Goal: Task Accomplishment & Management: Complete application form

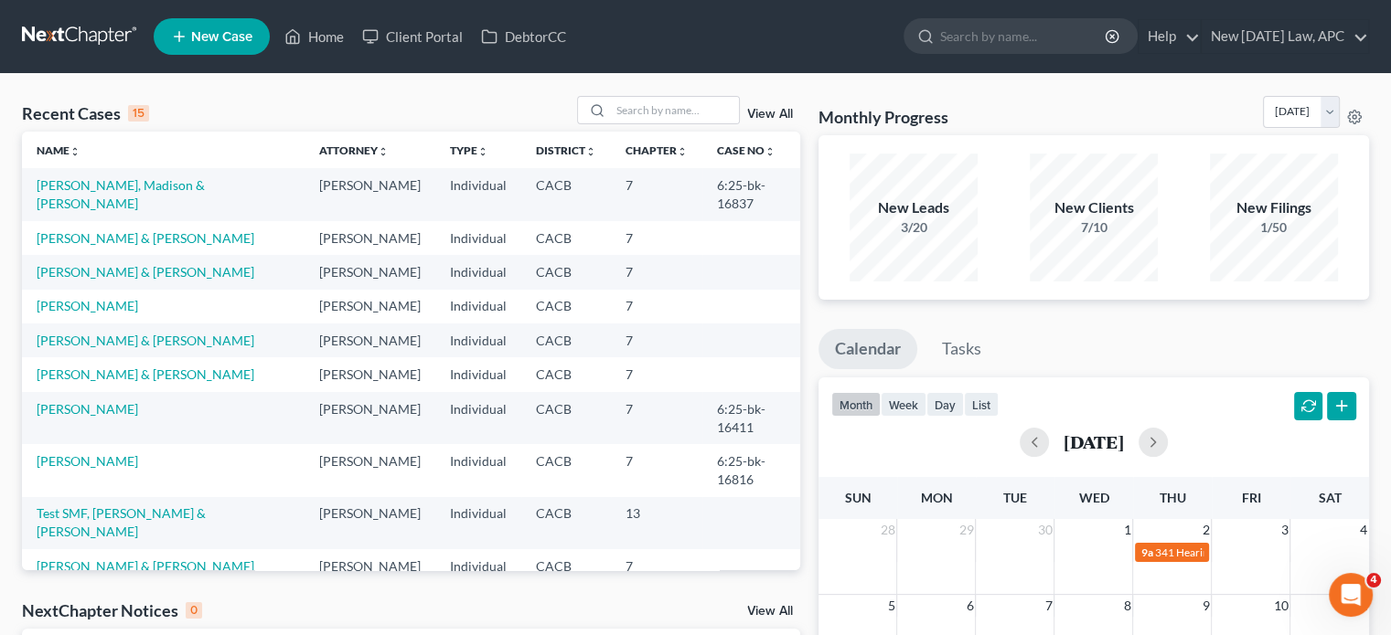
click at [187, 24] on link "New Case" at bounding box center [212, 36] width 116 height 37
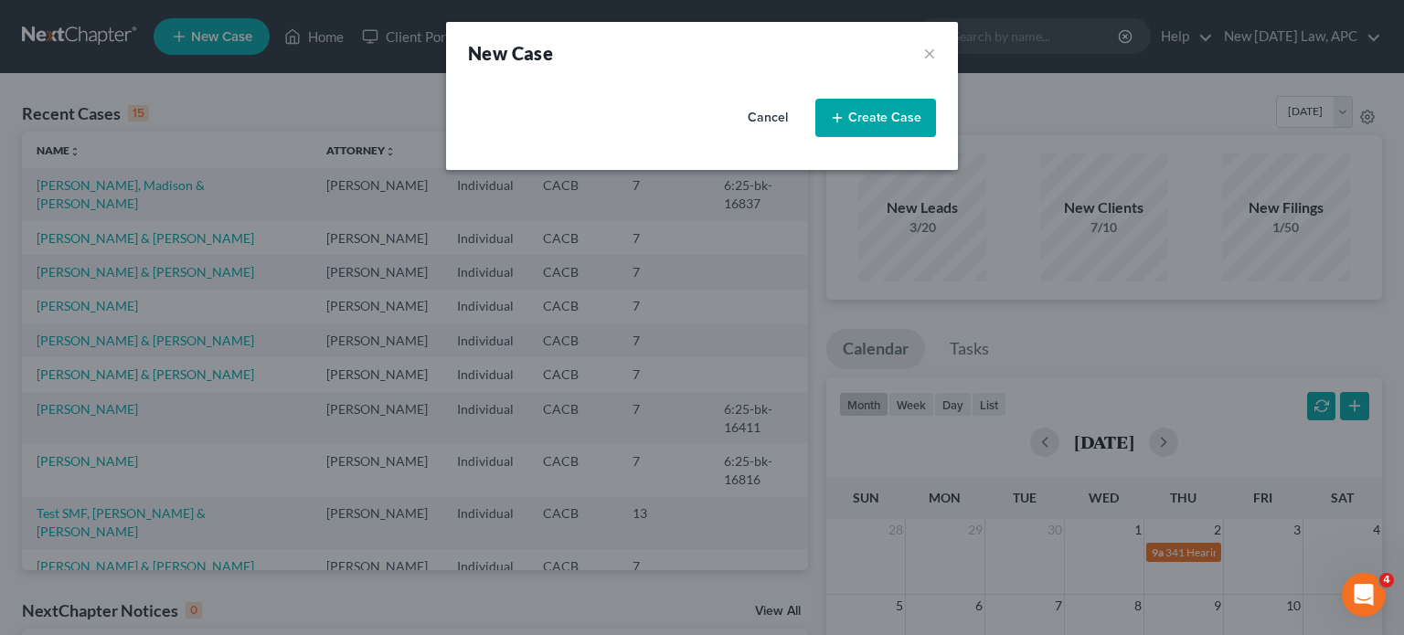
select select "7"
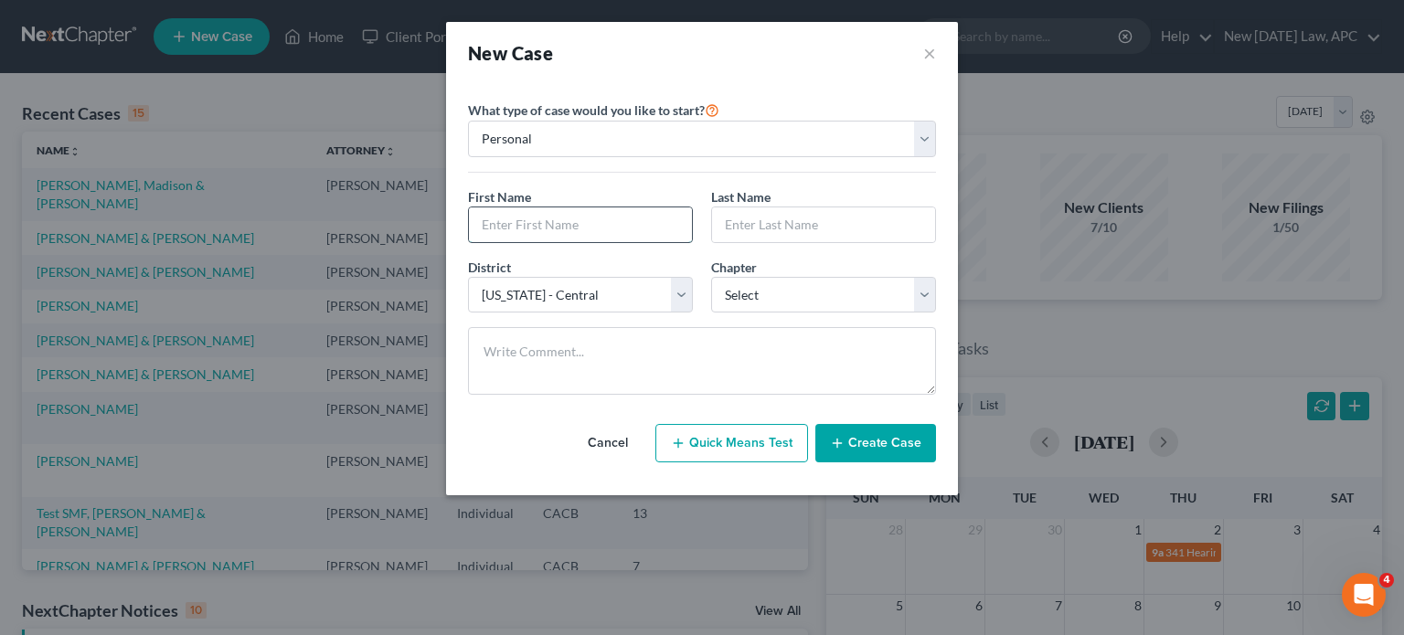
click at [542, 227] on input "text" at bounding box center [580, 225] width 223 height 35
type input "[PERSON_NAME]"
click at [587, 180] on div "What type of case would you like to start? Personal Business First Name * [PERS…" at bounding box center [702, 254] width 468 height 311
click at [740, 304] on select "Select 7 11 12 13" at bounding box center [823, 295] width 225 height 37
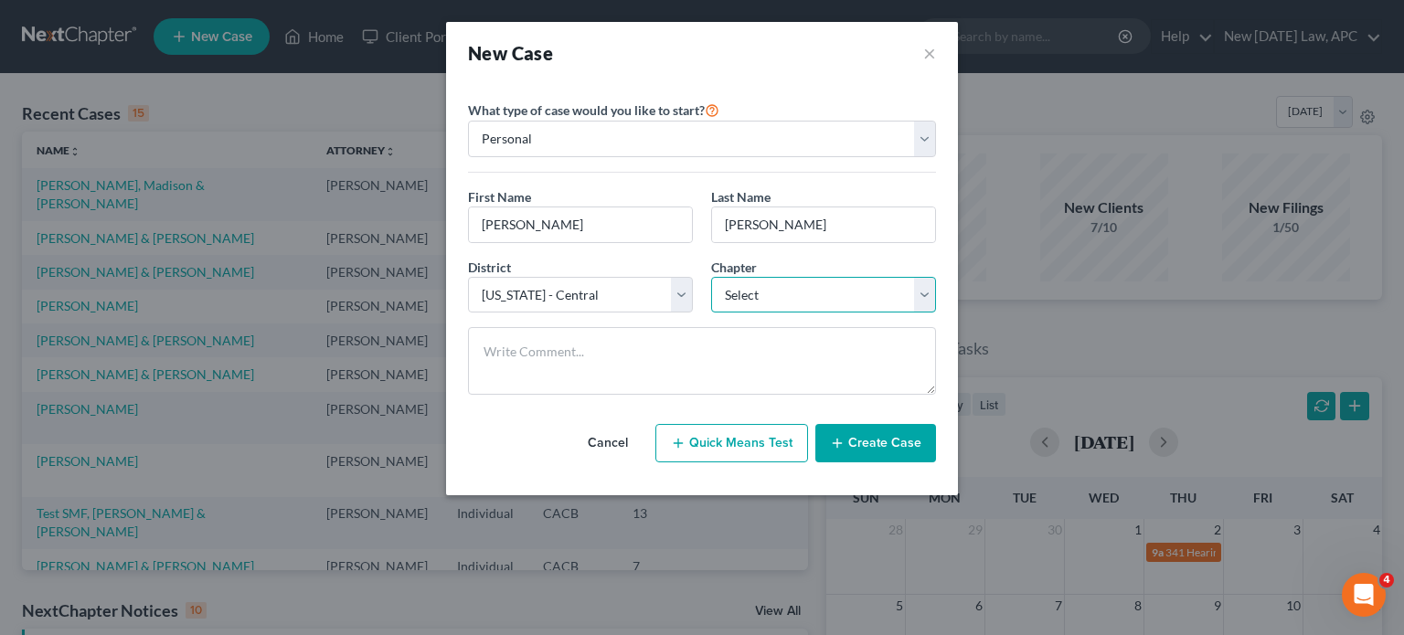
select select "0"
click at [711, 277] on select "Select 7 11 12 13" at bounding box center [823, 295] width 225 height 37
click at [835, 440] on icon "button" at bounding box center [837, 443] width 15 height 15
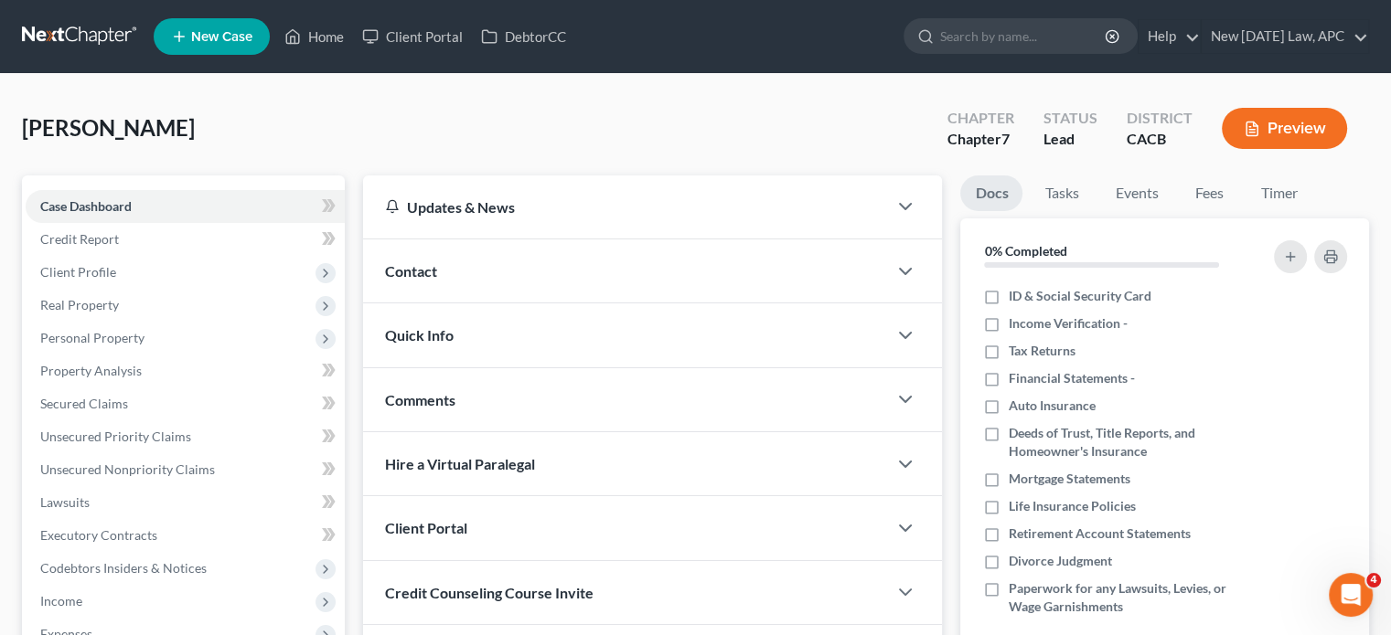
click at [599, 273] on div "Contact" at bounding box center [625, 271] width 524 height 63
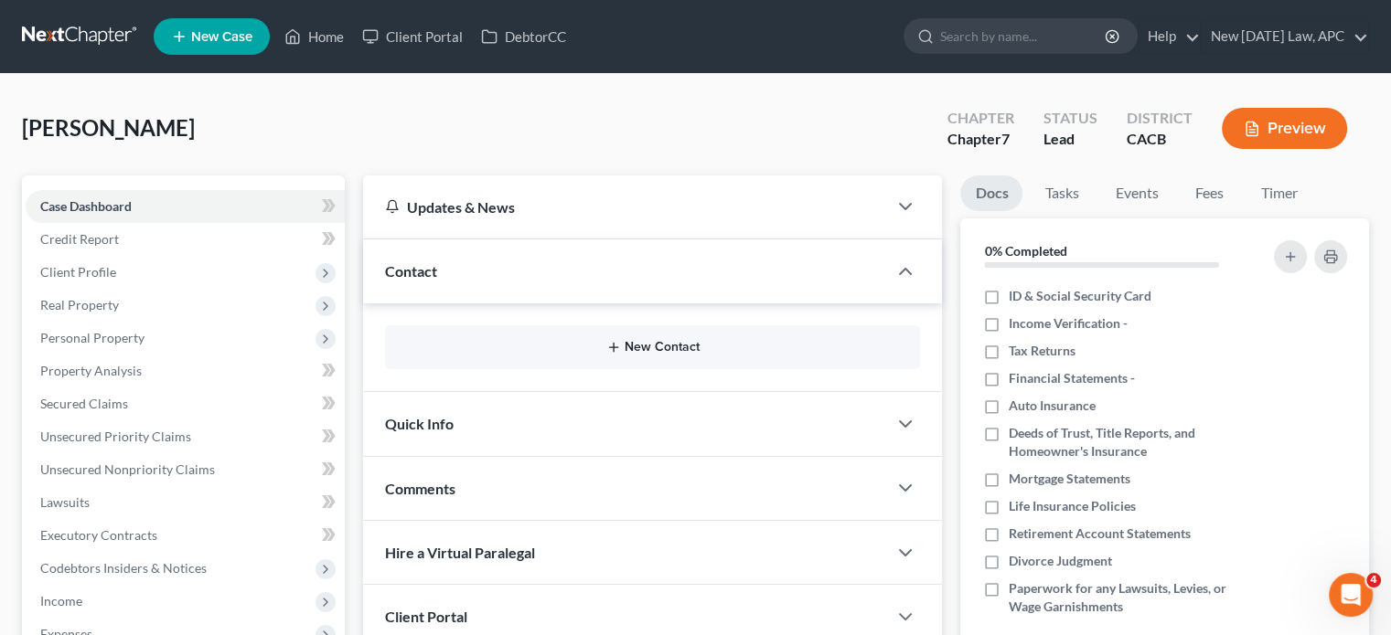
click at [615, 340] on icon "button" at bounding box center [613, 347] width 15 height 15
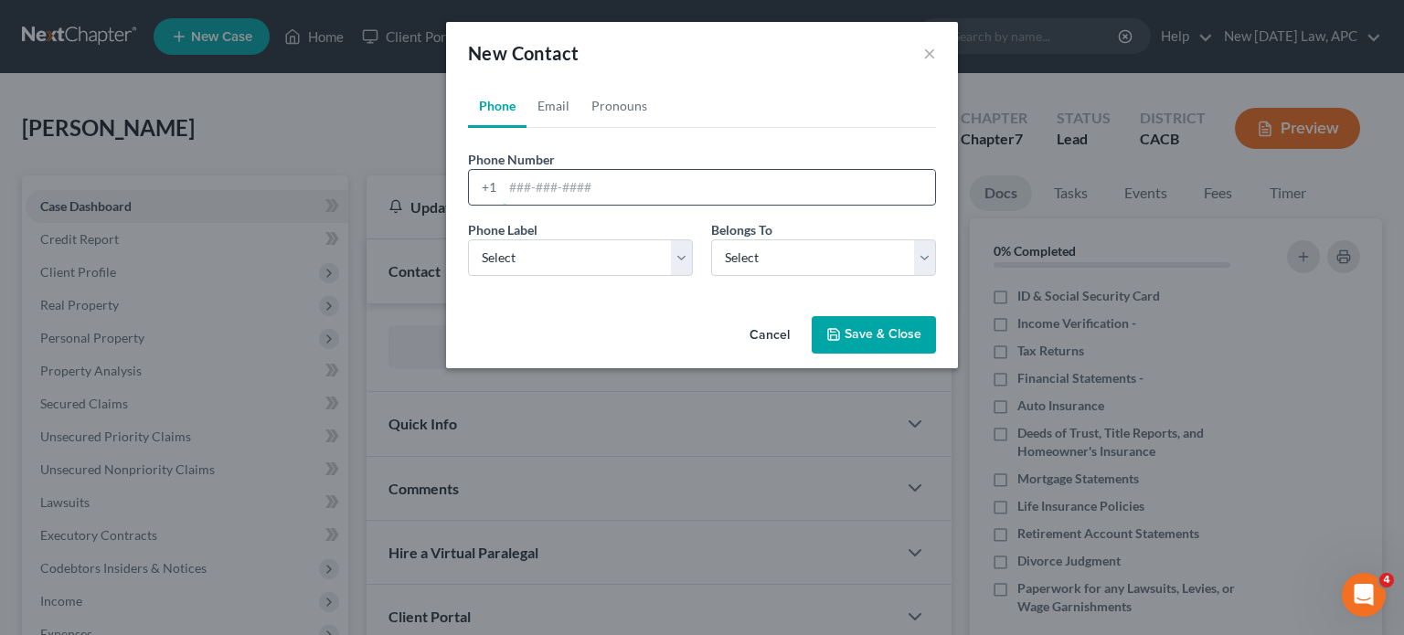
click at [539, 189] on input "tel" at bounding box center [719, 187] width 432 height 35
paste input "[PHONE_NUMBER]"
type input "[PHONE_NUMBER]"
click at [549, 270] on select "Select Mobile Home Work Other" at bounding box center [580, 258] width 225 height 37
select select "0"
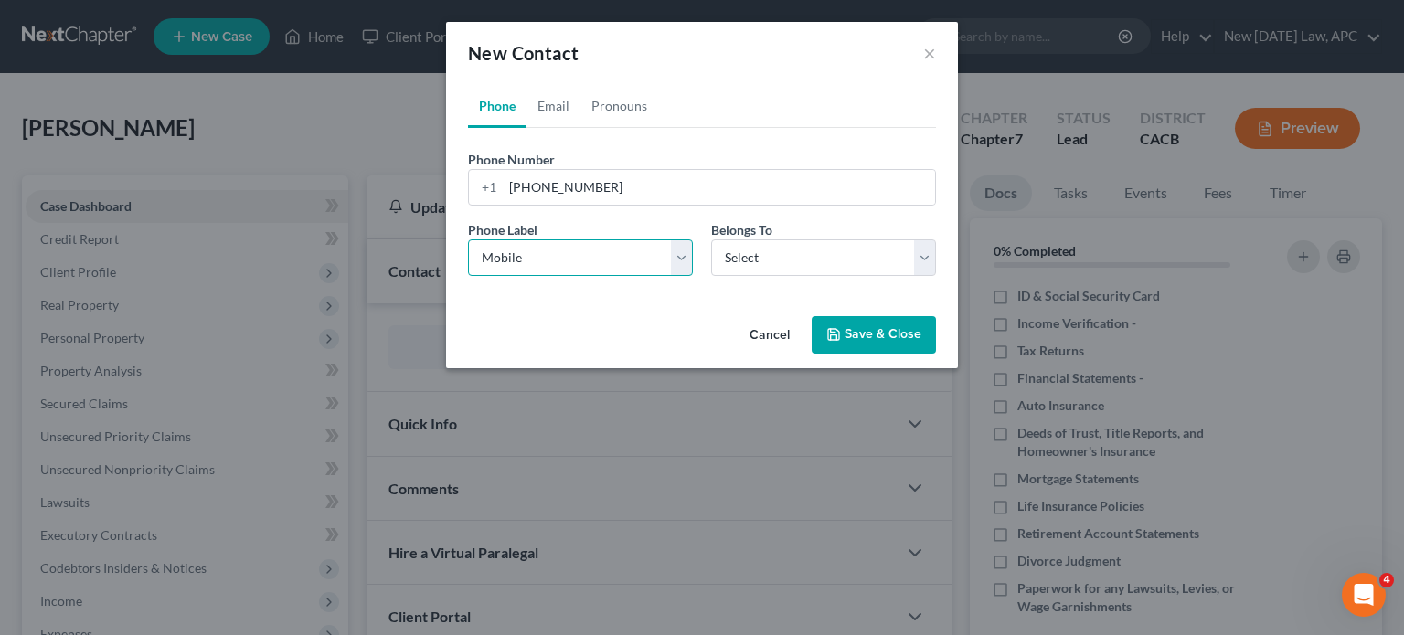
click at [468, 240] on select "Select Mobile Home Work Other" at bounding box center [580, 258] width 225 height 37
click at [784, 266] on select "Select Client Other" at bounding box center [823, 258] width 225 height 37
select select "0"
click at [711, 240] on select "Select Client Other" at bounding box center [823, 258] width 225 height 37
select select "0"
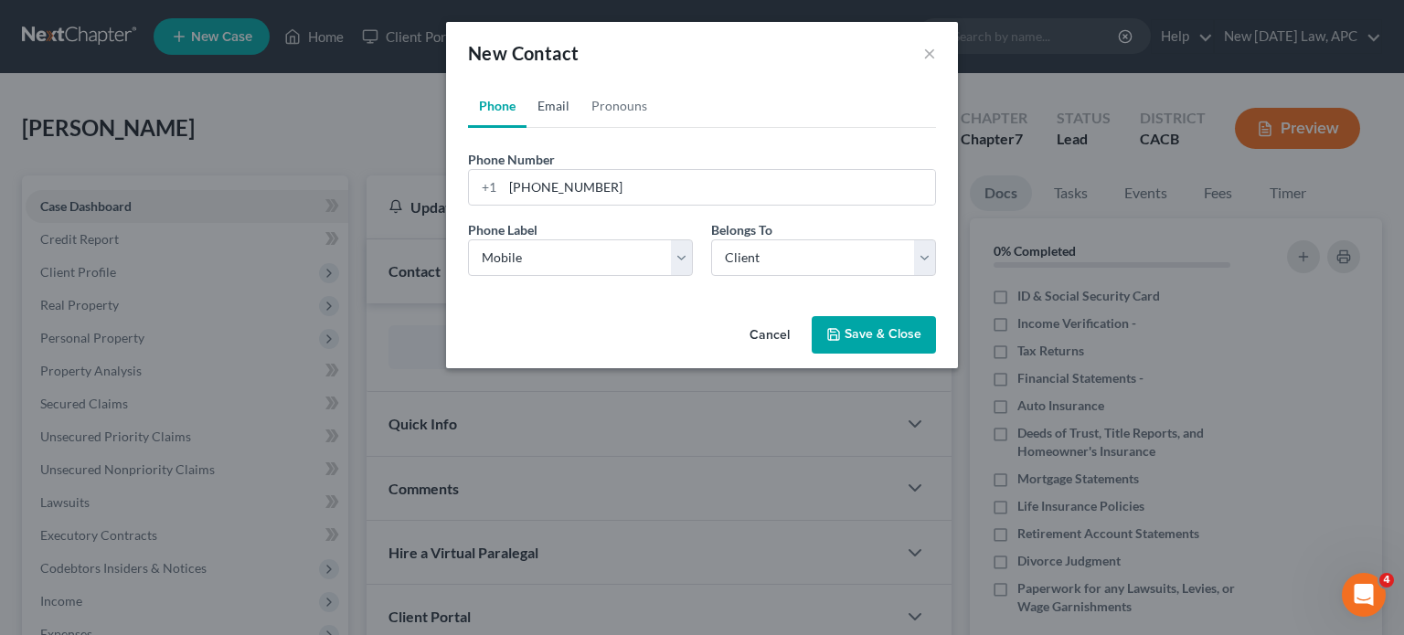
click at [550, 104] on link "Email" at bounding box center [554, 106] width 54 height 44
click at [531, 155] on label "Email Address" at bounding box center [508, 159] width 81 height 19
click at [531, 175] on input "email" at bounding box center [719, 187] width 432 height 35
paste input "[EMAIL_ADDRESS][DOMAIN_NAME]"
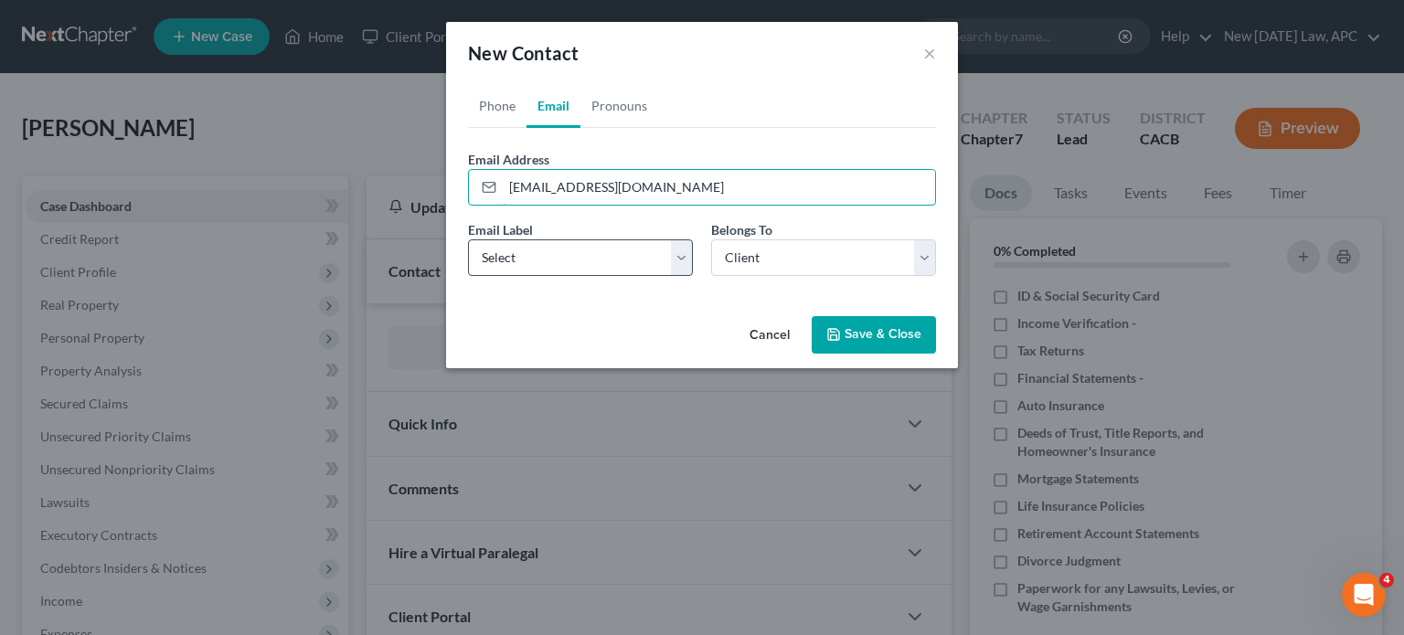
type input "[EMAIL_ADDRESS][DOMAIN_NAME]"
click at [517, 251] on select "Select Home Work Other" at bounding box center [580, 258] width 225 height 37
select select "0"
click at [468, 240] on select "Select Home Work Other" at bounding box center [580, 258] width 225 height 37
click at [868, 338] on button "Save & Close" at bounding box center [874, 335] width 124 height 38
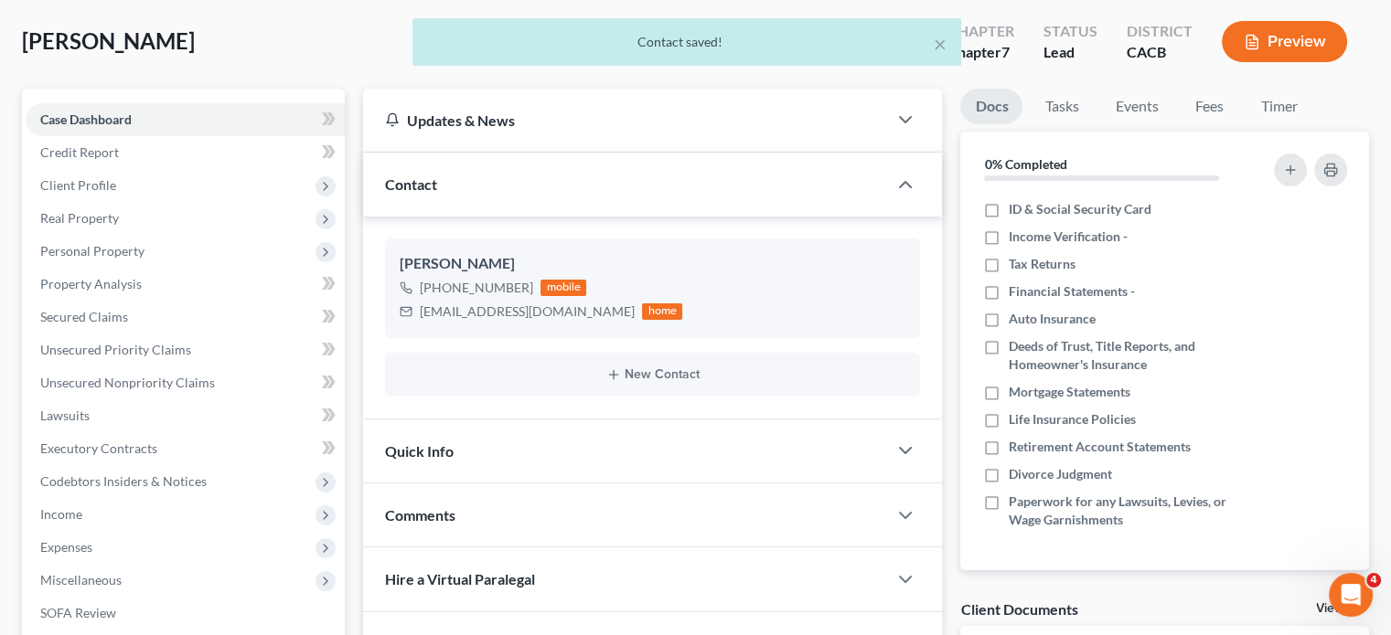
click at [640, 439] on div "Quick Info" at bounding box center [625, 451] width 524 height 63
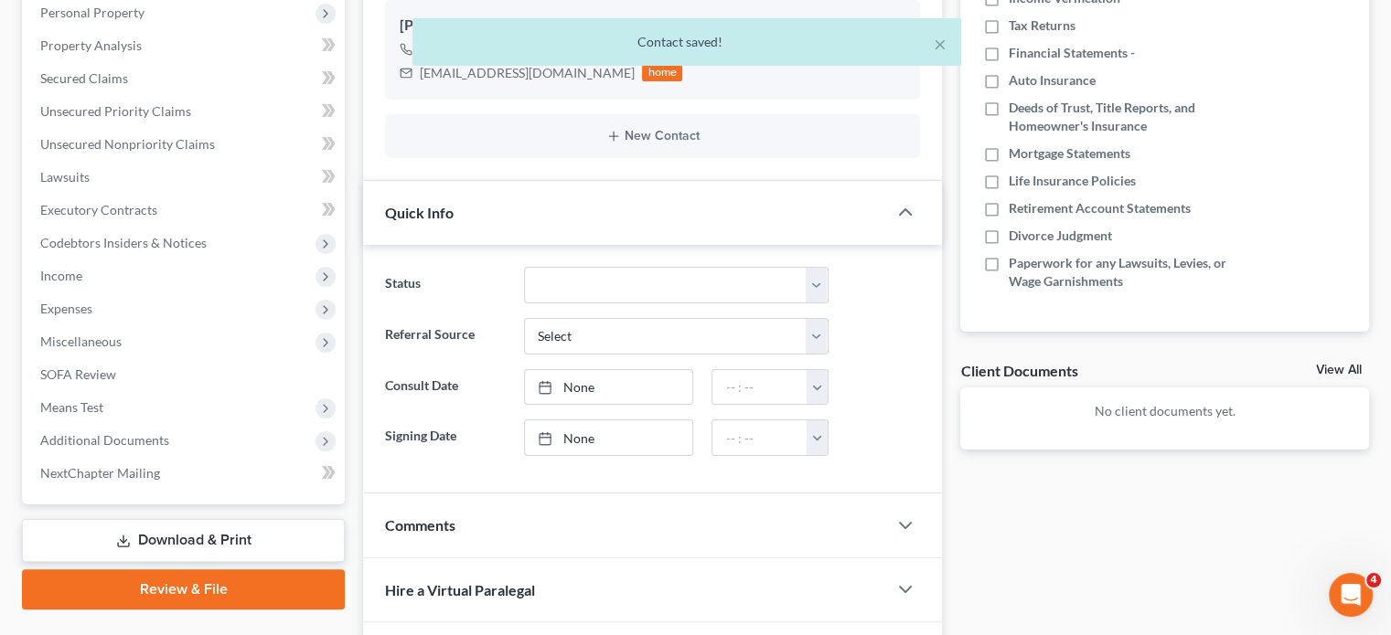
scroll to position [328, 0]
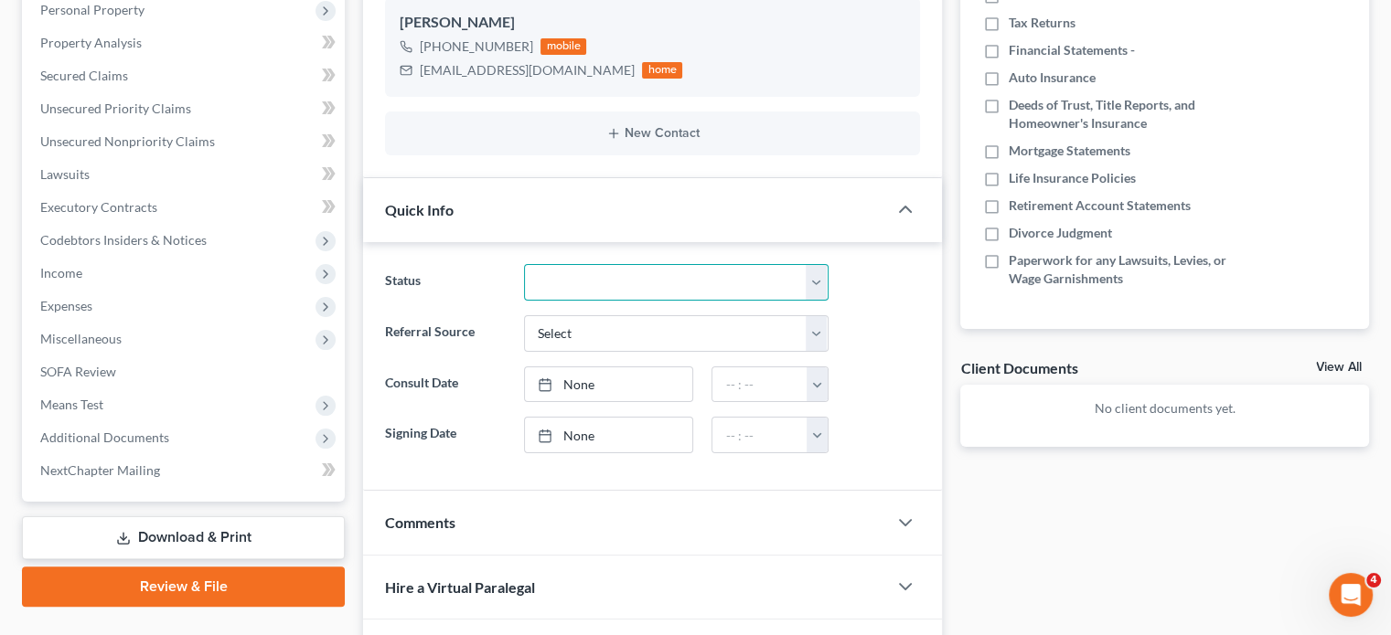
click at [532, 267] on select "Discharged Dismissed Filed / Pre 341 HOLD - Payment Plan Inactive In Progress O…" at bounding box center [676, 282] width 304 height 37
select select "5"
click at [524, 264] on select "Discharged Dismissed Filed / Pre 341 HOLD - Payment Plan Inactive In Progress O…" at bounding box center [676, 282] width 304 height 37
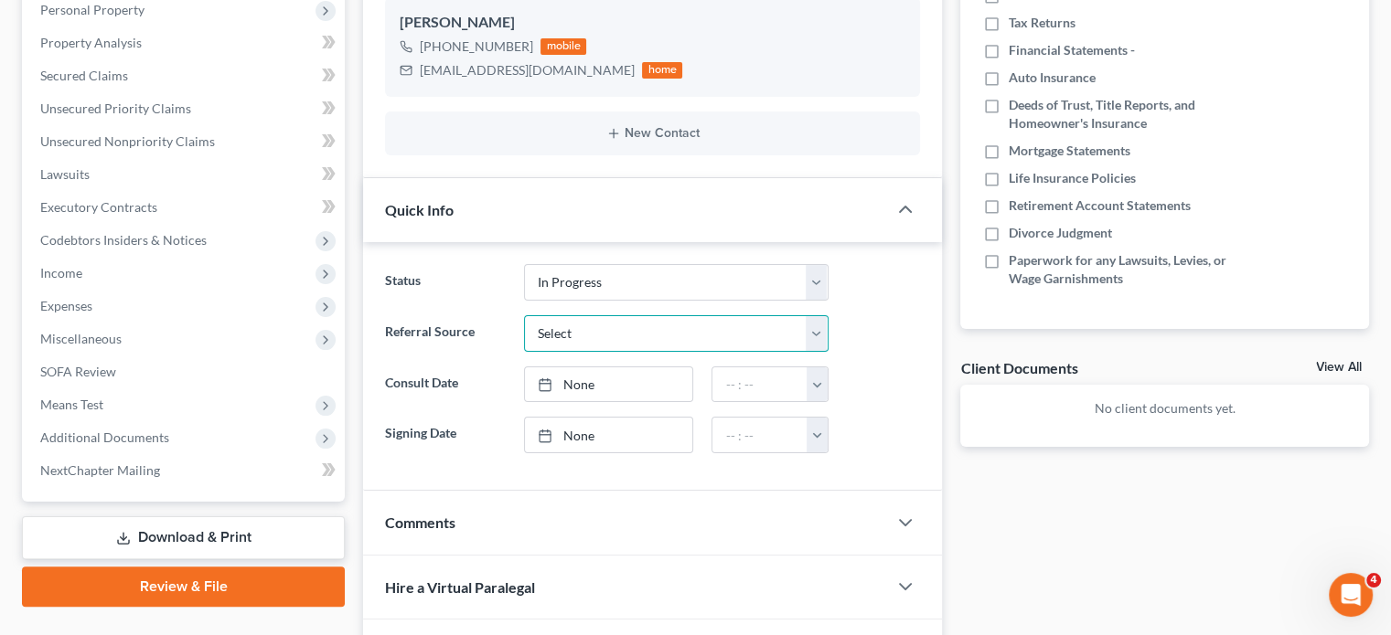
click at [534, 331] on select "Select Word Of Mouth Previous Clients Direct Mail Website Google Search Modern …" at bounding box center [676, 333] width 304 height 37
select select "6"
click at [524, 315] on select "Select Word Of Mouth Previous Clients Direct Mail Website Google Search Modern …" at bounding box center [676, 333] width 304 height 37
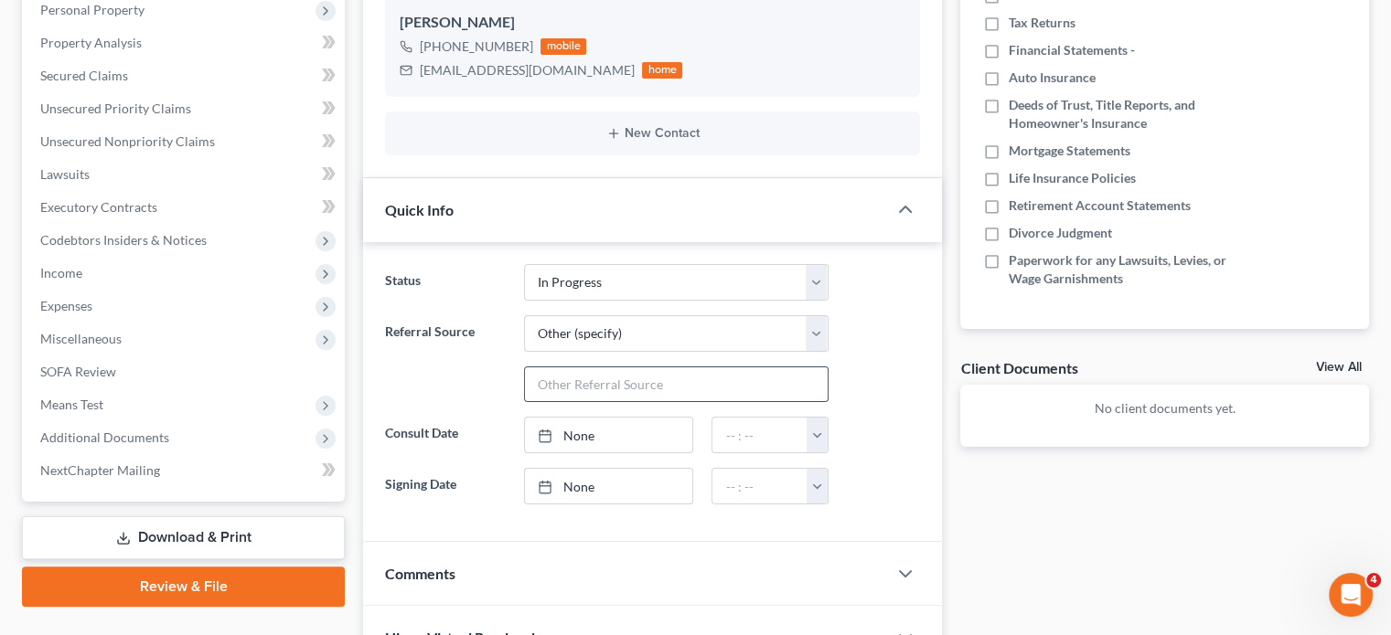
click at [581, 386] on input "text" at bounding box center [676, 385] width 303 height 35
type input "Temecula Talk (Facebook)"
click at [477, 384] on label "Referral Source" at bounding box center [445, 359] width 138 height 88
click at [638, 434] on link "None" at bounding box center [609, 435] width 168 height 35
type input "[DATE]"
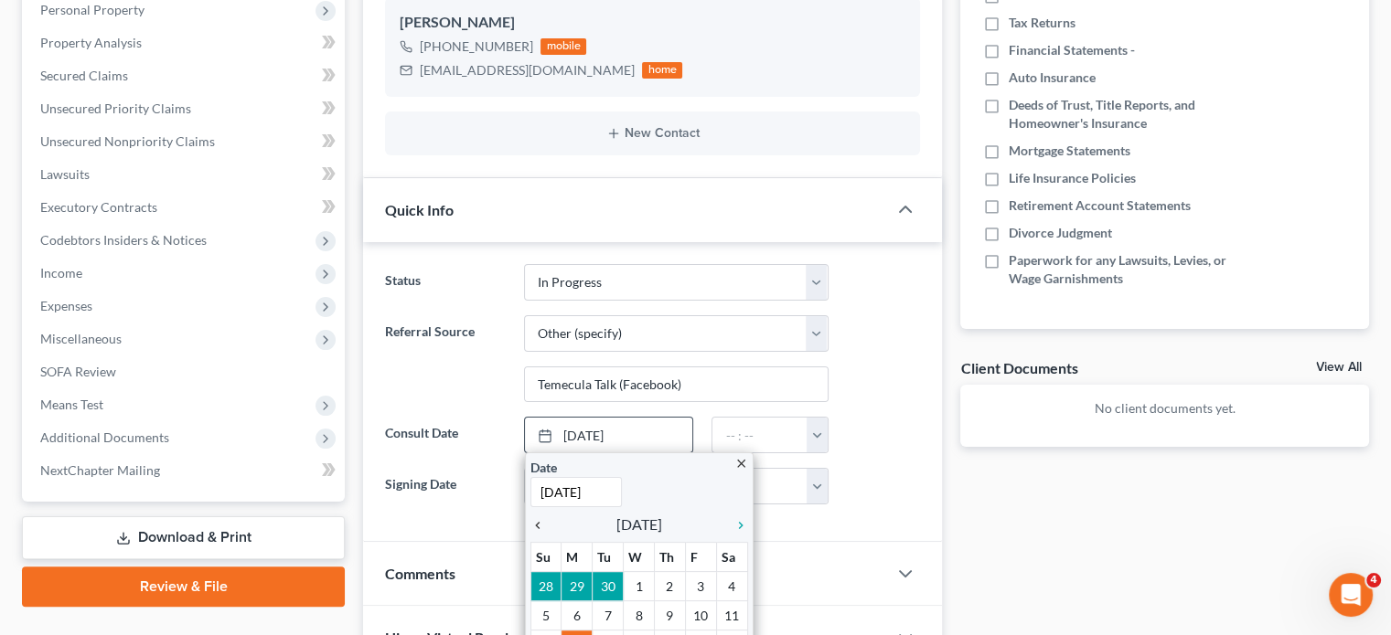
click at [537, 526] on icon "chevron_left" at bounding box center [542, 525] width 24 height 15
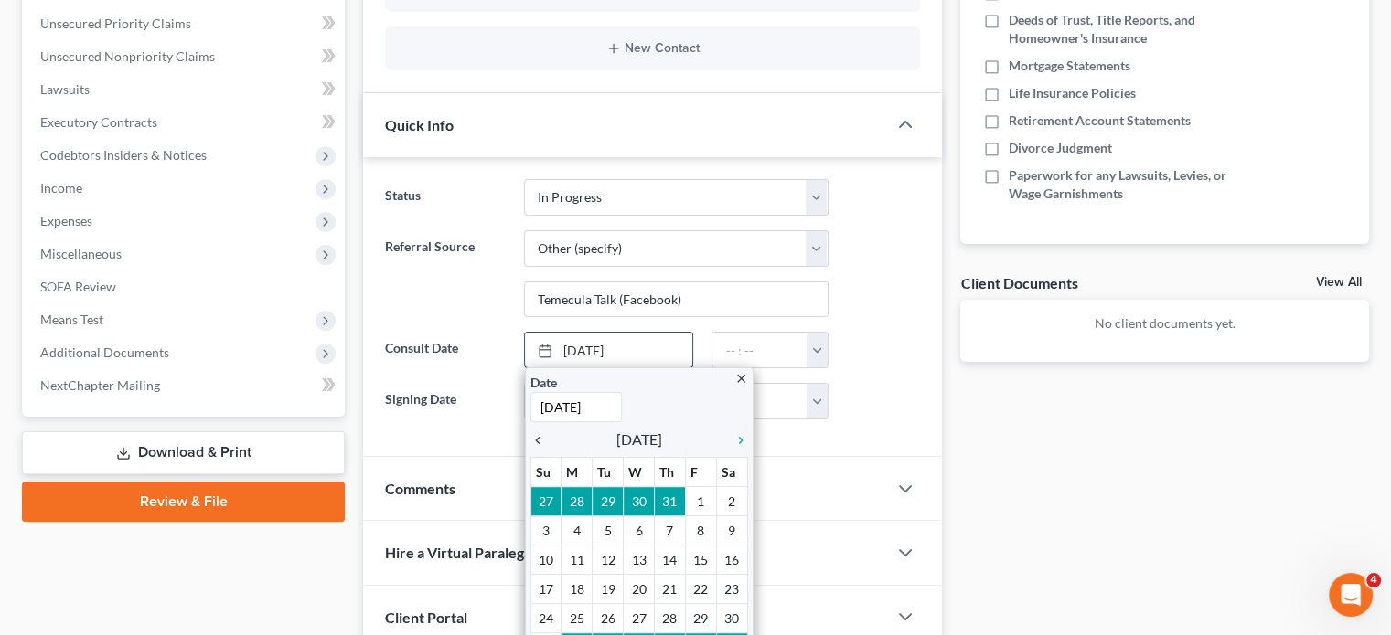
scroll to position [413, 0]
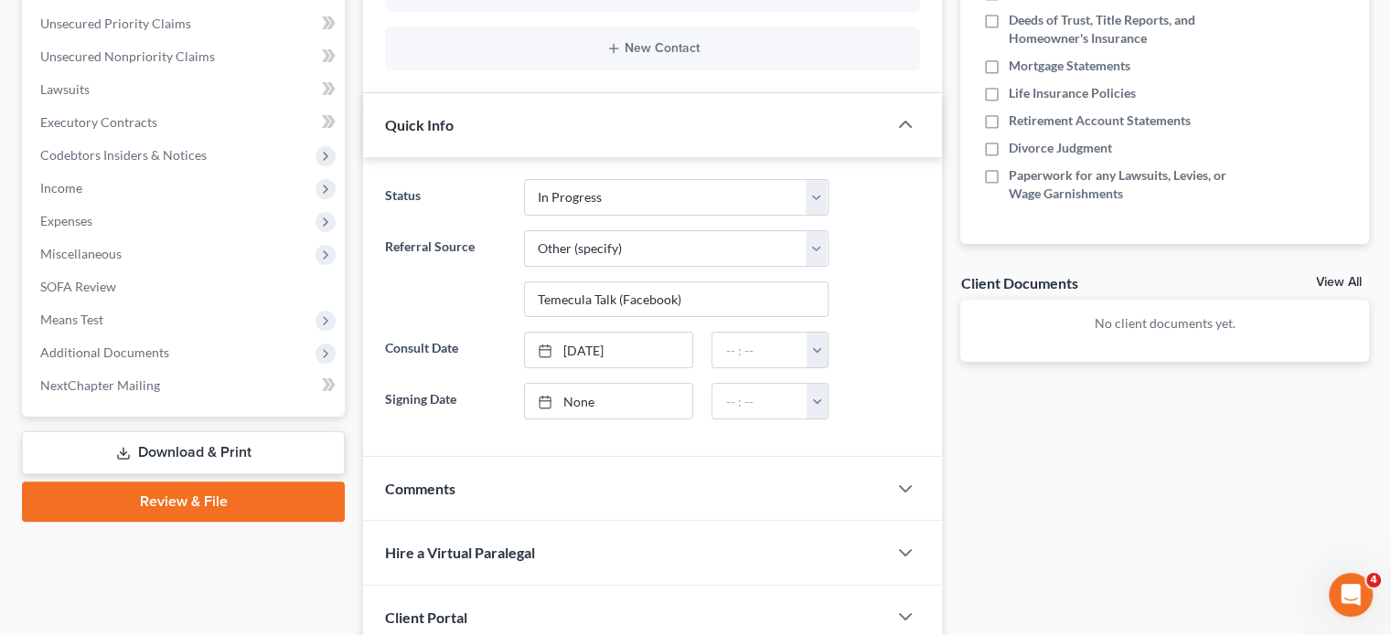
click at [471, 334] on label "Consult Date" at bounding box center [445, 350] width 138 height 37
click at [733, 357] on input "text" at bounding box center [759, 350] width 95 height 35
type input "1:30pm"
click at [522, 325] on ng-include "Status Discharged Dismissed Filed / Pre 341 HOLD - Payment Plan Inactive In Pro…" at bounding box center [652, 299] width 535 height 240
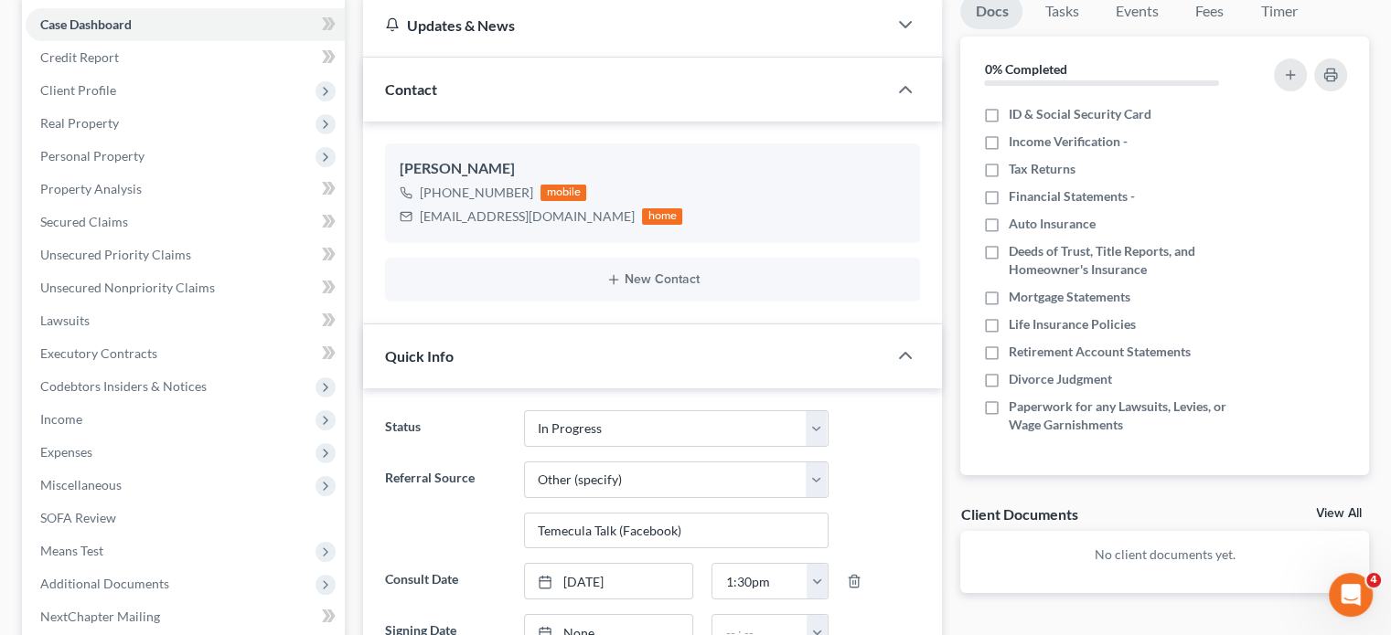
scroll to position [138, 0]
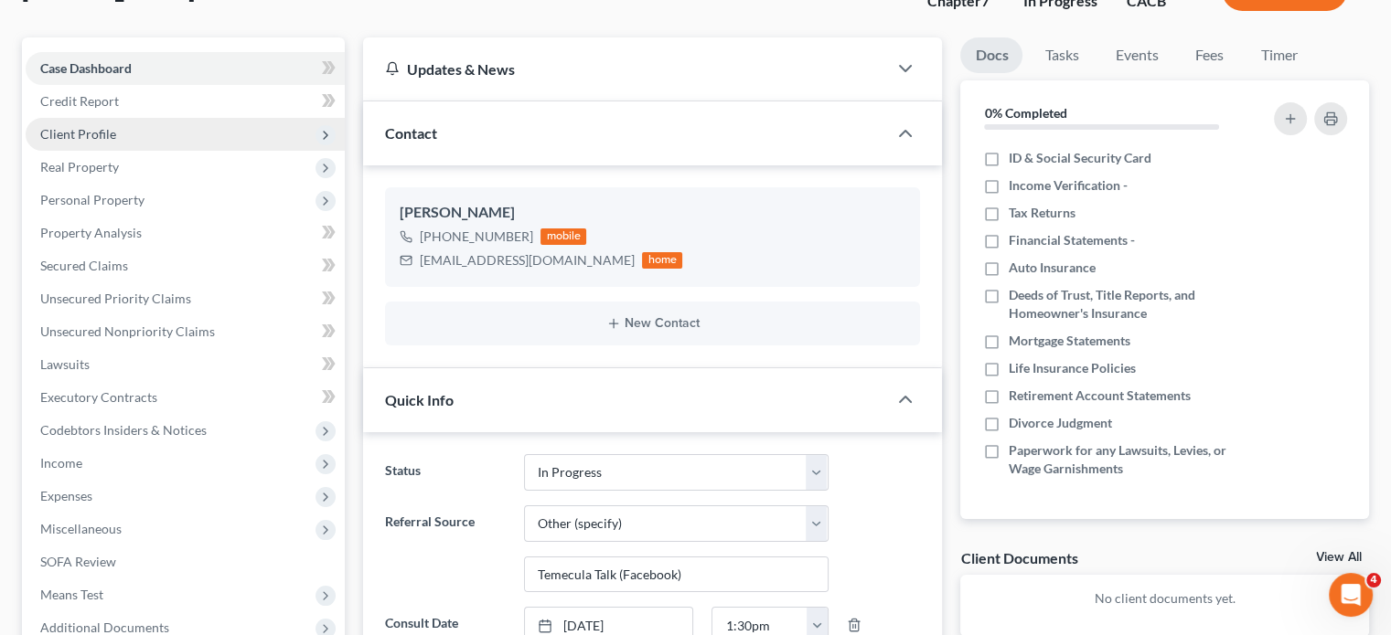
click at [84, 144] on span "Client Profile" at bounding box center [185, 134] width 319 height 33
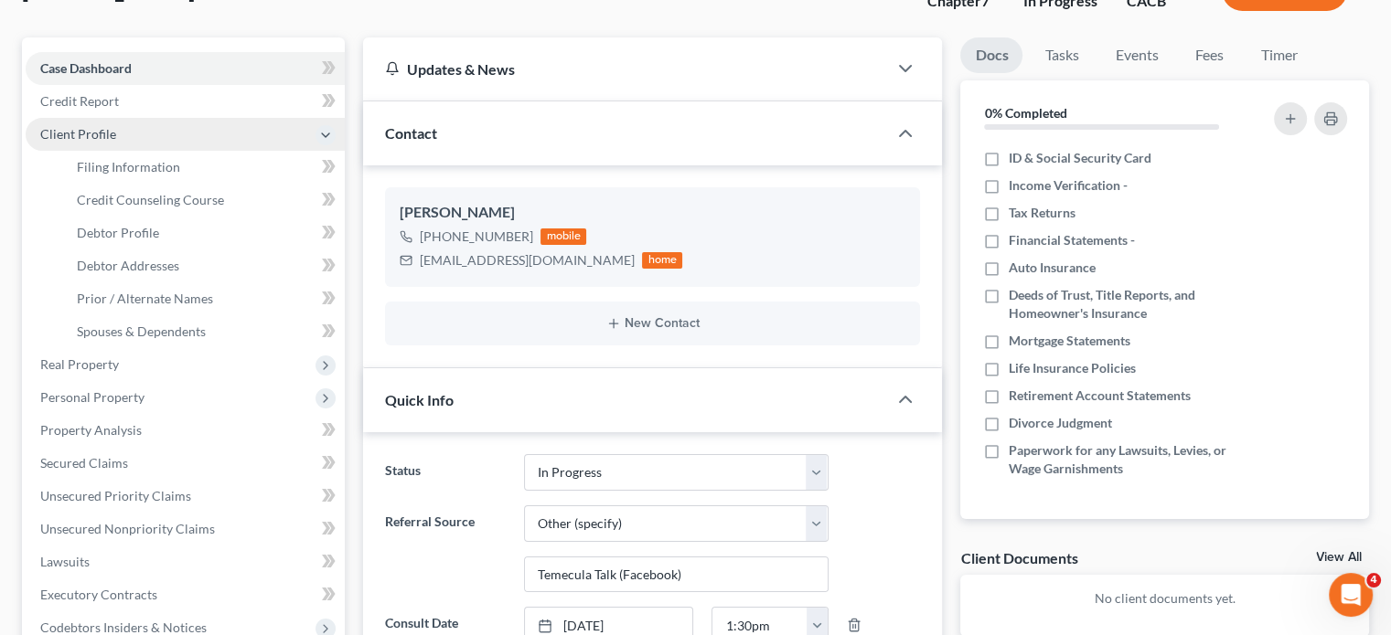
click at [155, 147] on span "Client Profile" at bounding box center [185, 134] width 319 height 33
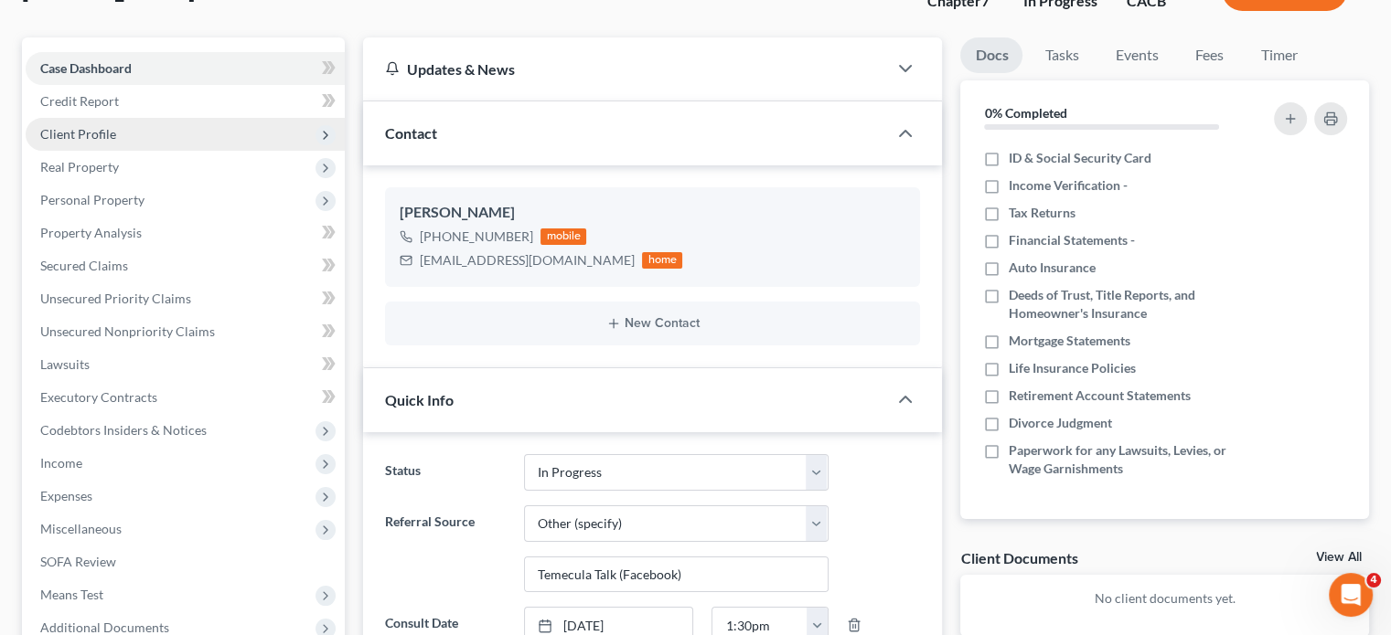
click at [146, 137] on span "Client Profile" at bounding box center [185, 134] width 319 height 33
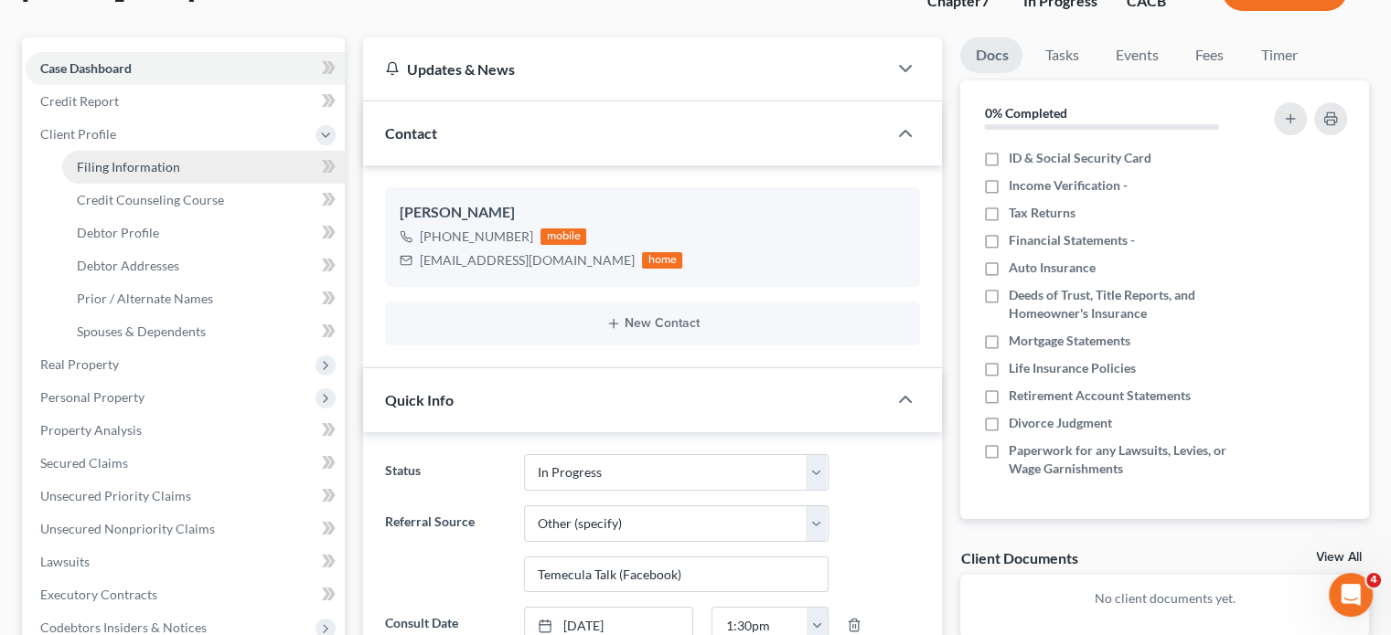
click at [147, 159] on span "Filing Information" at bounding box center [128, 167] width 103 height 16
select select "1"
select select "0"
select select "7"
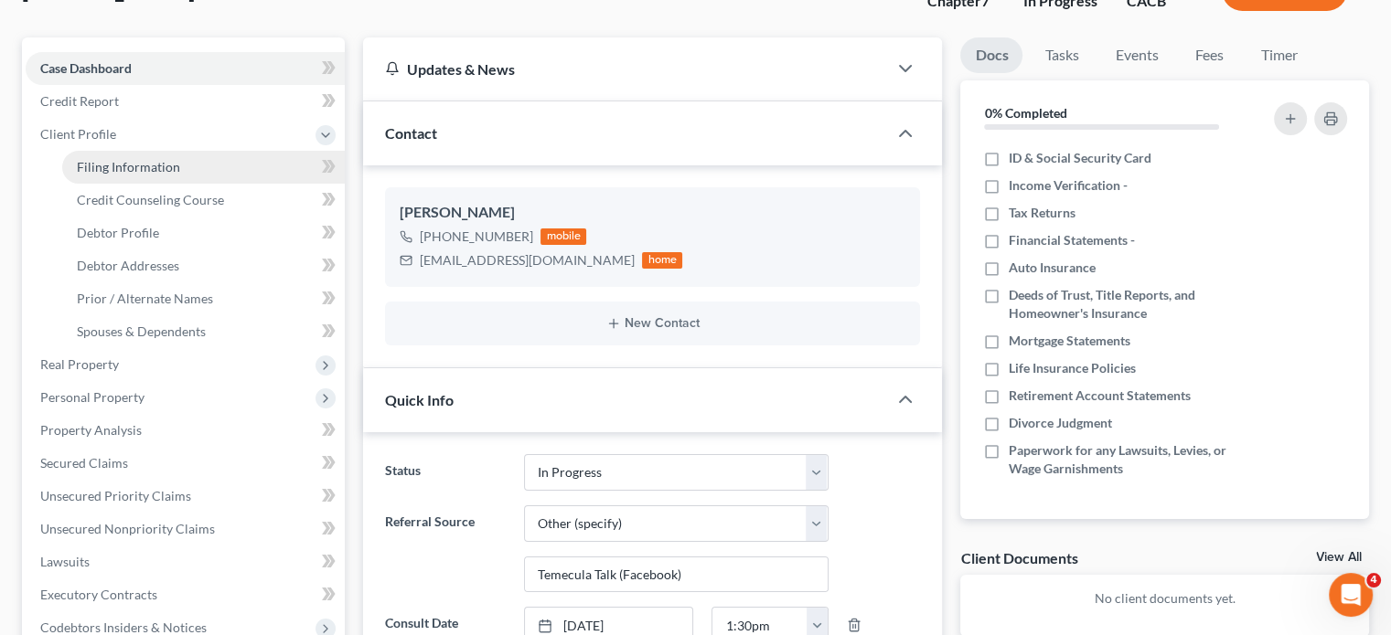
select select "4"
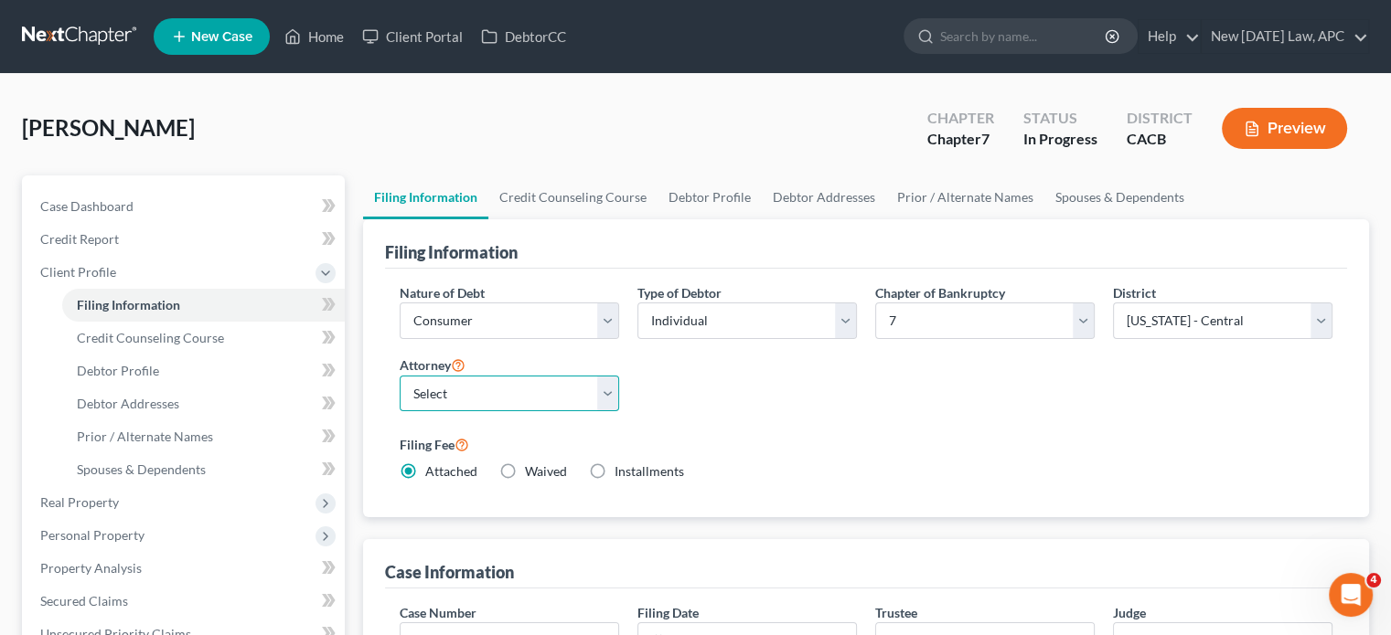
click at [570, 379] on select "Select [PERSON_NAME] - CACB [PERSON_NAME] - CACB [PERSON_NAME] - CASB" at bounding box center [509, 394] width 219 height 37
select select "1"
click at [400, 376] on select "Select [PERSON_NAME] - CACB [PERSON_NAME] - CACB [PERSON_NAME] - CASB" at bounding box center [509, 394] width 219 height 37
click at [720, 412] on div "Nature of Debt Select Business Consumer Other Nature of Business Select Clearin…" at bounding box center [865, 389] width 951 height 213
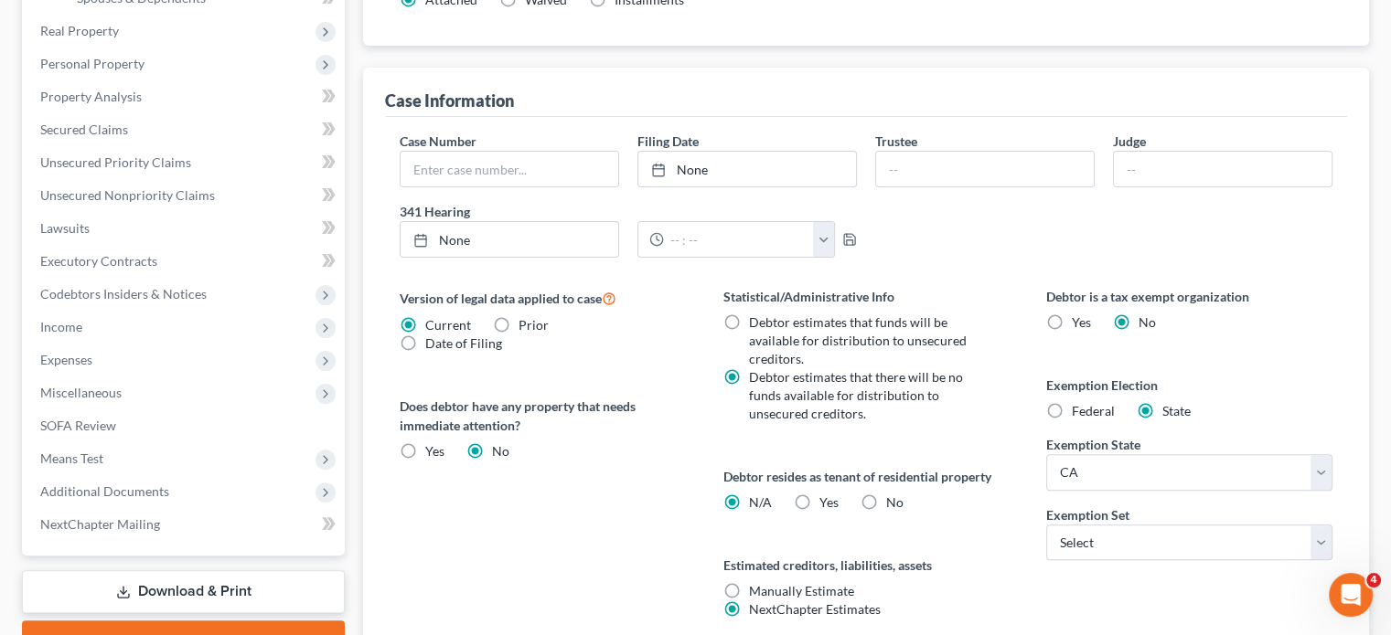
scroll to position [472, 0]
click at [886, 494] on label "No" at bounding box center [894, 503] width 17 height 18
click at [893, 494] on input "No" at bounding box center [899, 500] width 12 height 12
radio input "true"
radio input "false"
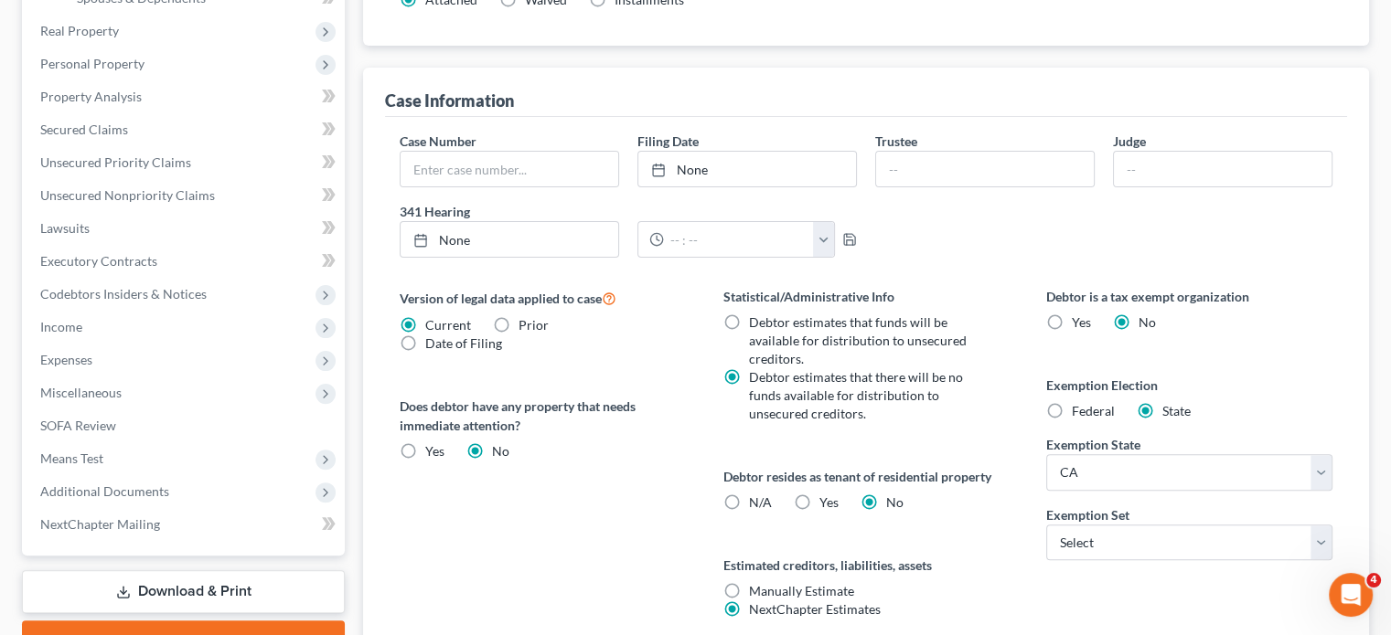
click at [948, 541] on div "Statistical/Administrative Info Debtor estimates that funds will be available f…" at bounding box center [866, 475] width 323 height 376
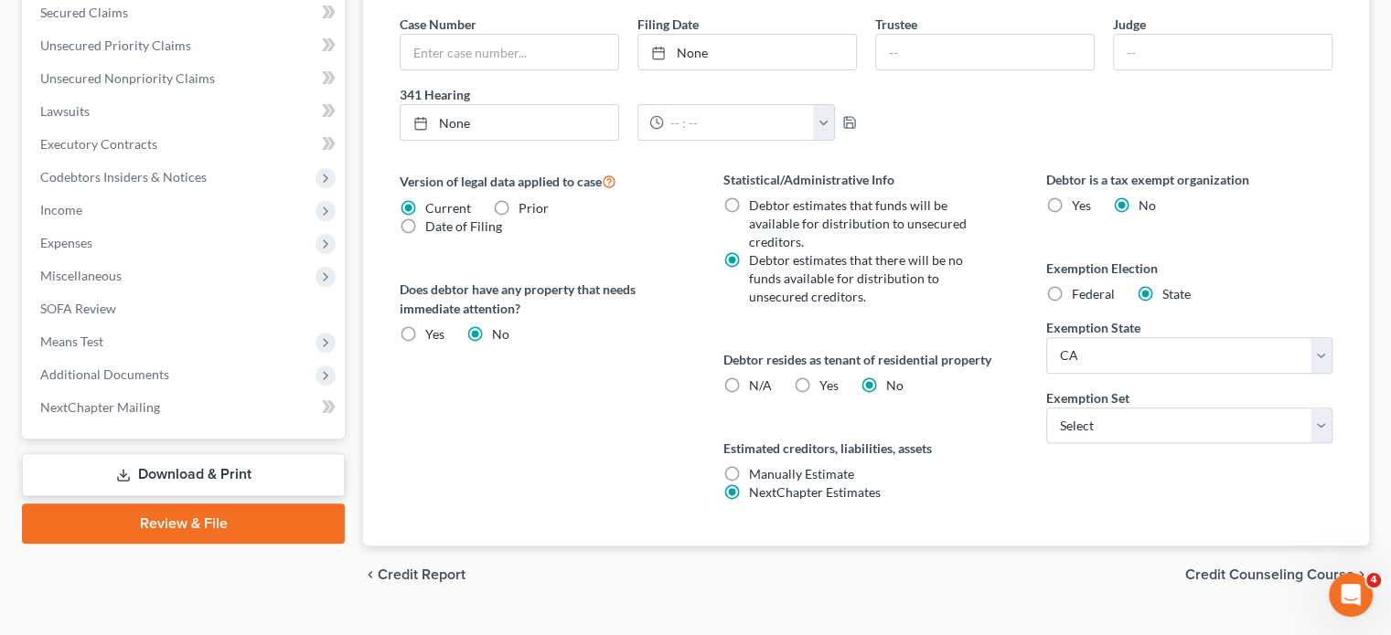
scroll to position [624, 0]
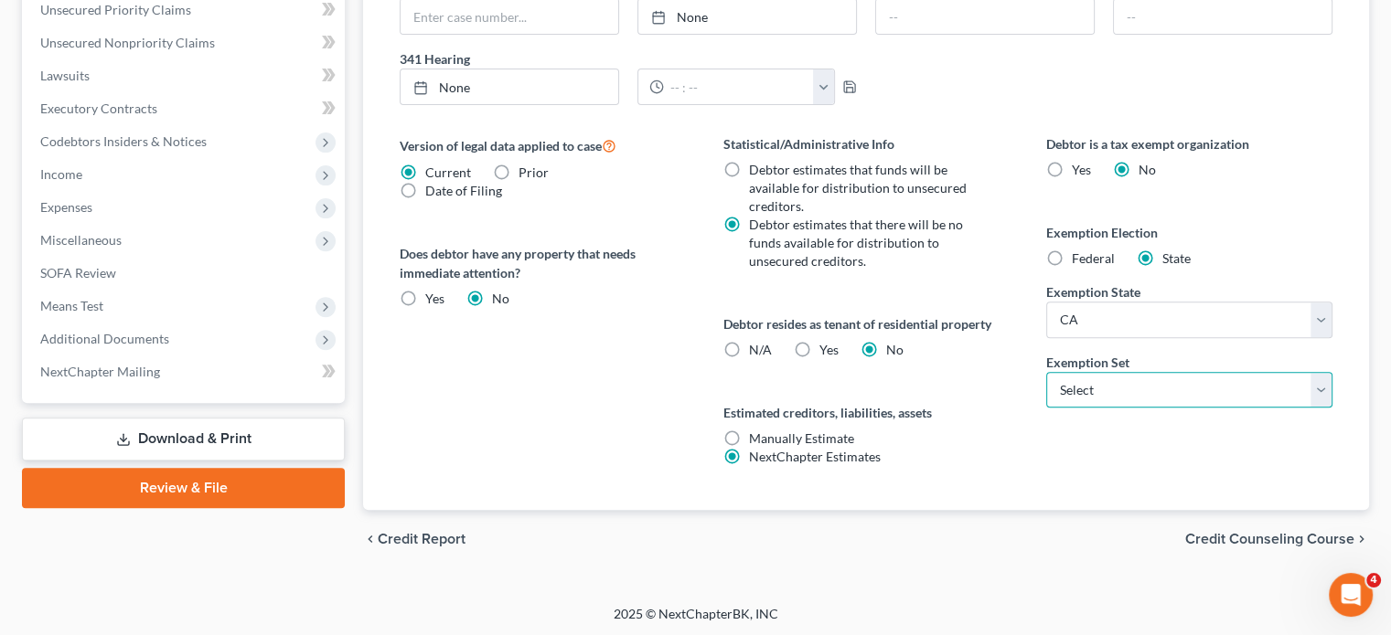
click at [1108, 385] on select "Select 703 704" at bounding box center [1189, 390] width 286 height 37
click at [997, 407] on label "Estimated creditors, liabilities, assets" at bounding box center [866, 412] width 286 height 19
click at [1082, 377] on select "Select 703 704" at bounding box center [1189, 390] width 286 height 37
click at [1073, 403] on select "Select 703 704" at bounding box center [1189, 390] width 286 height 37
select select "1"
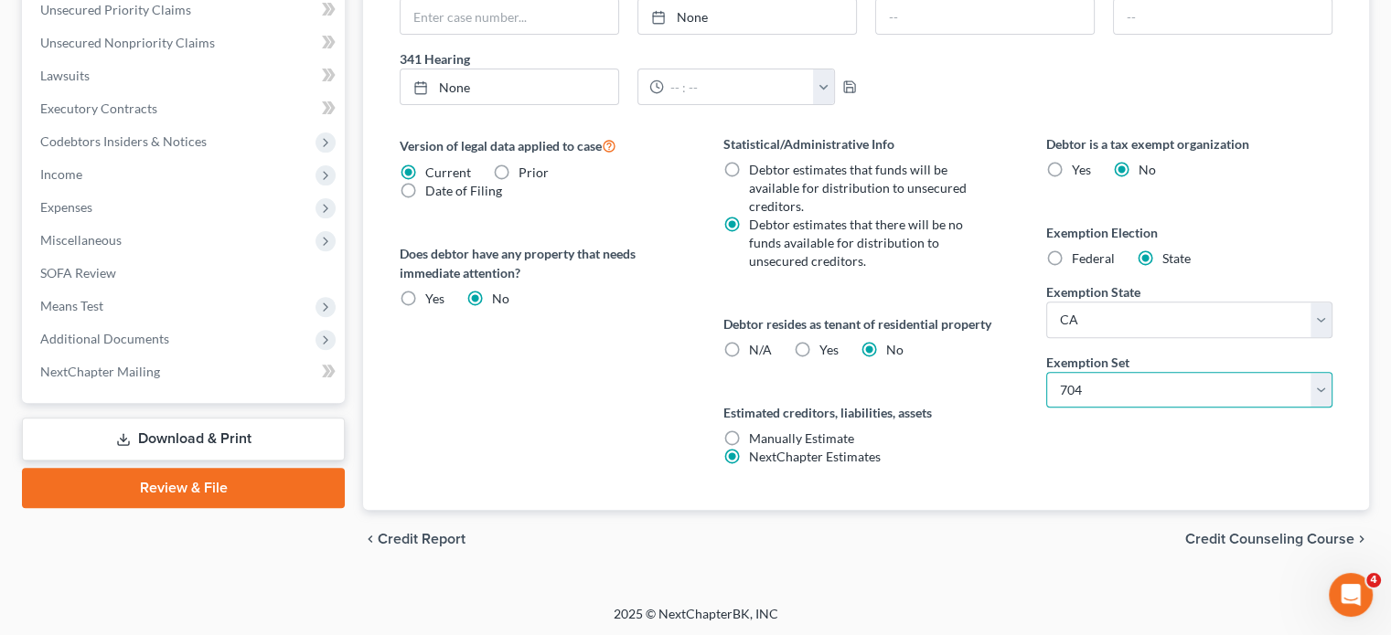
click at [1046, 372] on select "Select 703 704" at bounding box center [1189, 390] width 286 height 37
click at [946, 415] on label "Estimated creditors, liabilities, assets" at bounding box center [866, 412] width 286 height 19
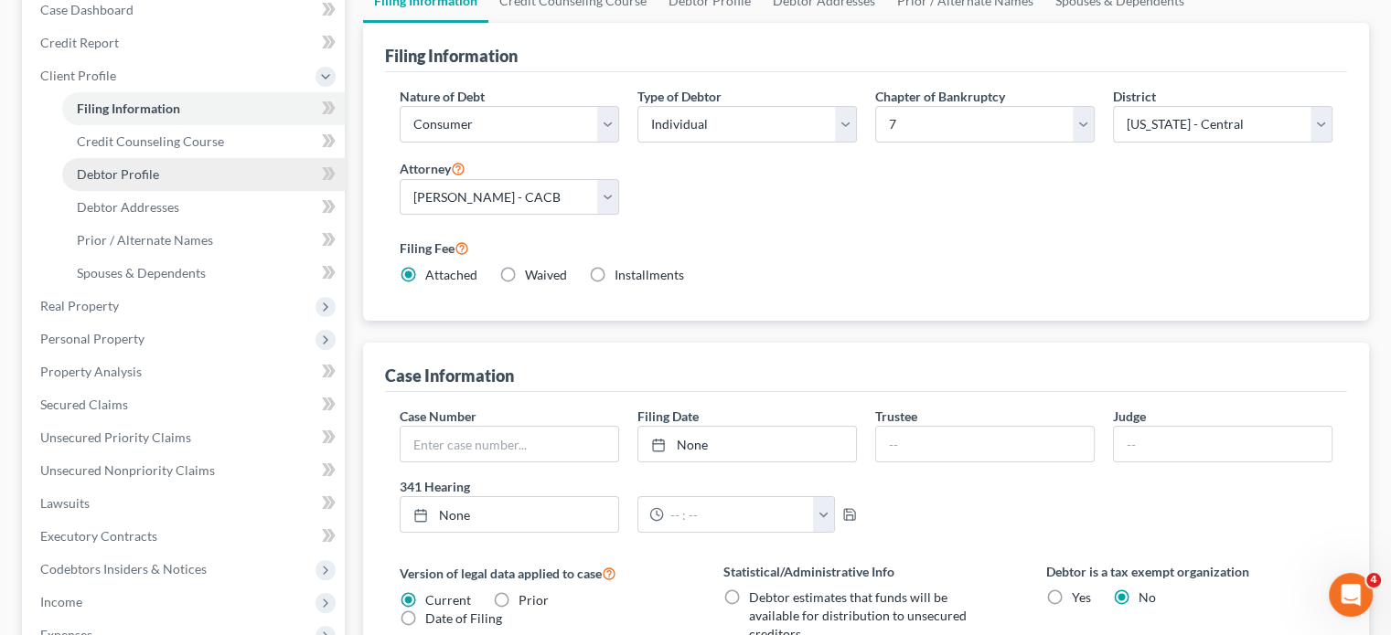
click at [140, 177] on span "Debtor Profile" at bounding box center [118, 174] width 82 height 16
select select "0"
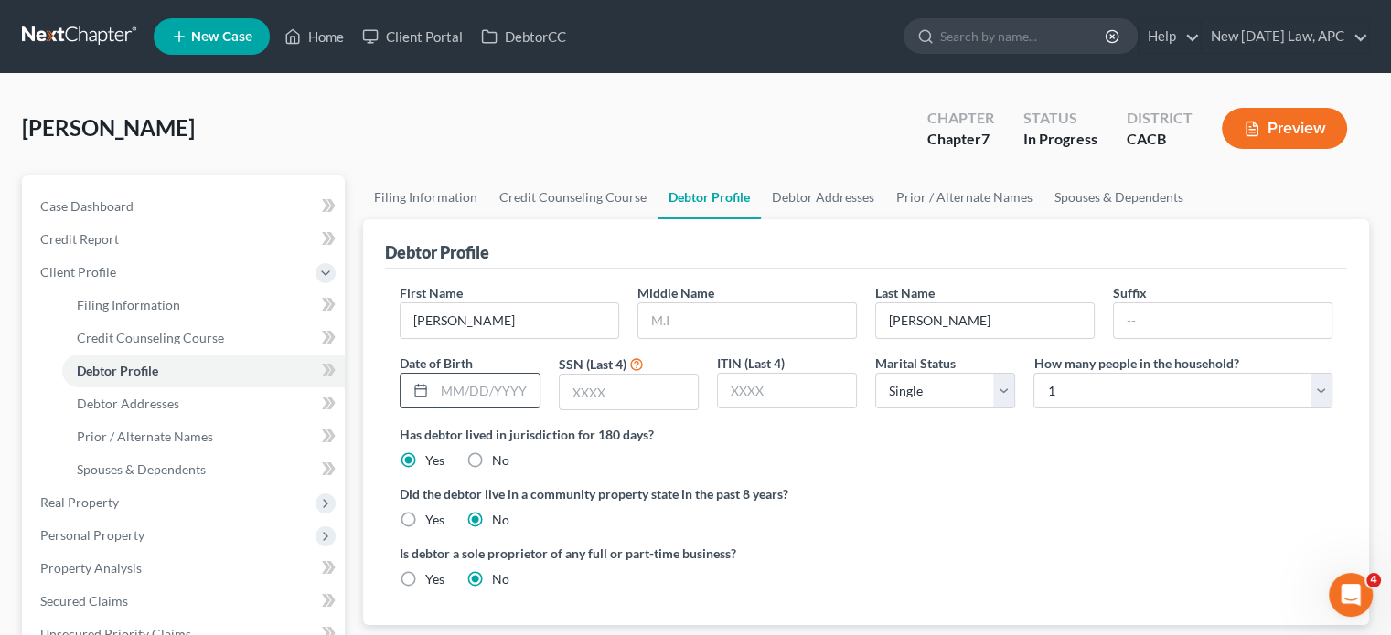
click at [461, 374] on input "text" at bounding box center [486, 391] width 104 height 35
type input "[DATE]"
click at [580, 381] on input "text" at bounding box center [629, 392] width 138 height 35
type input "6519"
click at [805, 441] on label "Has debtor lived in jurisdiction for 180 days?" at bounding box center [866, 434] width 933 height 19
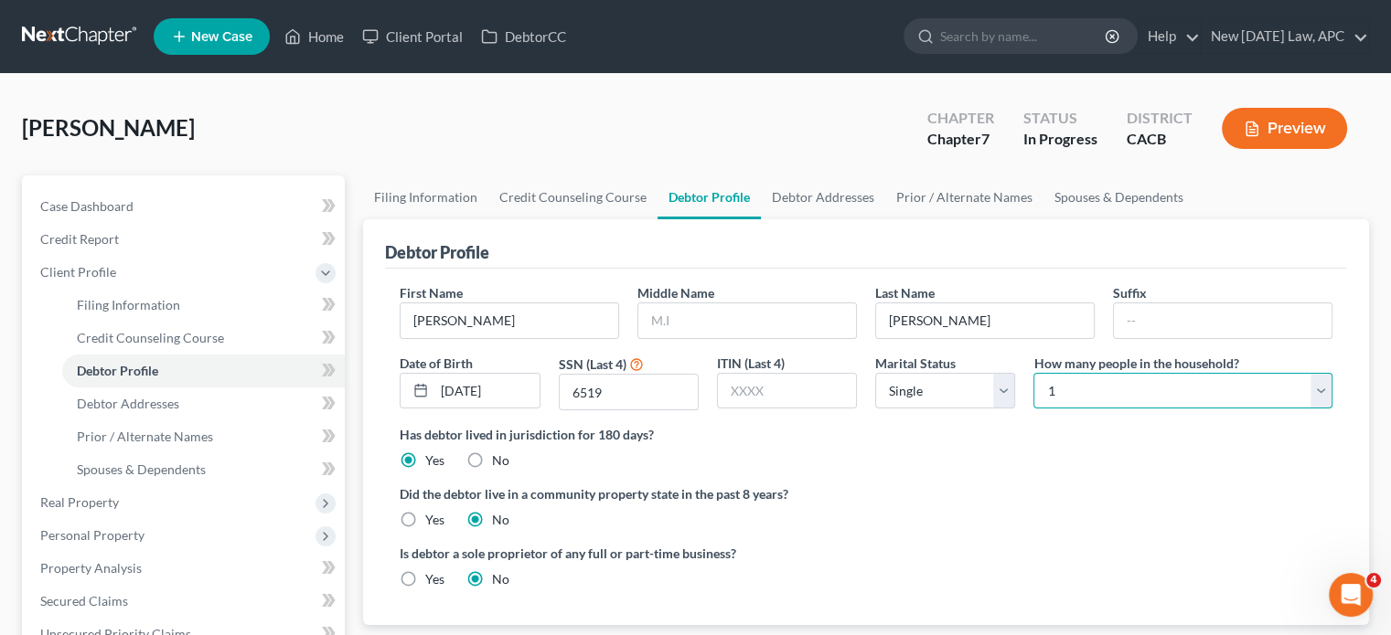
click at [1061, 381] on select "Select 1 2 3 4 5 6 7 8 9 10 11 12 13 14 15 16 17 18 19 20" at bounding box center [1182, 391] width 299 height 37
select select "2"
click at [1033, 373] on select "Select 1 2 3 4 5 6 7 8 9 10 11 12 13 14 15 16 17 18 19 20" at bounding box center [1182, 391] width 299 height 37
click at [928, 506] on div "Did the debtor live in a community property state in the past 8 years? Yes No" at bounding box center [866, 507] width 933 height 45
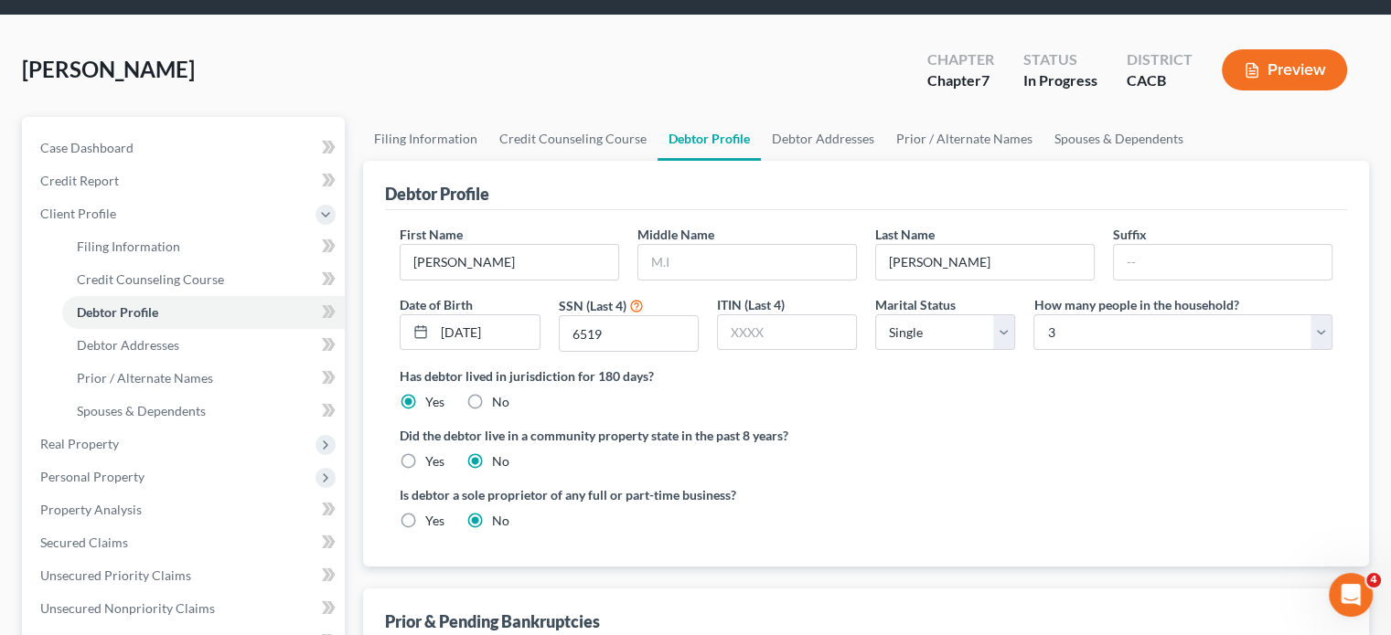
scroll to position [61, 0]
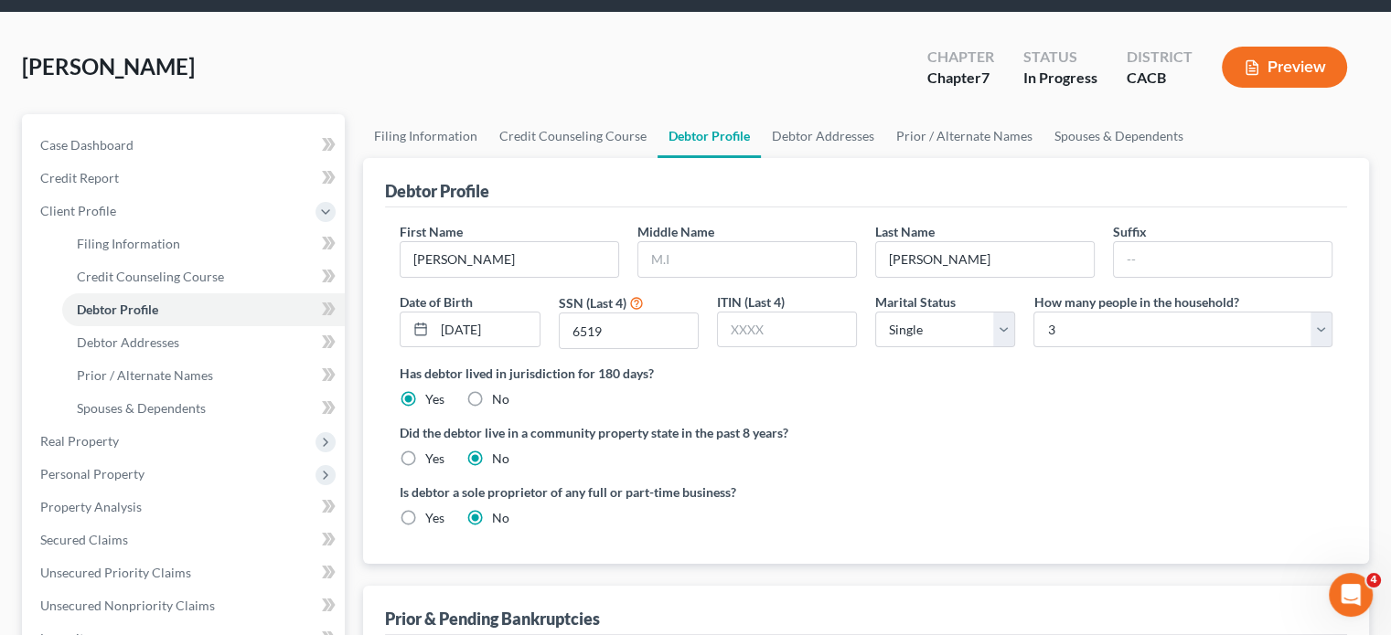
click at [425, 464] on label "Yes" at bounding box center [434, 459] width 19 height 18
click at [432, 462] on input "Yes" at bounding box center [438, 456] width 12 height 12
radio input "true"
radio input "false"
click at [171, 341] on span "Debtor Addresses" at bounding box center [128, 343] width 102 height 16
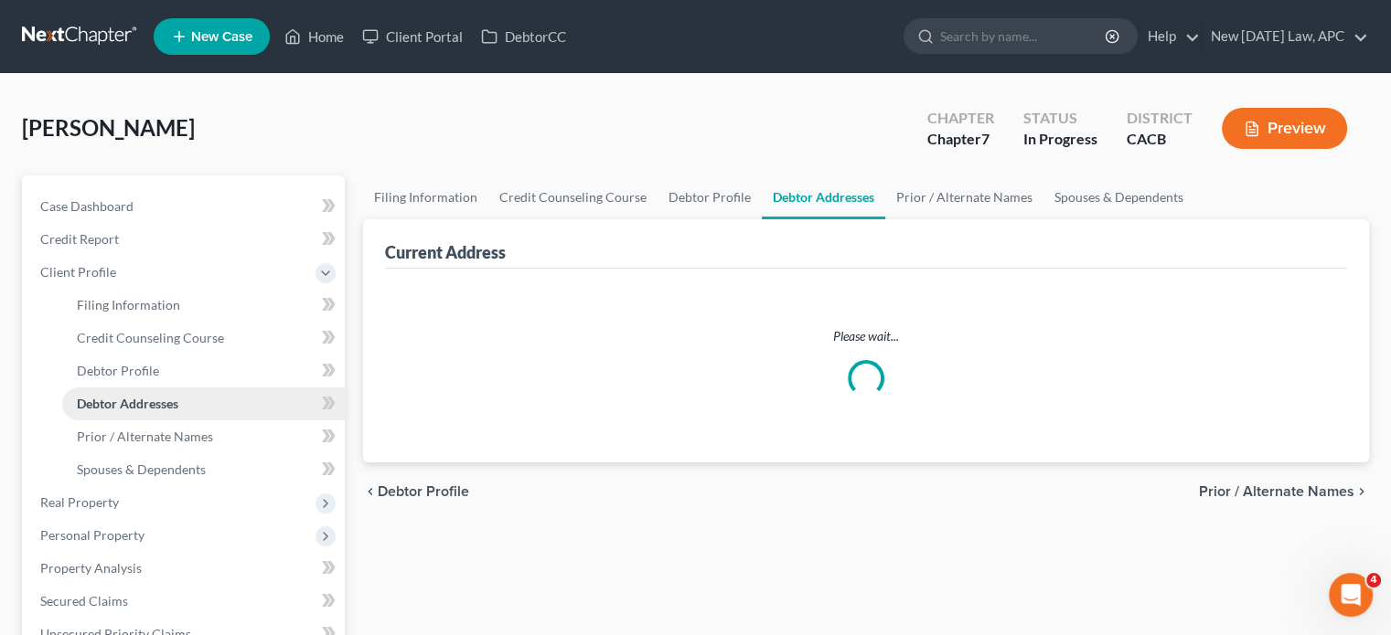
select select "0"
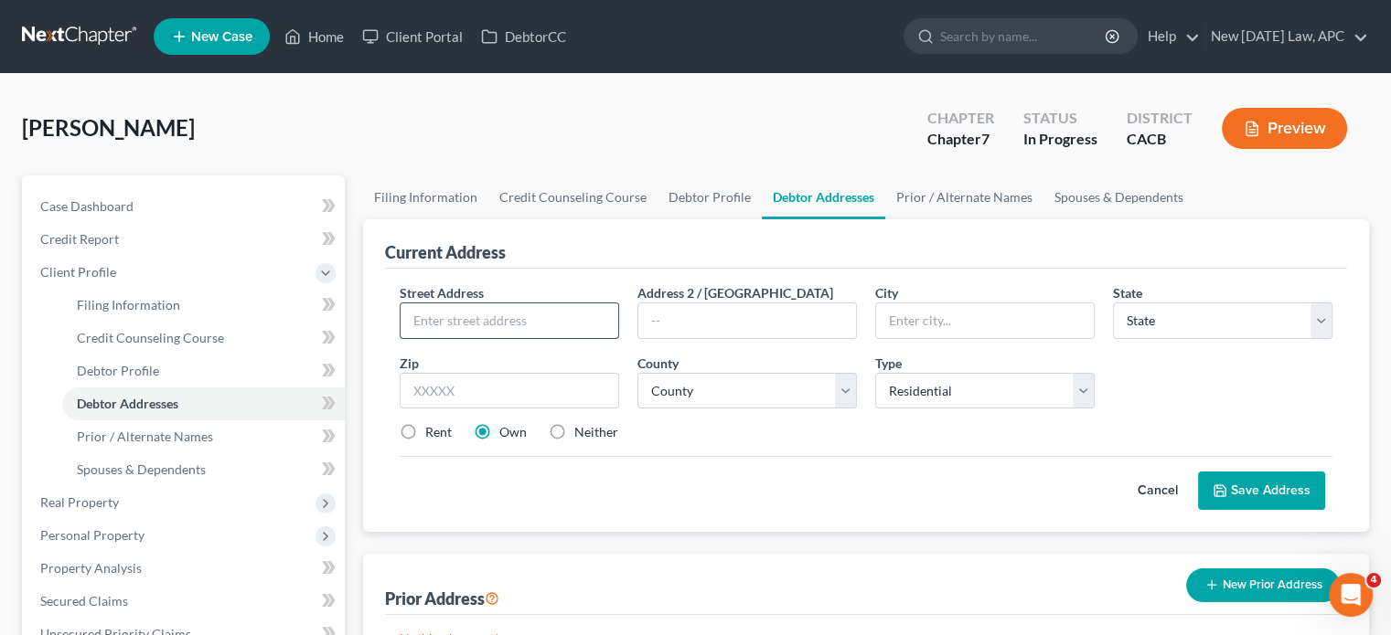
click at [442, 319] on input "text" at bounding box center [509, 321] width 218 height 35
paste input "[STREET_ADDRESS][US_STATE]"
type input "[STREET_ADDRESS][US_STATE]"
click at [475, 383] on input "text" at bounding box center [509, 391] width 219 height 37
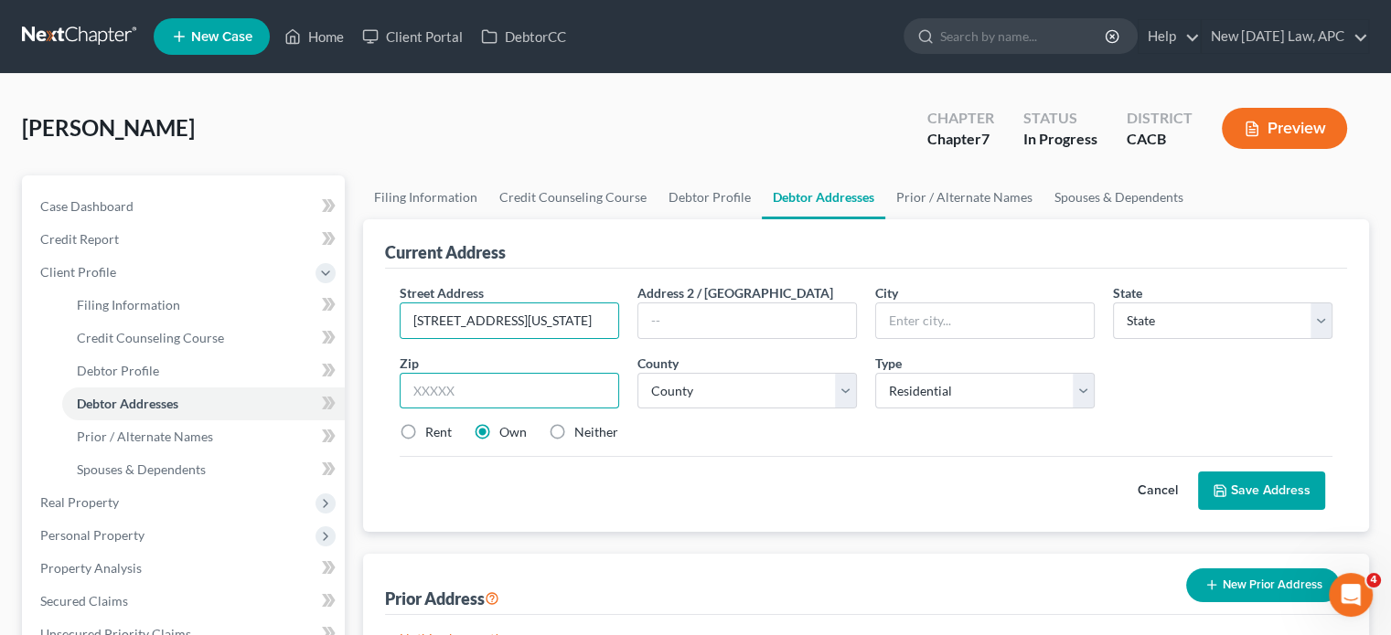
scroll to position [0, 0]
type input "92592"
click at [481, 450] on div "Street Address * [STREET_ADDRESS][US_STATE] Address [GEOGRAPHIC_DATA] * State *…" at bounding box center [865, 370] width 951 height 174
type input "Temecula"
select select "4"
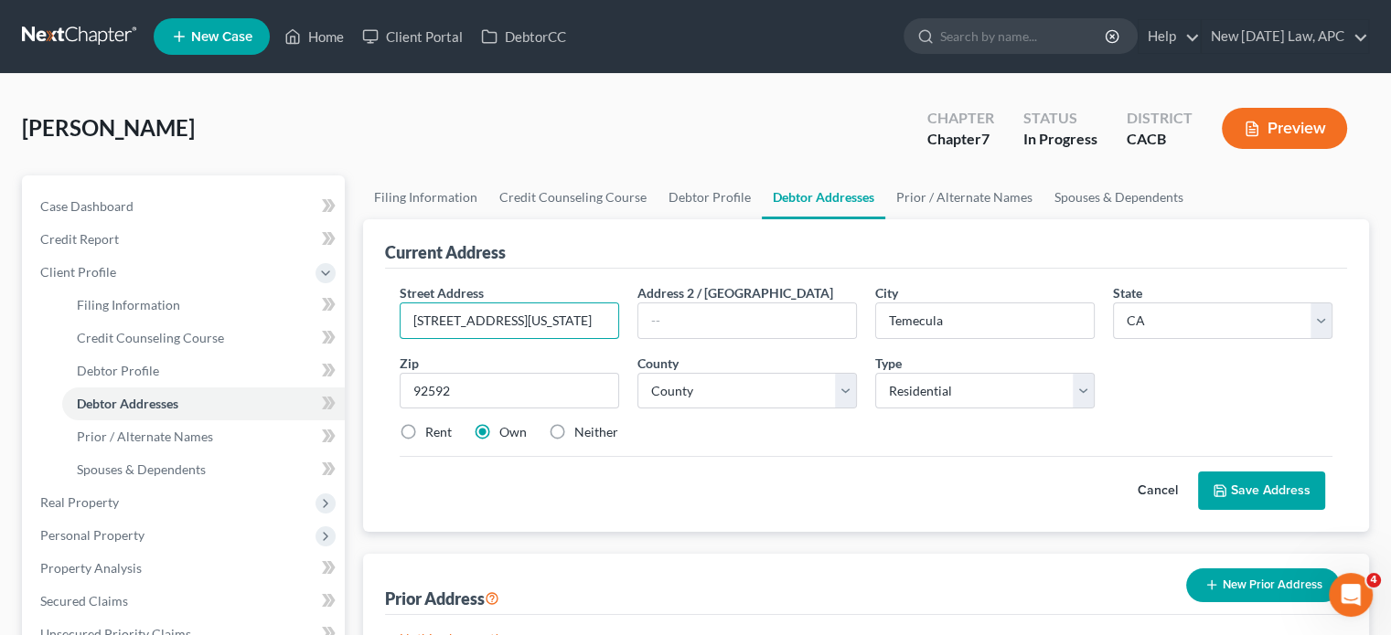
scroll to position [0, 37]
drag, startPoint x: 526, startPoint y: 320, endPoint x: 742, endPoint y: 343, distance: 217.9
click at [742, 343] on div "Street Address * [STREET_ADDRESS][US_STATE] Address [GEOGRAPHIC_DATA] * Temecul…" at bounding box center [865, 370] width 951 height 174
type input "[STREET_ADDRESS][US_STATE]"
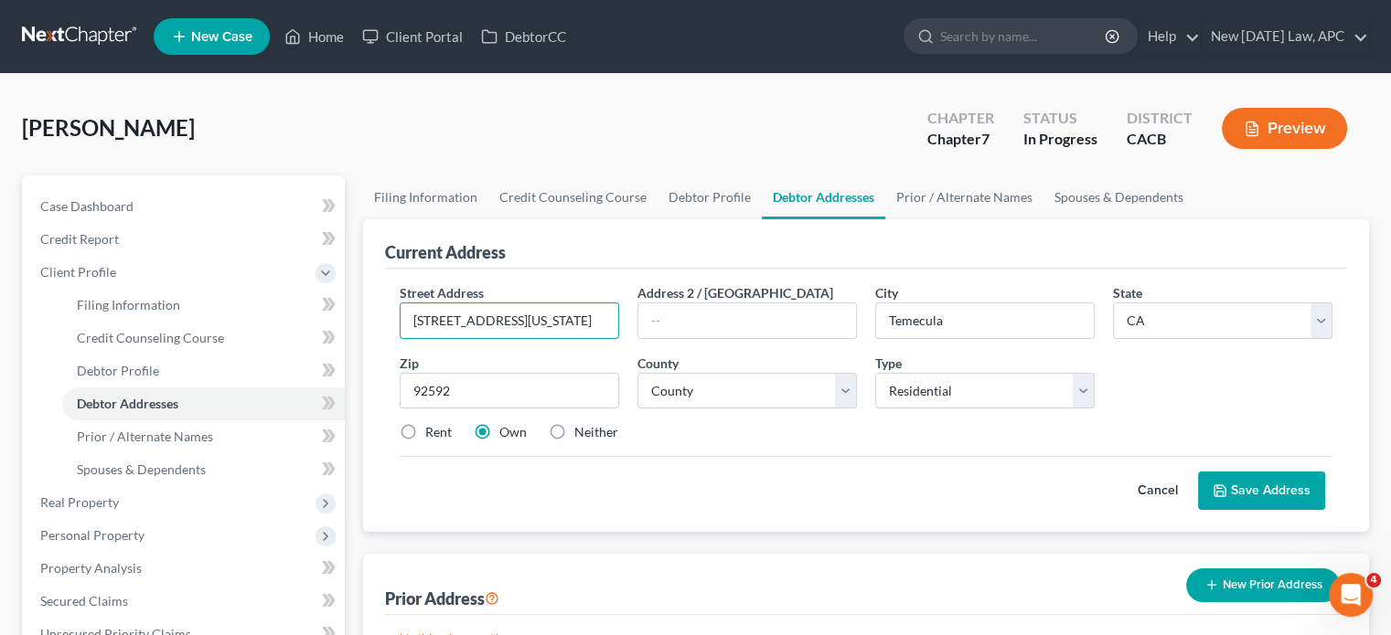
click at [730, 485] on div "Cancel Save Address" at bounding box center [866, 483] width 933 height 54
click at [667, 391] on select "County [GEOGRAPHIC_DATA] [GEOGRAPHIC_DATA] [GEOGRAPHIC_DATA] [GEOGRAPHIC_DATA] …" at bounding box center [746, 391] width 219 height 37
select select "32"
click at [637, 373] on select "County [GEOGRAPHIC_DATA] [GEOGRAPHIC_DATA] [GEOGRAPHIC_DATA] [GEOGRAPHIC_DATA] …" at bounding box center [746, 391] width 219 height 37
click at [736, 464] on div "Cancel Save Address" at bounding box center [866, 483] width 933 height 54
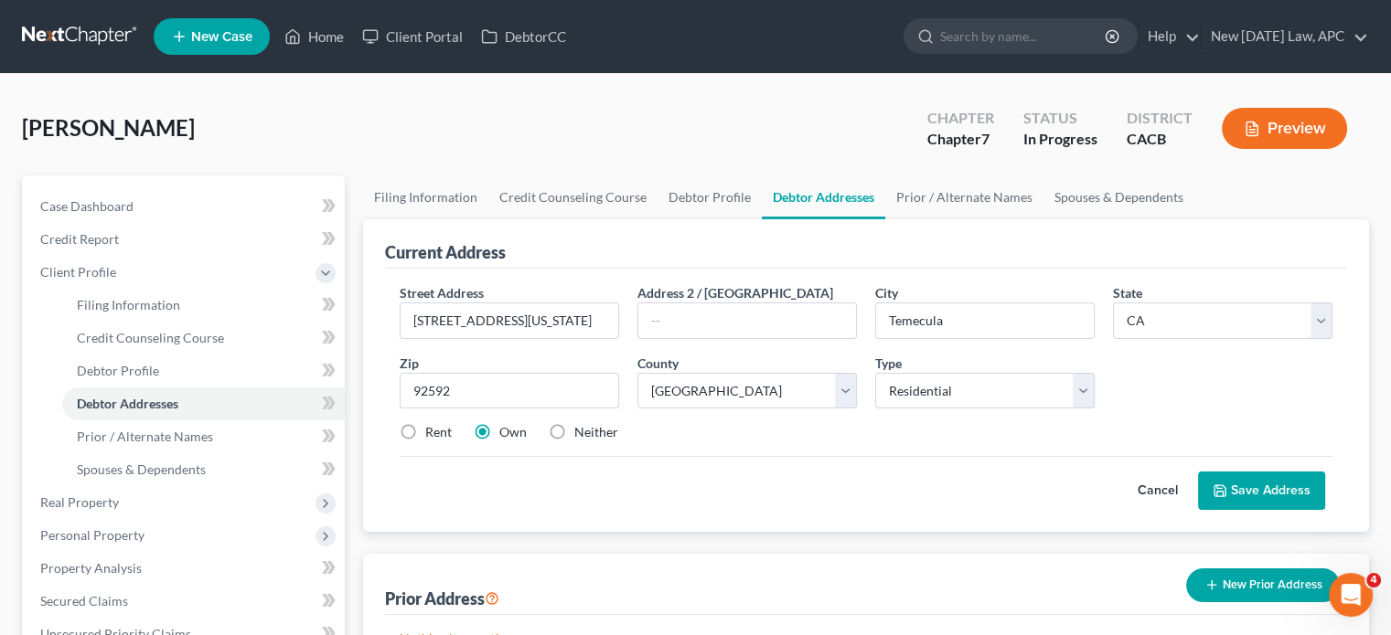
click at [1236, 484] on button "Save Address" at bounding box center [1261, 491] width 127 height 38
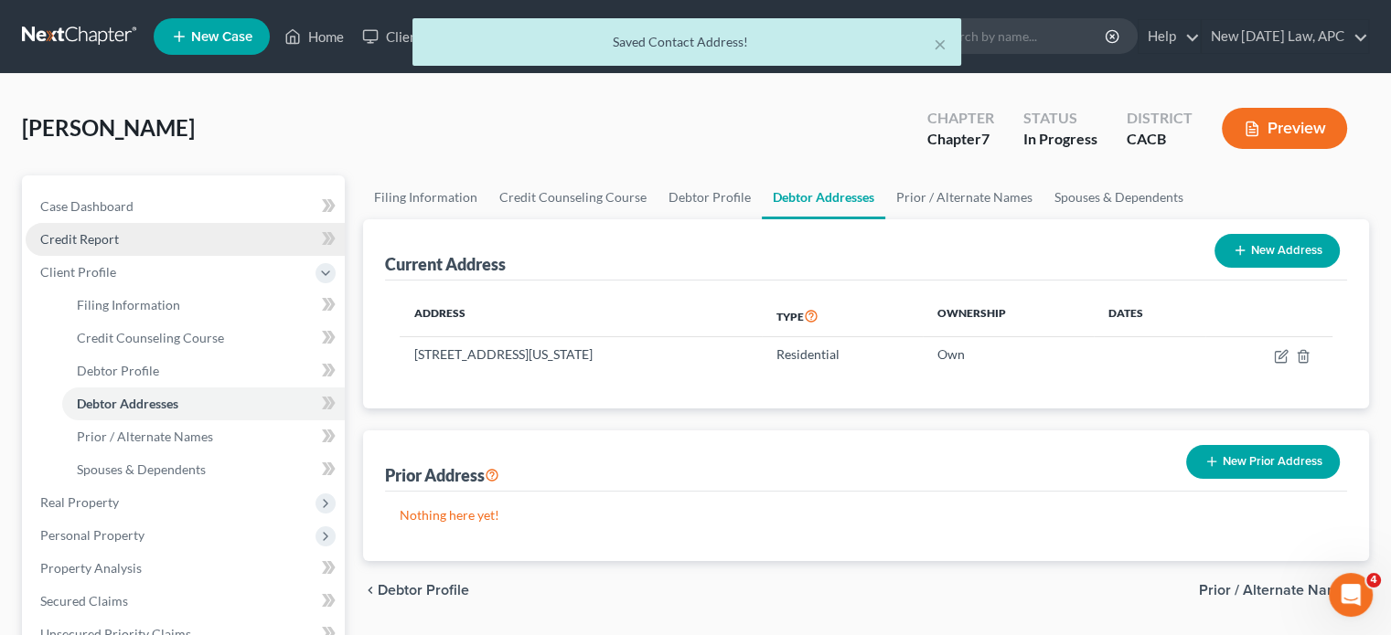
click at [139, 246] on link "Credit Report" at bounding box center [185, 239] width 319 height 33
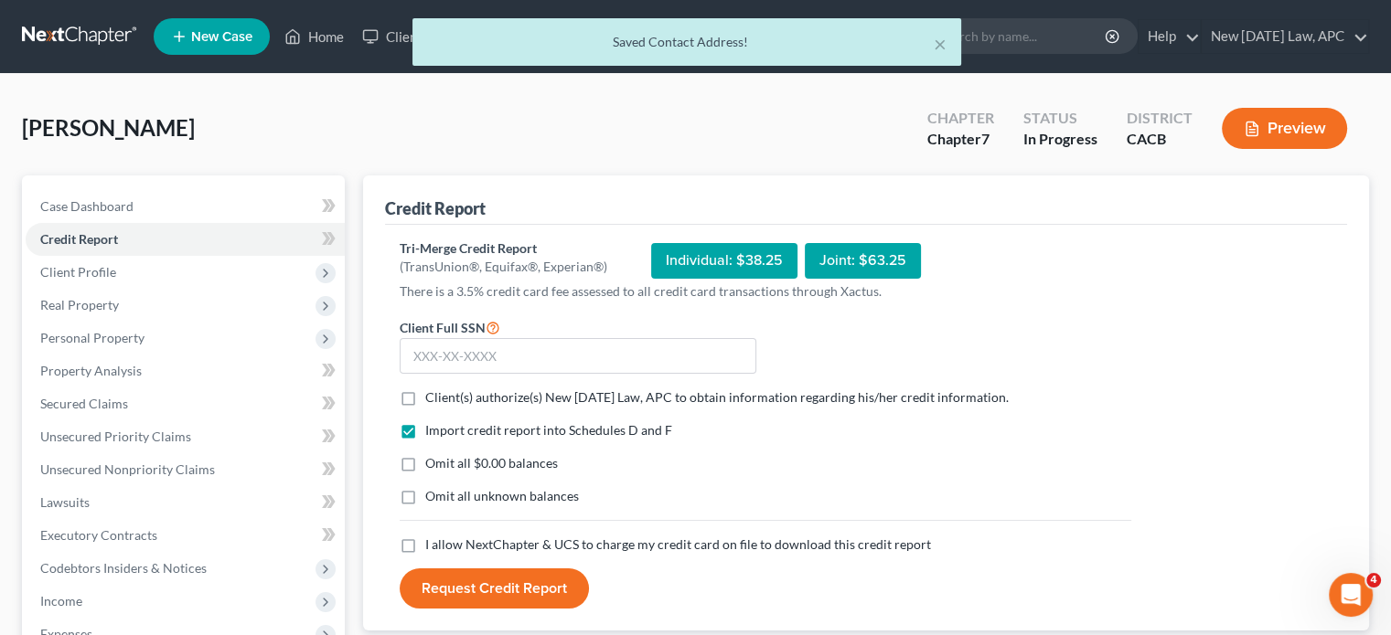
click at [425, 392] on label "Client(s) authorize(s) New [DATE] Law, APC to obtain information regarding his/…" at bounding box center [716, 398] width 583 height 18
click at [432, 392] on input "Client(s) authorize(s) New [DATE] Law, APC to obtain information regarding his/…" at bounding box center [438, 395] width 12 height 12
checkbox input "true"
click at [425, 454] on label "Omit all $0.00 balances" at bounding box center [491, 463] width 133 height 18
click at [432, 454] on input "Omit all $0.00 balances" at bounding box center [438, 460] width 12 height 12
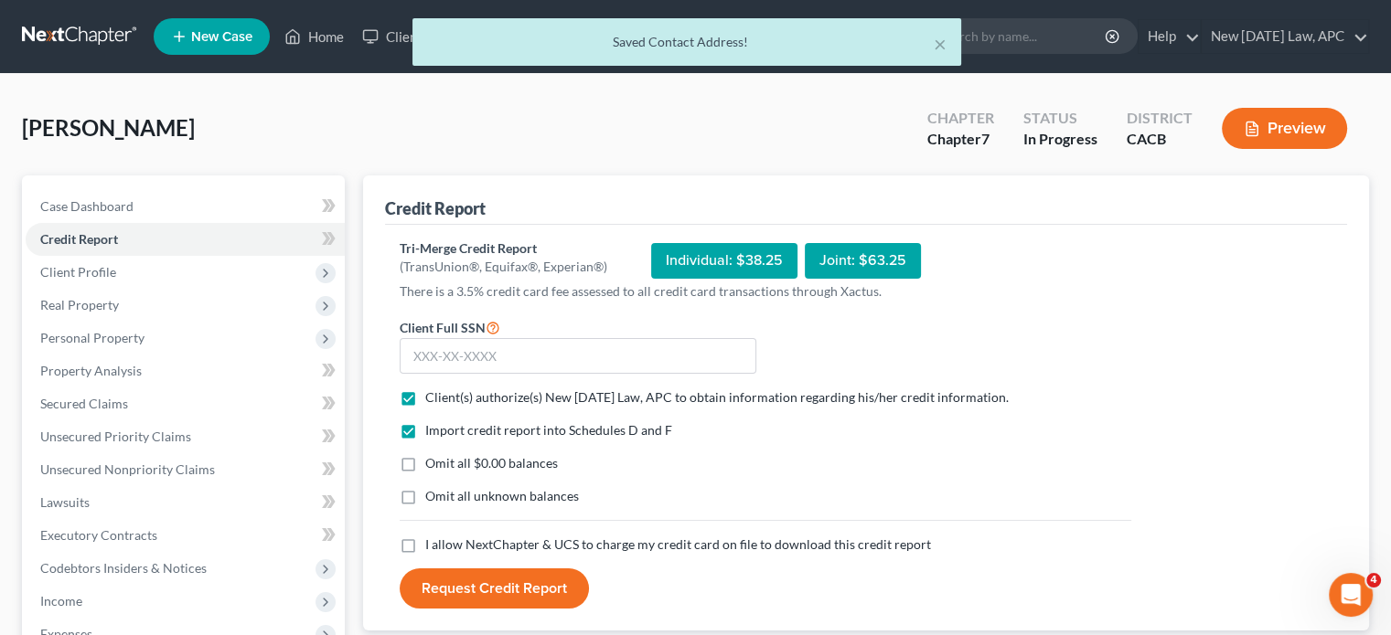
checkbox input "true"
click at [425, 506] on label "Omit all unknown balances" at bounding box center [502, 496] width 154 height 18
click at [432, 499] on input "Omit all unknown balances" at bounding box center [438, 493] width 12 height 12
checkbox input "true"
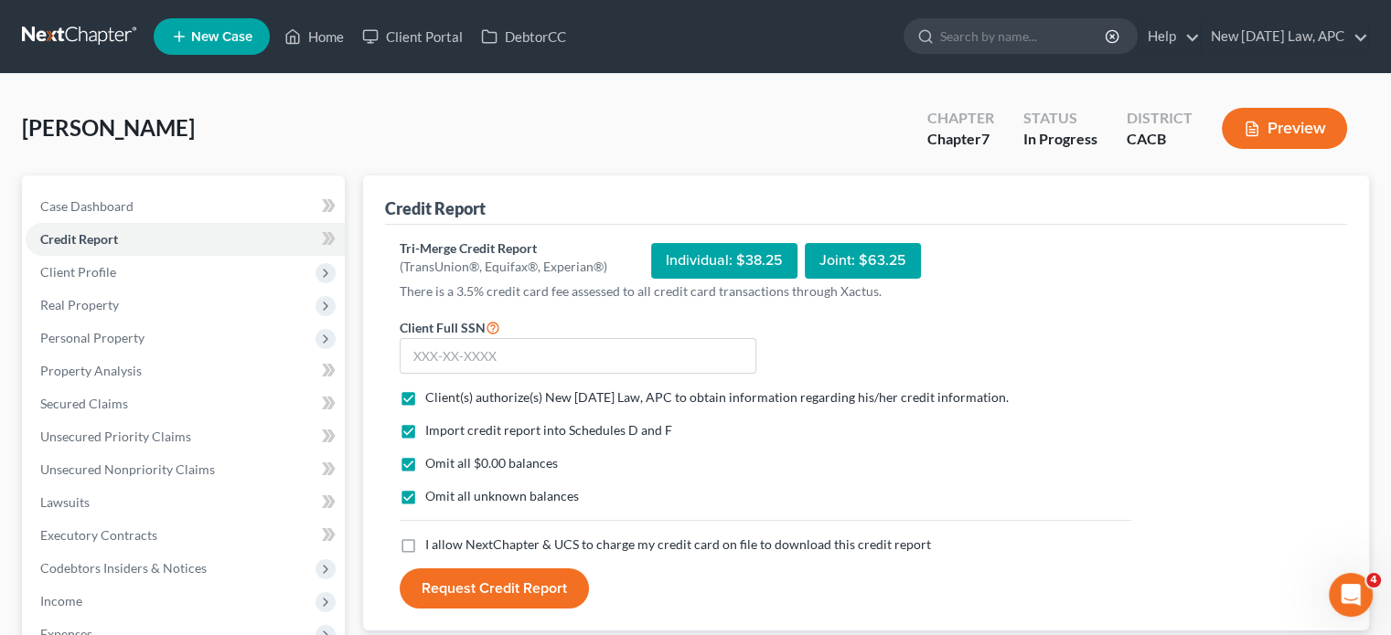
click at [425, 543] on label "I allow NextChapter & UCS to charge my credit card on file to download this cre…" at bounding box center [678, 545] width 506 height 18
click at [432, 543] on input "I allow NextChapter & UCS to charge my credit card on file to download this cre…" at bounding box center [438, 542] width 12 height 12
checkbox input "true"
click at [435, 350] on input "text" at bounding box center [578, 356] width 357 height 37
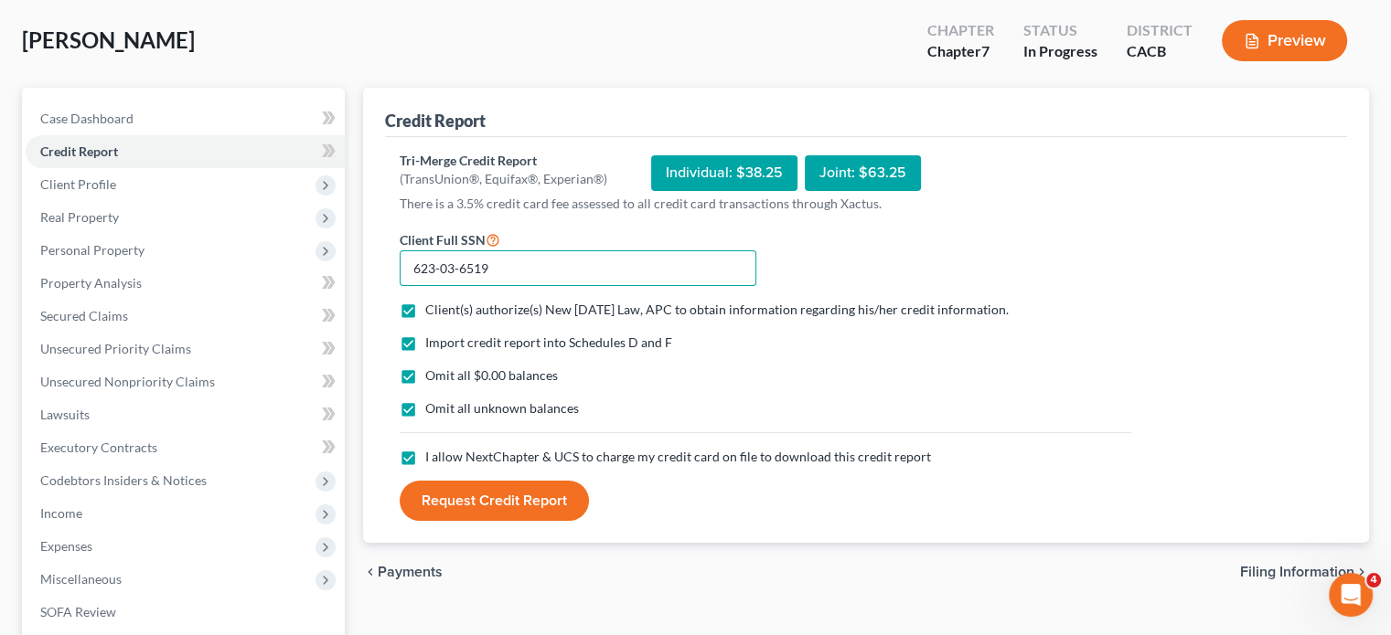
type input "623-03-6519"
click at [495, 509] on button "Request Credit Report" at bounding box center [494, 501] width 189 height 40
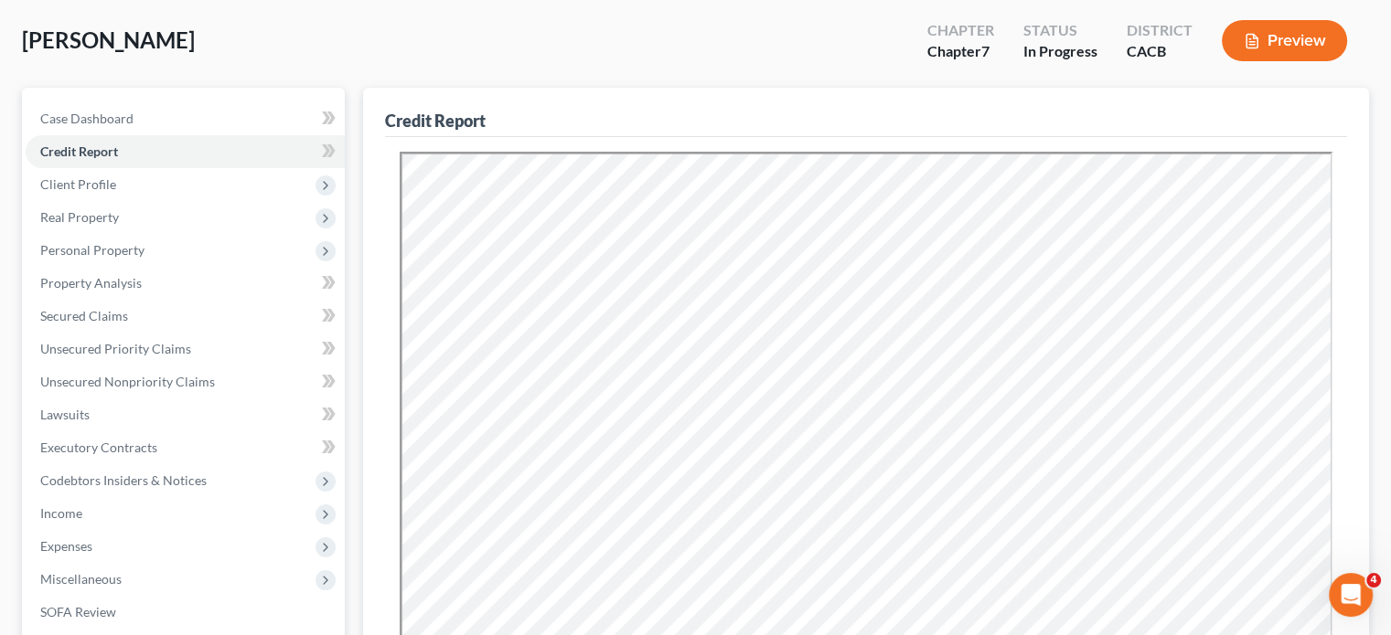
scroll to position [0, 0]
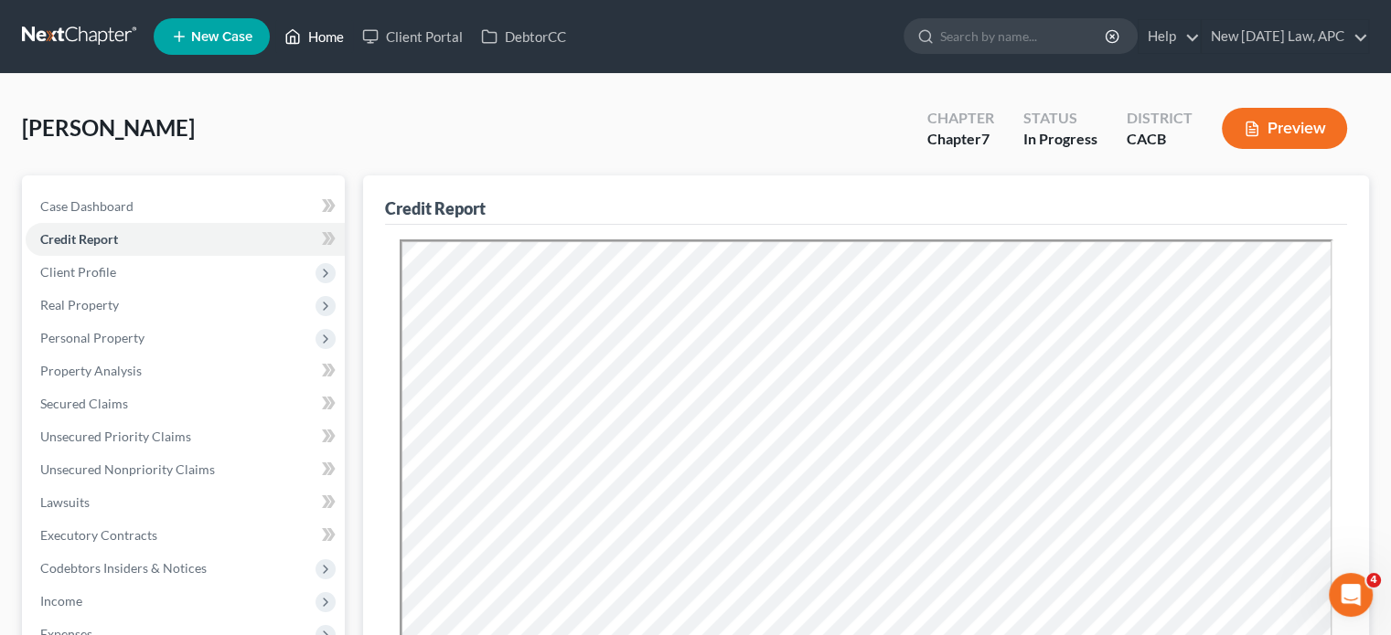
click at [314, 31] on link "Home" at bounding box center [314, 36] width 78 height 33
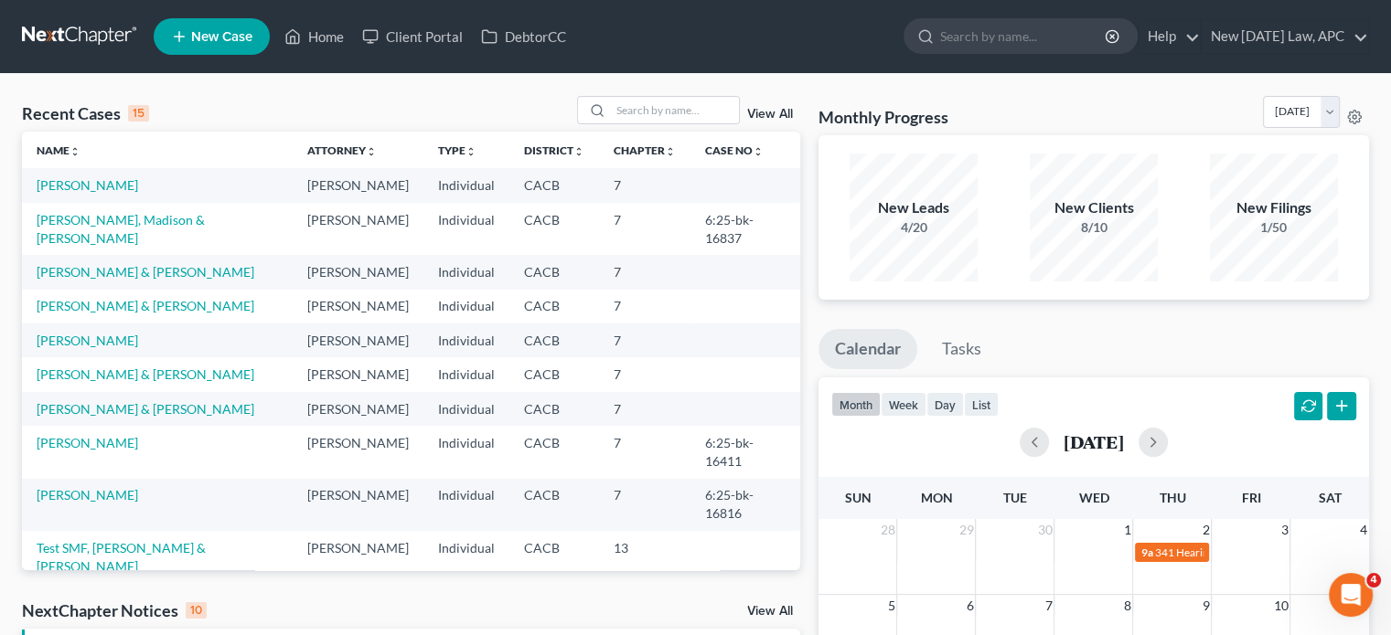
click at [214, 32] on span "New Case" at bounding box center [221, 37] width 61 height 14
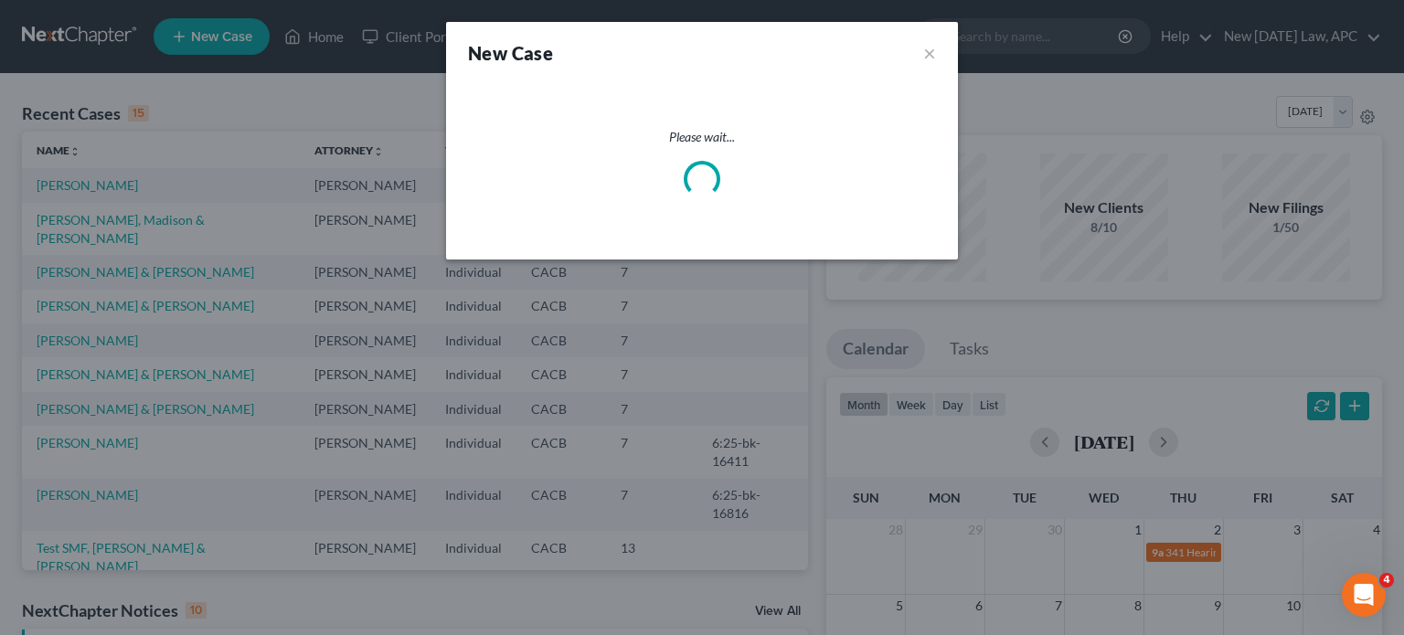
select select "7"
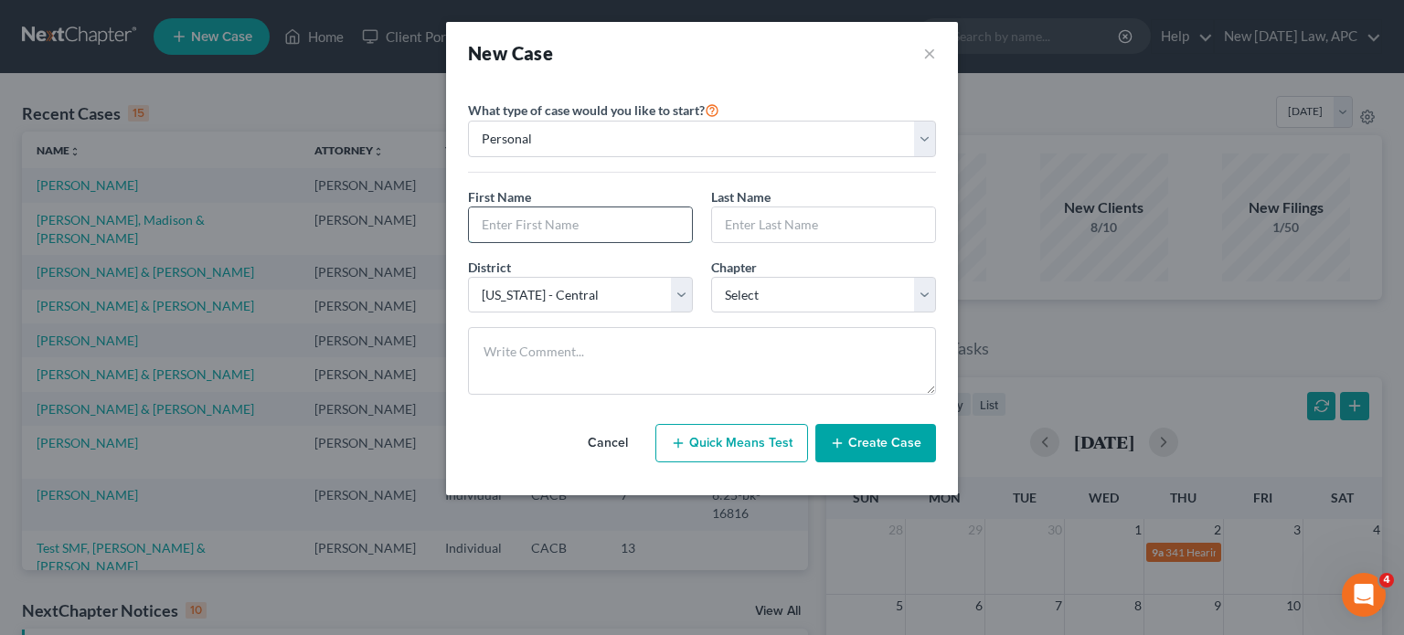
click at [600, 232] on input "text" at bounding box center [580, 225] width 223 height 35
type input "[GEOGRAPHIC_DATA]"
type input "[PERSON_NAME]"
click at [736, 312] on div "District * Select [US_STATE] - [GEOGRAPHIC_DATA] [US_STATE] - [GEOGRAPHIC_DATA]…" at bounding box center [702, 293] width 486 height 70
click at [758, 299] on select "Select 7 11 12 13" at bounding box center [823, 295] width 225 height 37
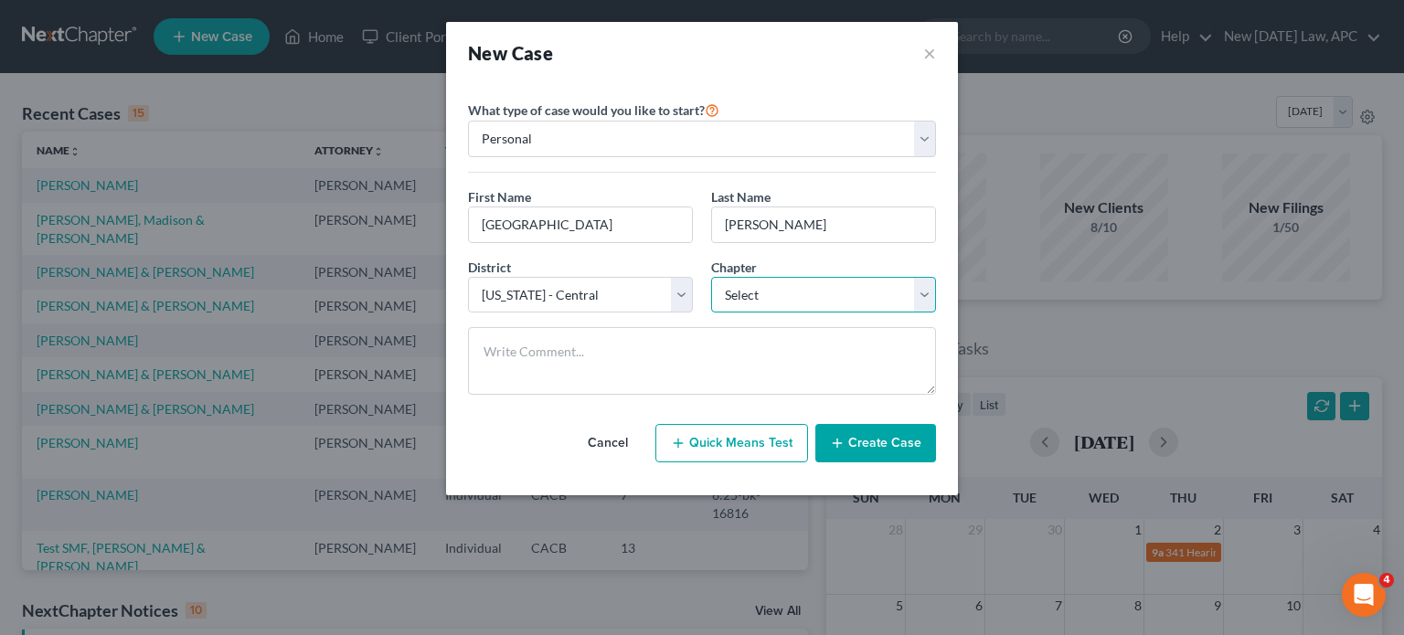
select select "0"
click at [711, 277] on select "Select 7 11 12 13" at bounding box center [823, 295] width 225 height 37
click at [859, 442] on button "Create Case" at bounding box center [876, 443] width 121 height 38
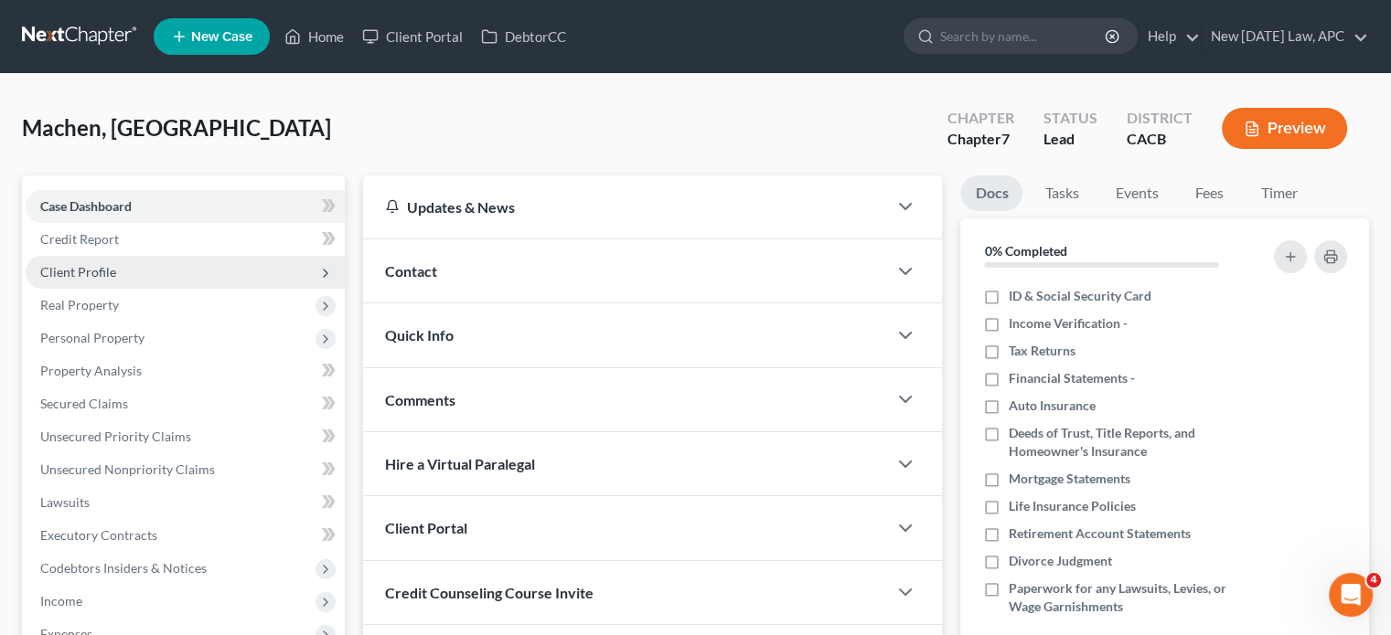
click at [143, 271] on span "Client Profile" at bounding box center [185, 272] width 319 height 33
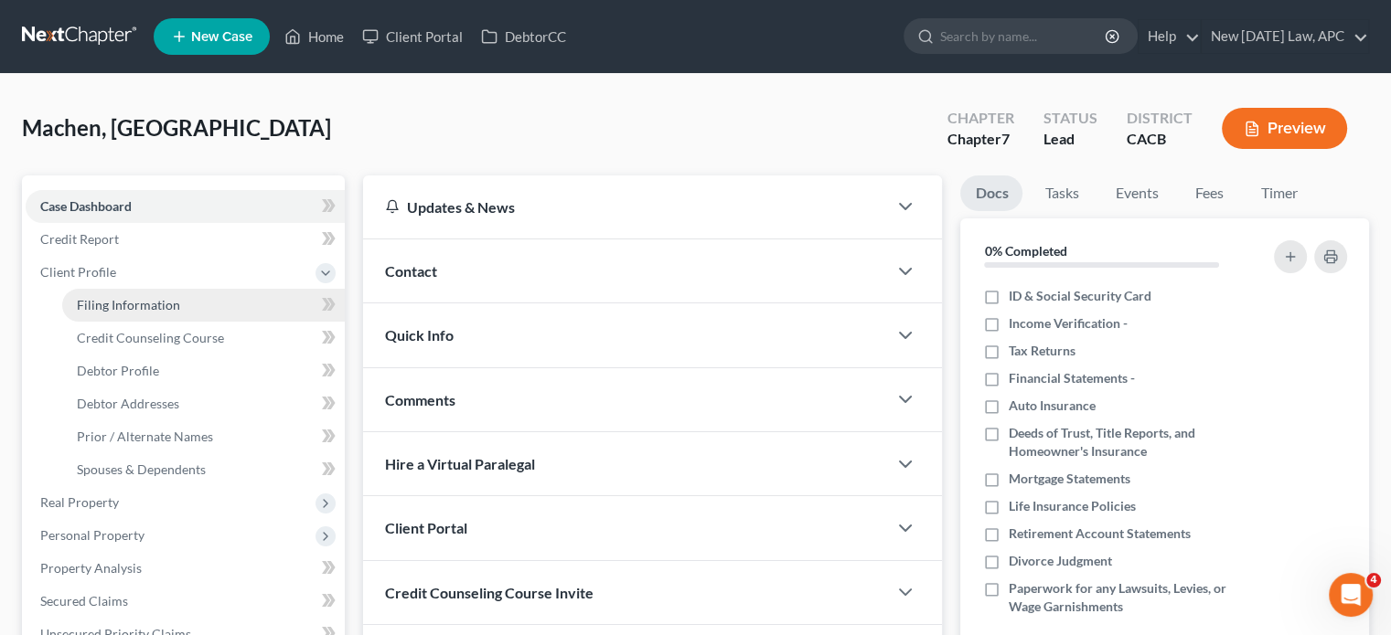
click at [143, 302] on span "Filing Information" at bounding box center [128, 305] width 103 height 16
select select "1"
select select "0"
select select "7"
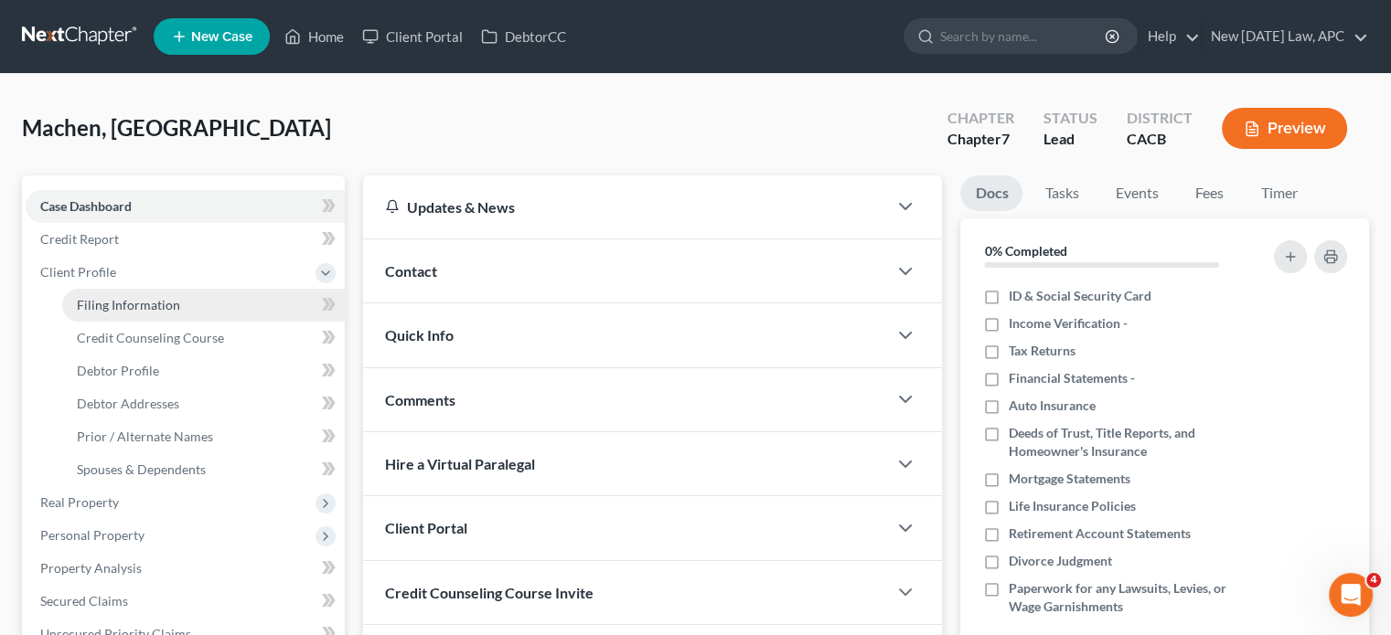
select select "4"
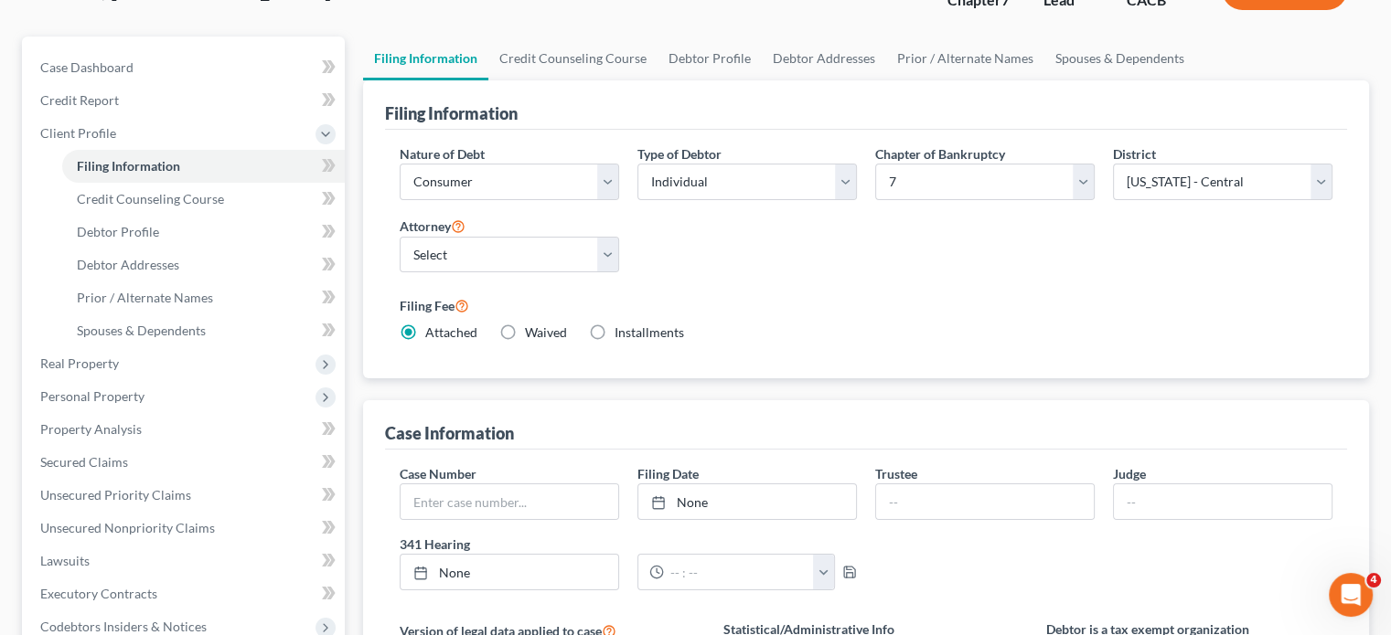
scroll to position [141, 0]
click at [541, 251] on select "Select [PERSON_NAME] - CACB [PERSON_NAME] - CACB [PERSON_NAME] - CASB" at bounding box center [509, 253] width 219 height 37
select select "1"
click at [400, 235] on select "Select [PERSON_NAME] - CACB [PERSON_NAME] - CACB [PERSON_NAME] - CASB" at bounding box center [509, 253] width 219 height 37
click at [743, 256] on div "Nature of Debt Select Business Consumer Other Nature of Business Select Clearin…" at bounding box center [865, 249] width 951 height 213
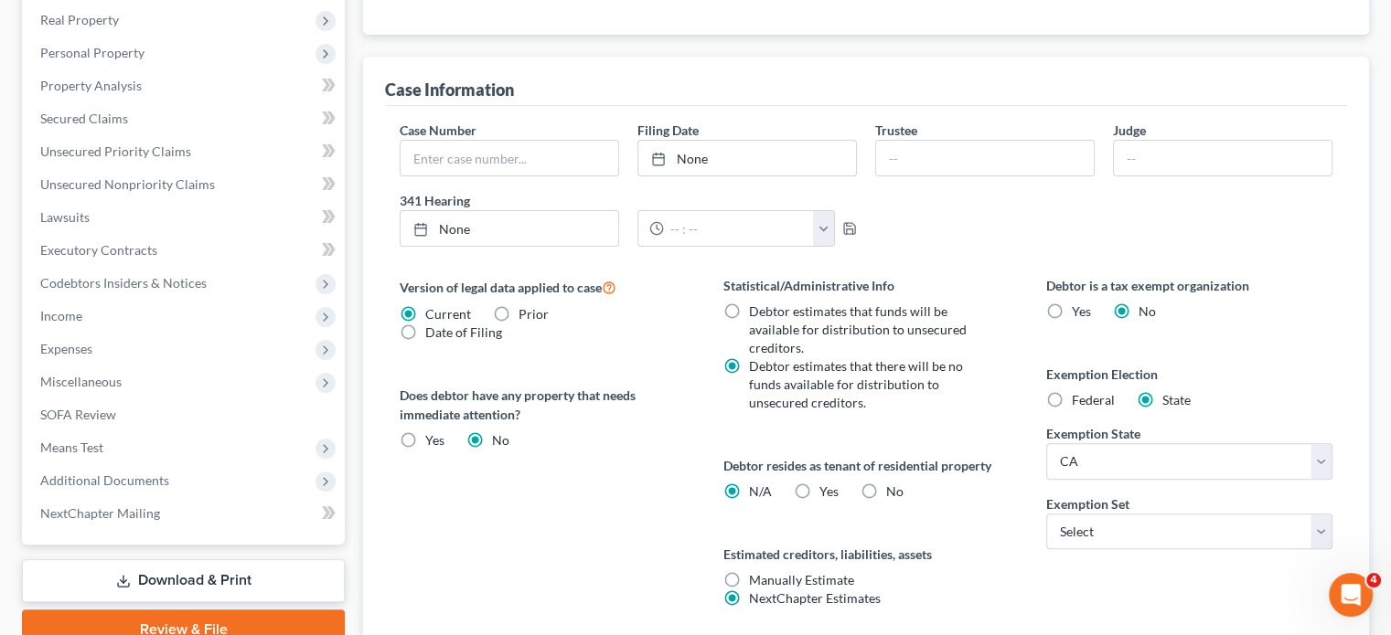
scroll to position [483, 0]
click at [830, 495] on span "Yes" at bounding box center [828, 492] width 19 height 16
click at [830, 495] on input "Yes Yes" at bounding box center [832, 489] width 12 height 12
radio input "true"
radio input "false"
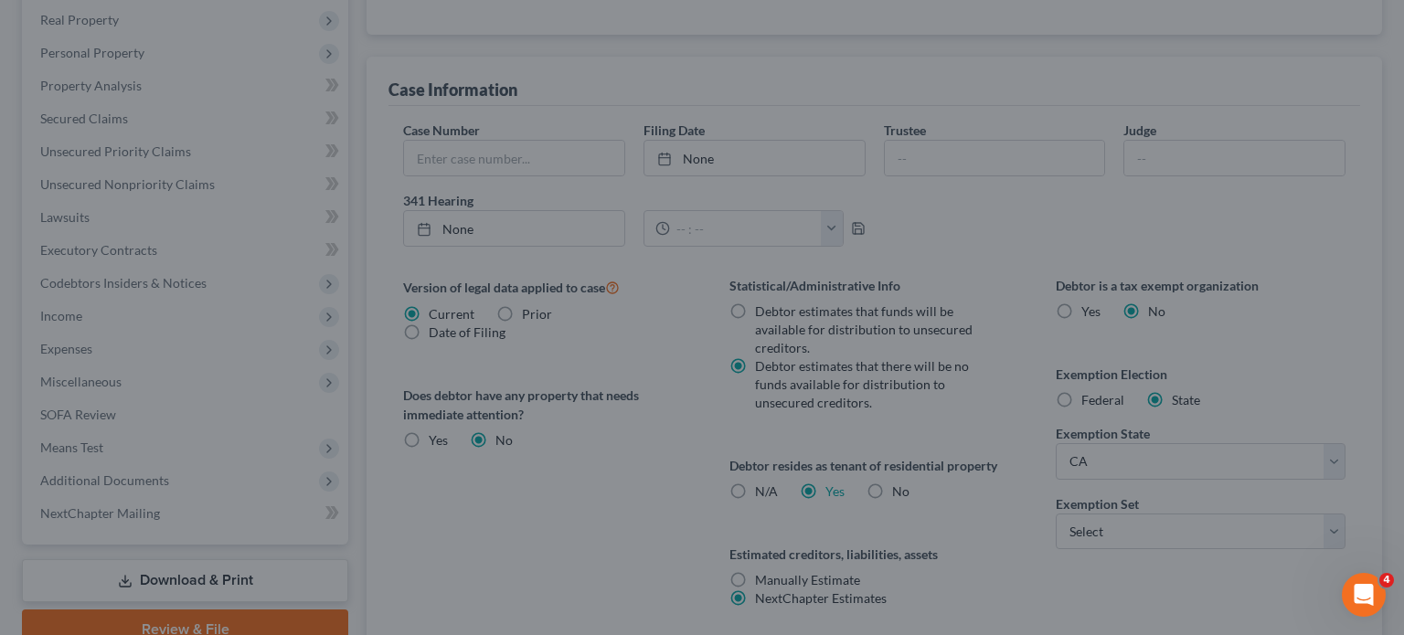
click at [940, 543] on div "Certification by a Debtor Who Resides as a Tenant of Residential Property × Lan…" at bounding box center [702, 317] width 1404 height 635
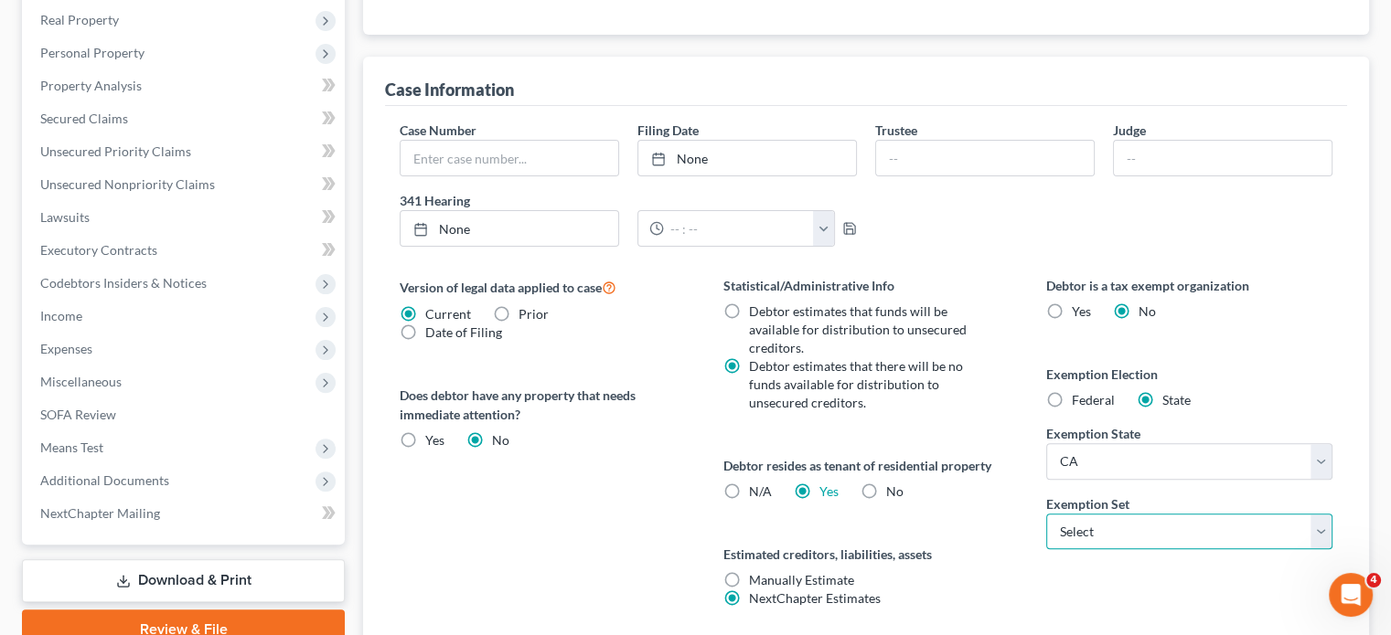
click at [1079, 528] on select "Select 703 704" at bounding box center [1189, 532] width 286 height 37
select select "0"
click at [1046, 514] on select "Select 703 704" at bounding box center [1189, 532] width 286 height 37
click at [992, 522] on div "Statistical/Administrative Info Debtor estimates that funds will be available f…" at bounding box center [866, 464] width 323 height 376
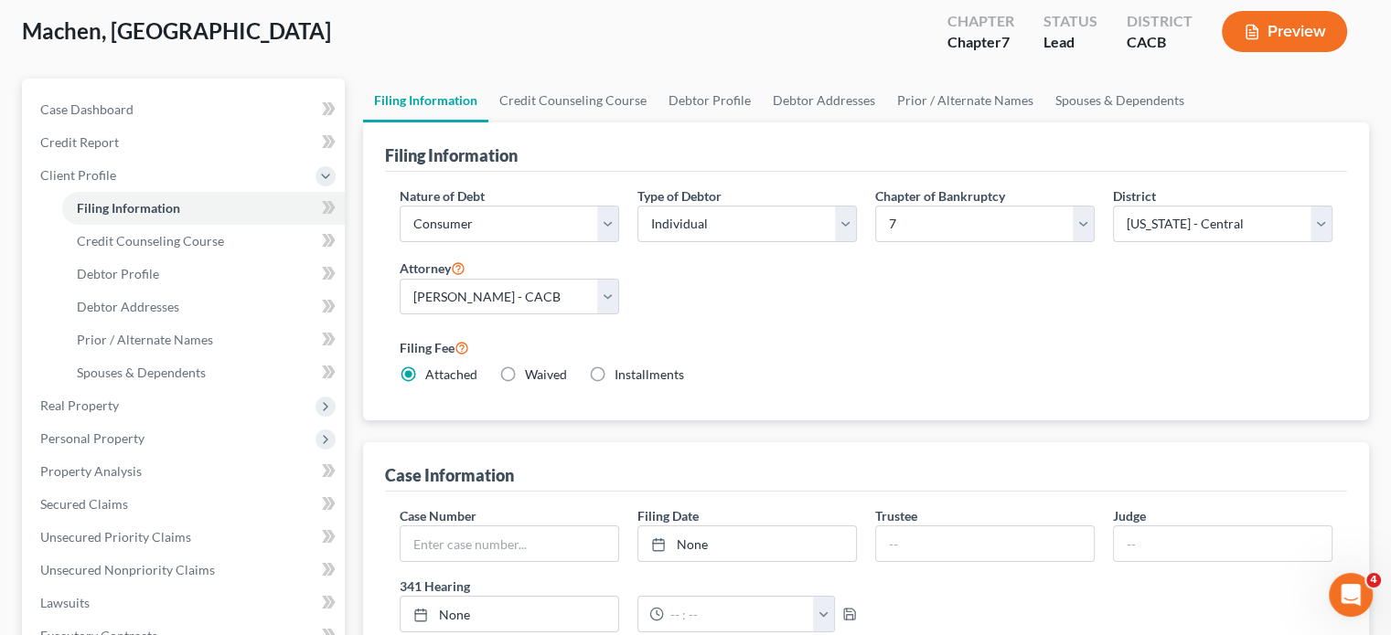
scroll to position [95, 0]
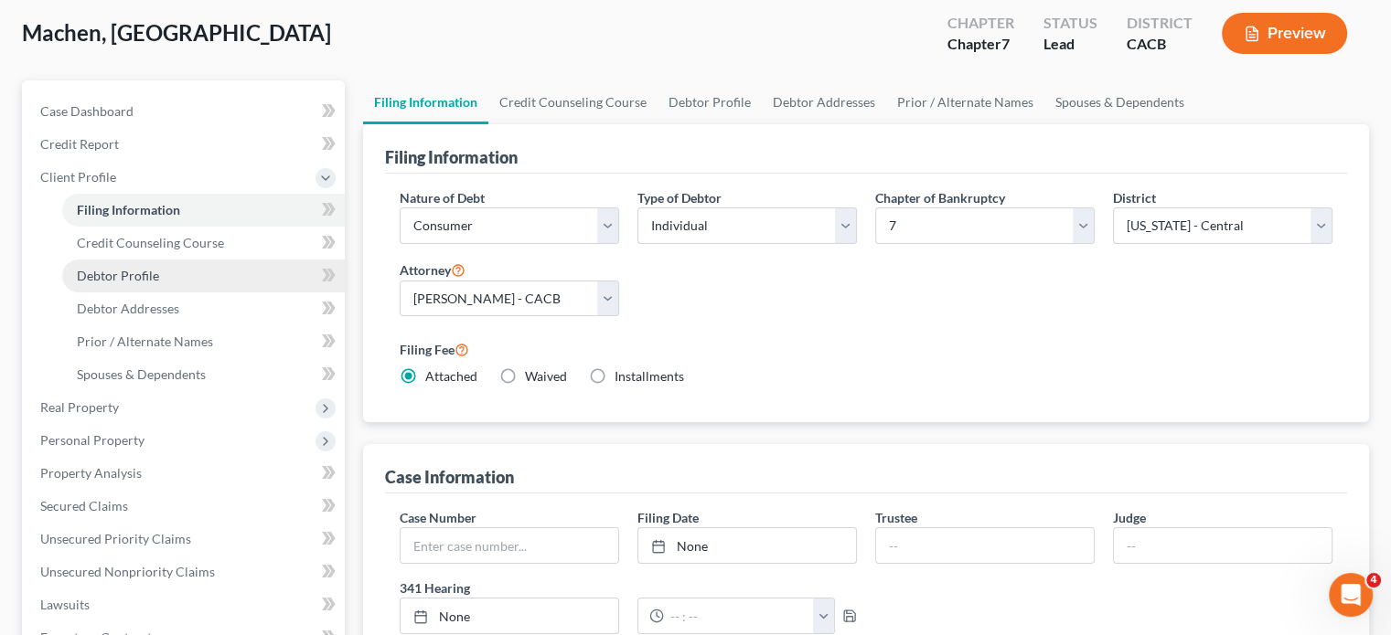
click at [154, 270] on span "Debtor Profile" at bounding box center [118, 276] width 82 height 16
select select "0"
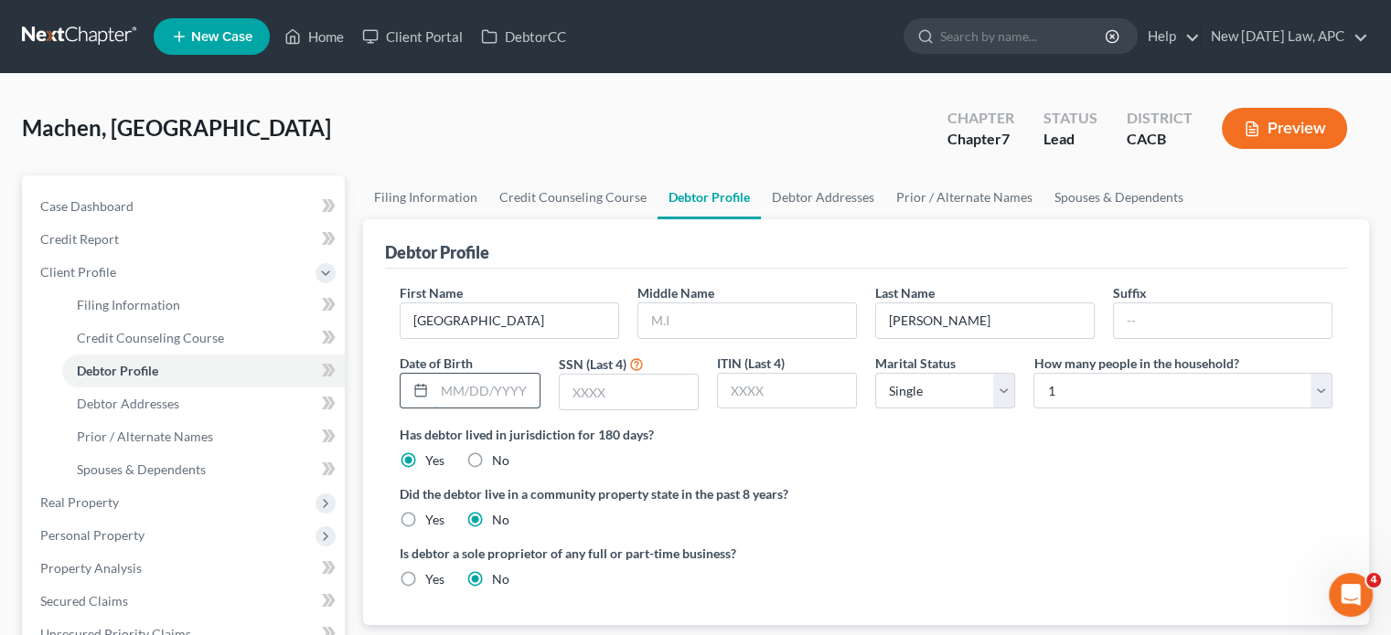
click at [509, 386] on input "text" at bounding box center [486, 391] width 104 height 35
type input "[DATE]"
click at [601, 374] on div at bounding box center [629, 392] width 140 height 37
click at [614, 417] on div "First Name [GEOGRAPHIC_DATA] Middle Name Last Name [PERSON_NAME] Suffix Date of…" at bounding box center [865, 354] width 951 height 142
click at [608, 401] on input "text" at bounding box center [629, 392] width 138 height 35
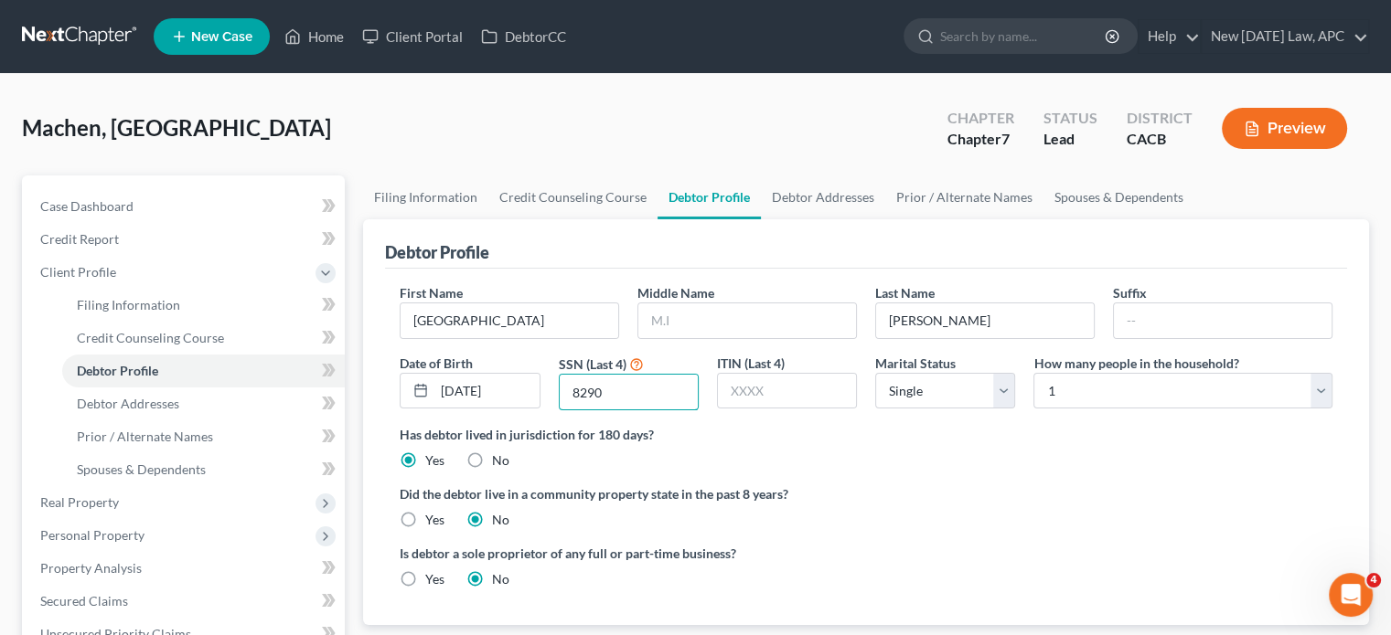
type input "8290"
click at [836, 449] on div "Has debtor lived in jurisdiction for 180 days? Yes No Debtor must reside in jur…" at bounding box center [866, 447] width 933 height 45
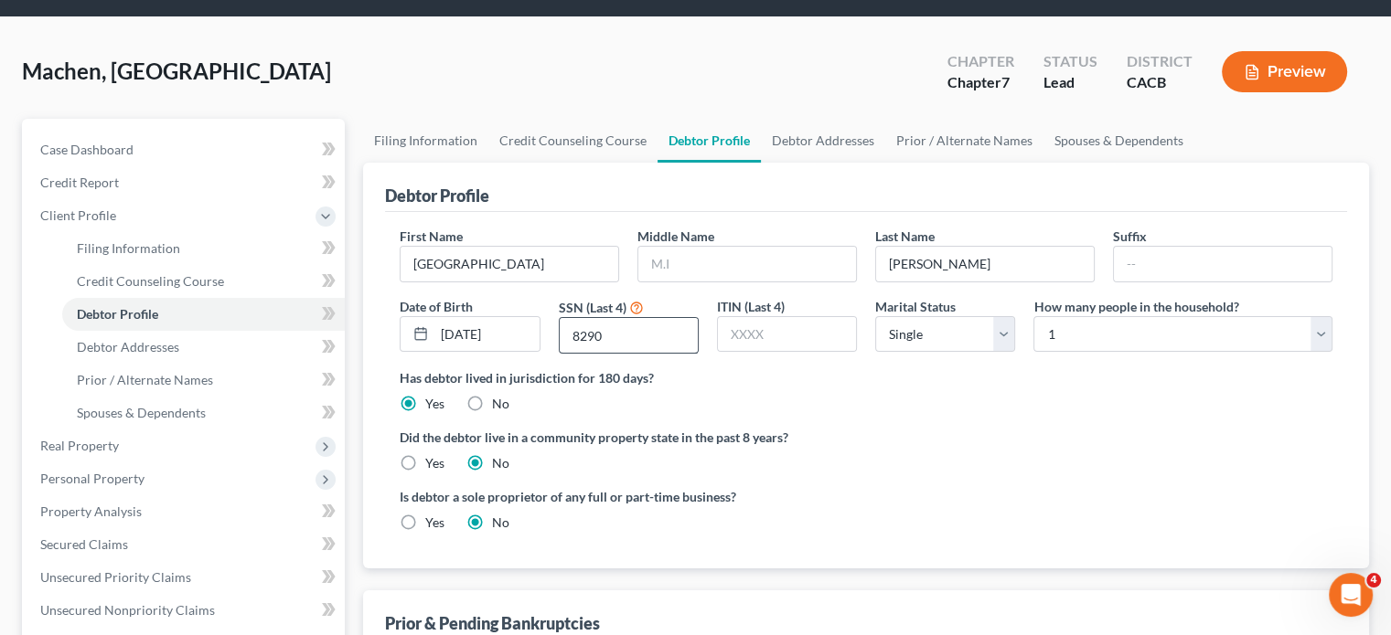
scroll to position [58, 0]
click at [425, 453] on label "Yes" at bounding box center [434, 462] width 19 height 18
click at [432, 453] on input "Yes" at bounding box center [438, 459] width 12 height 12
radio input "true"
radio input "false"
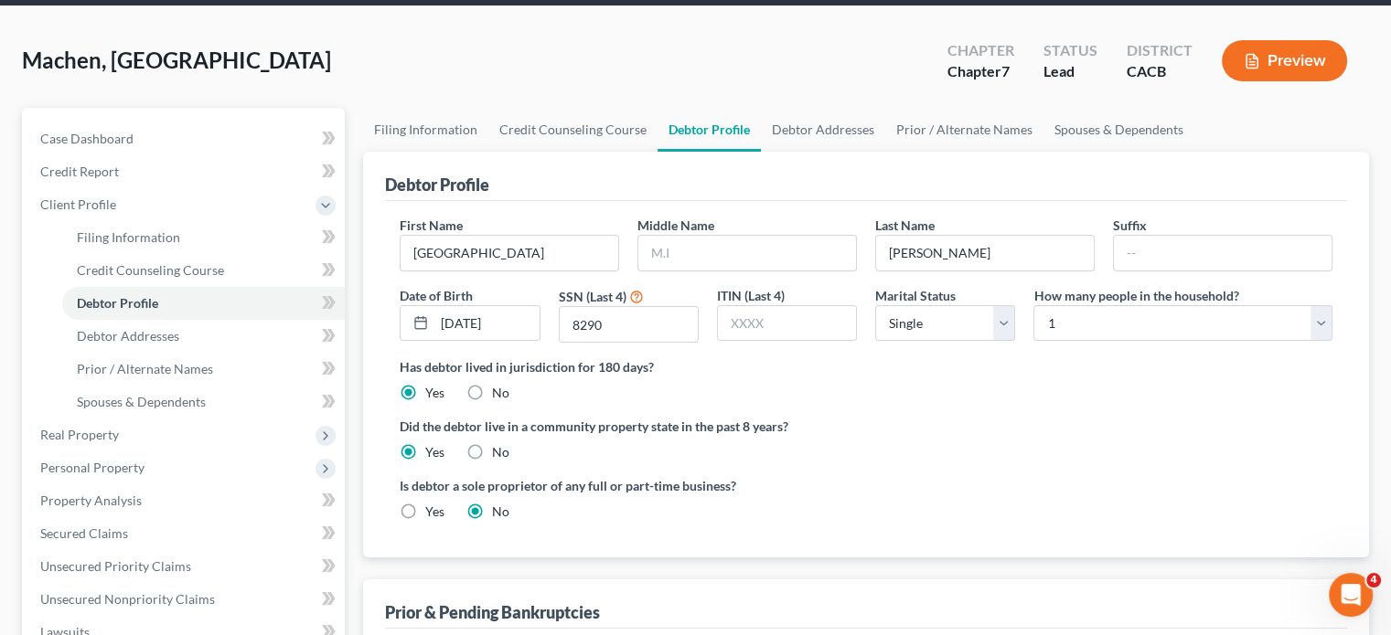
scroll to position [66, 0]
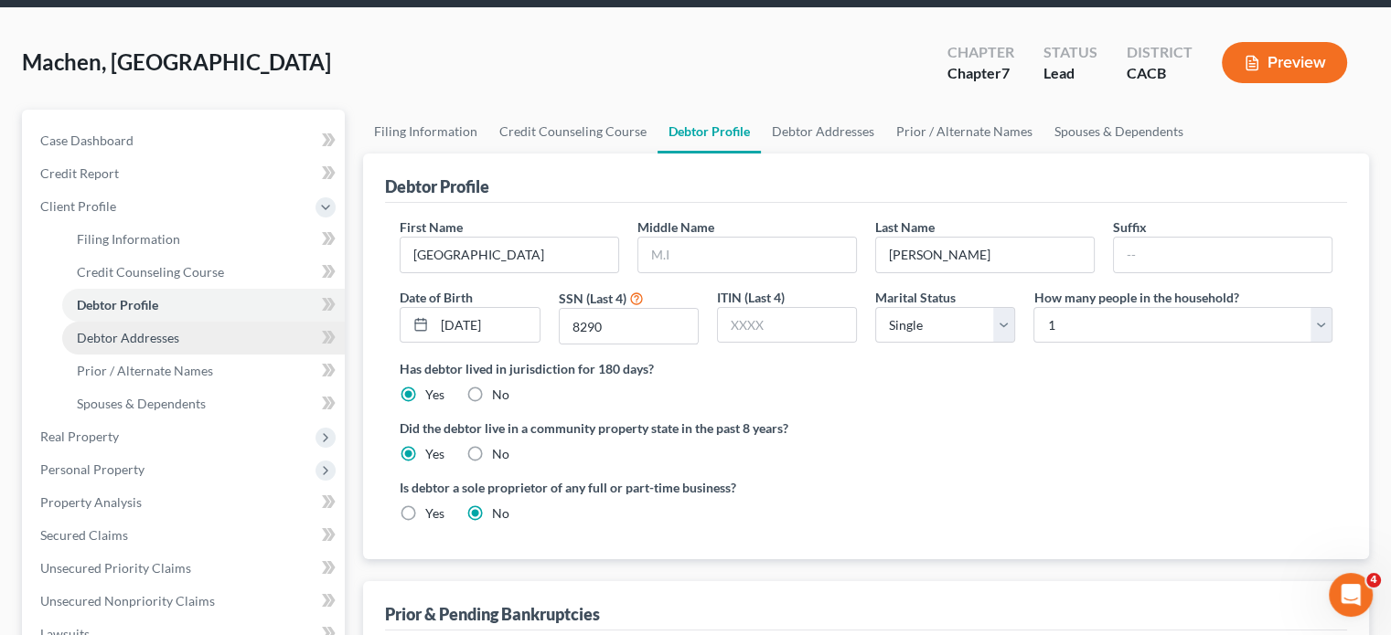
click at [196, 335] on link "Debtor Addresses" at bounding box center [203, 338] width 283 height 33
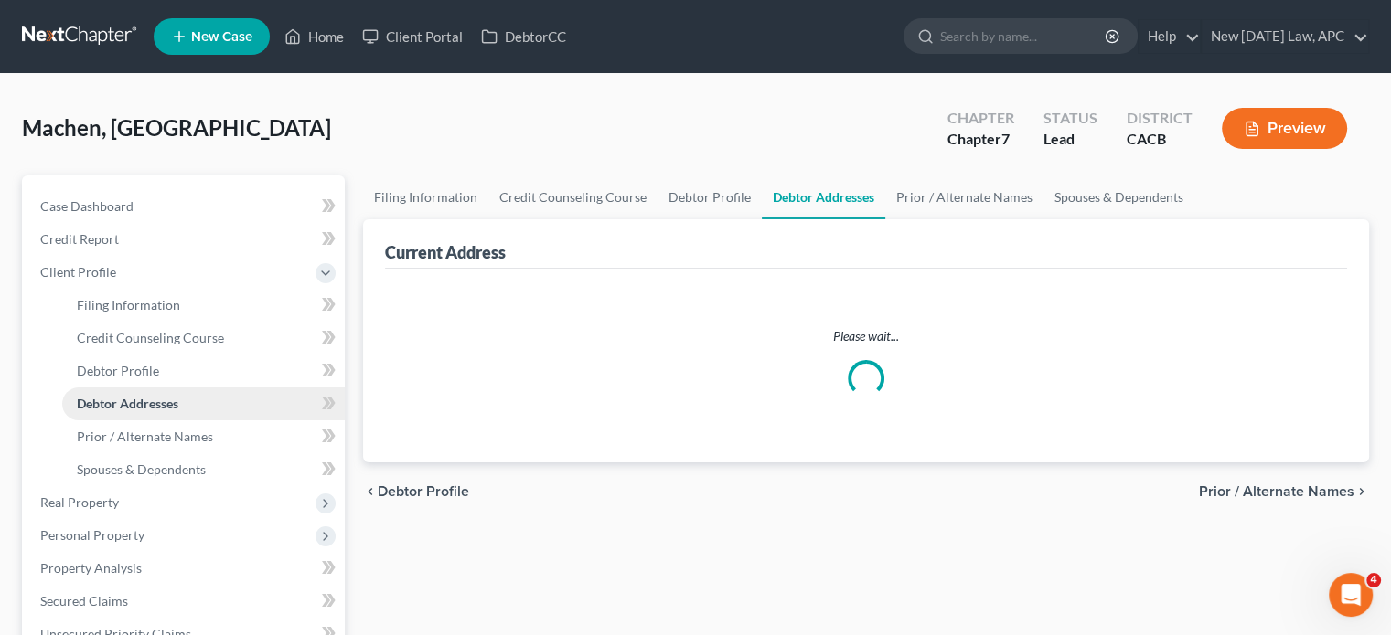
select select "0"
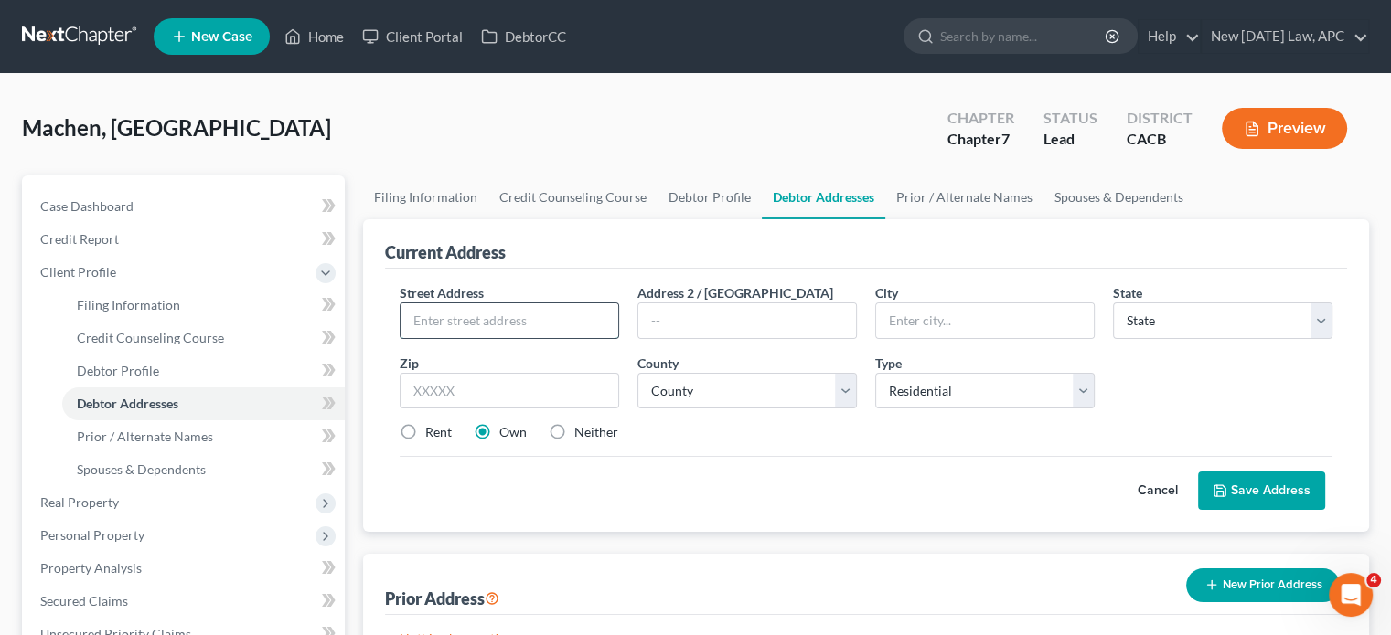
click at [475, 322] on input "text" at bounding box center [509, 321] width 218 height 35
paste input "[STREET_ADDRESS]"
drag, startPoint x: 548, startPoint y: 310, endPoint x: 667, endPoint y: 333, distance: 121.9
click at [667, 333] on div "Street Address * [STREET_ADDRESS] Address [GEOGRAPHIC_DATA] * State * State [US…" at bounding box center [865, 370] width 951 height 174
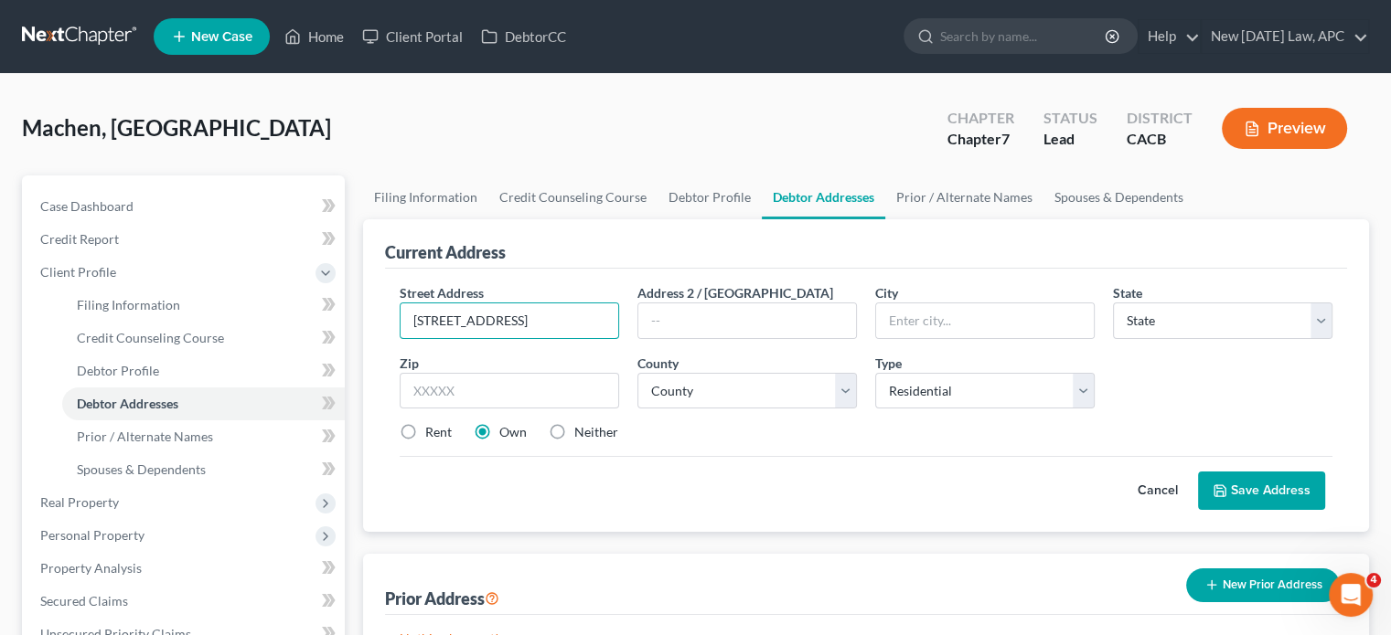
type input "[STREET_ADDRESS]"
click at [479, 404] on input "text" at bounding box center [509, 391] width 219 height 37
type input "92504"
click at [478, 446] on div "Street Address * [STREET_ADDRESS] Address [GEOGRAPHIC_DATA] * State * State [US…" at bounding box center [865, 370] width 951 height 174
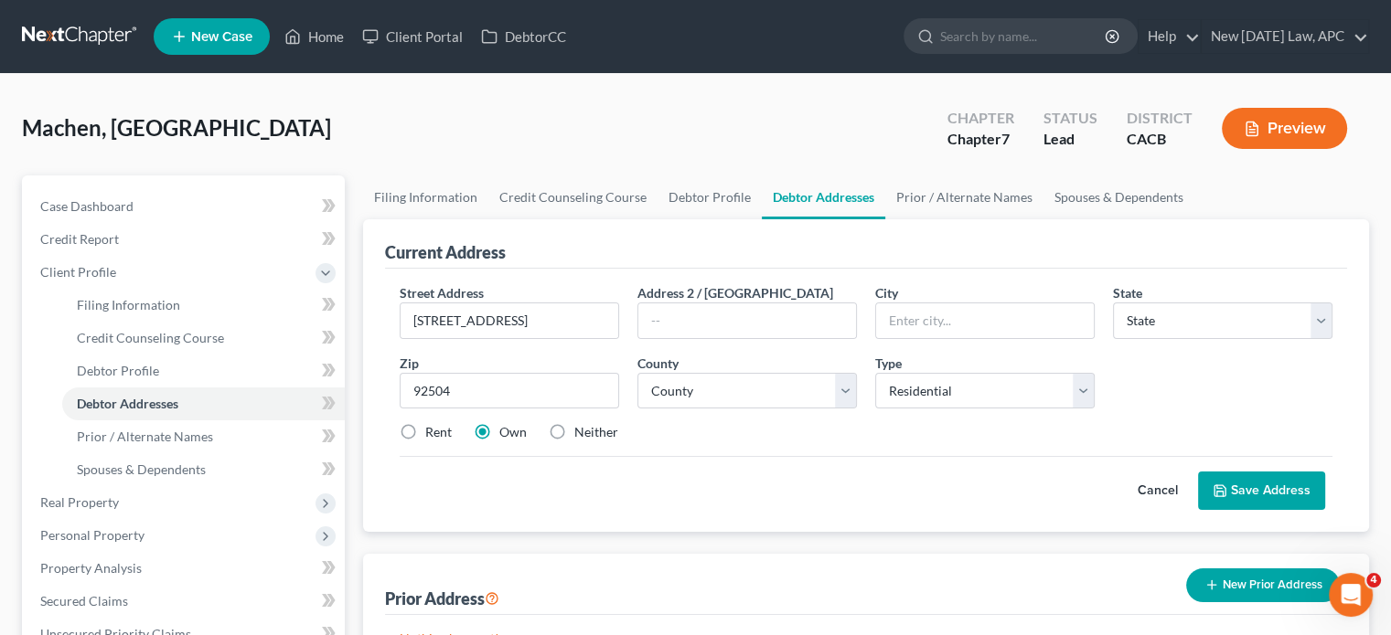
type input "[GEOGRAPHIC_DATA]"
select select "4"
click at [425, 424] on label "Rent" at bounding box center [438, 432] width 27 height 18
click at [432, 424] on input "Rent" at bounding box center [438, 429] width 12 height 12
radio input "true"
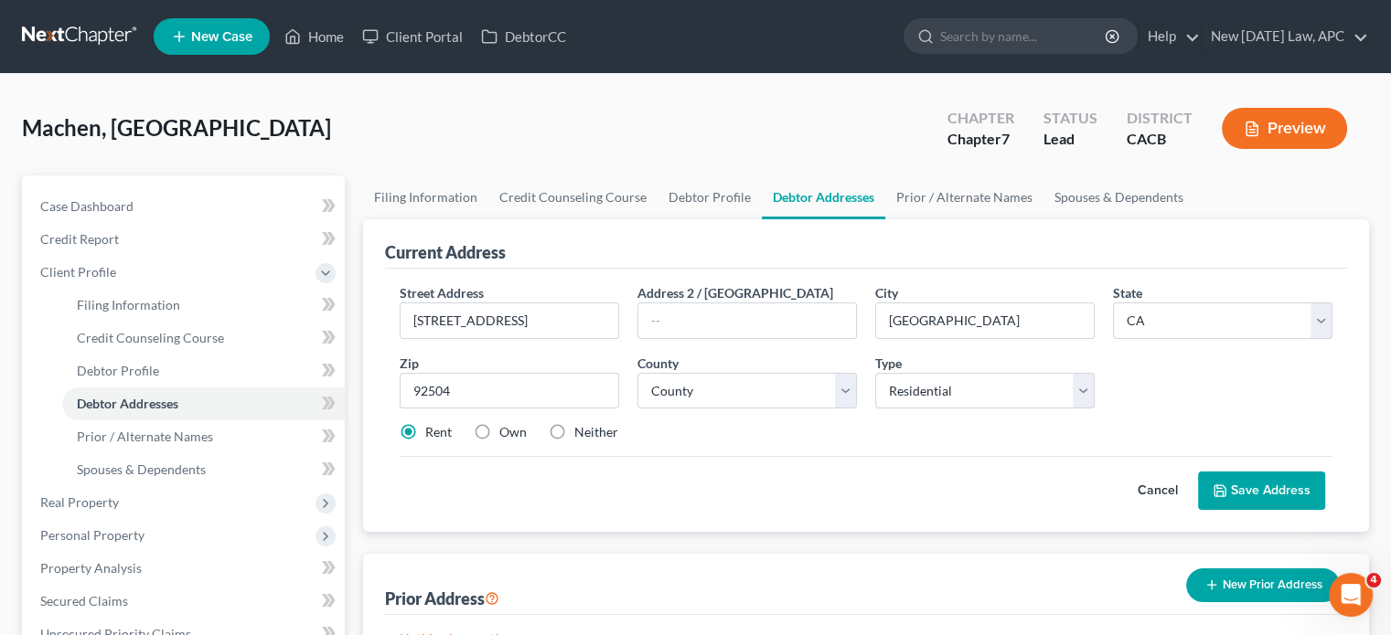
click at [464, 490] on div "Cancel Save Address" at bounding box center [866, 483] width 933 height 54
drag, startPoint x: 553, startPoint y: 317, endPoint x: 720, endPoint y: 314, distance: 166.4
click at [720, 314] on div "Street Address * [STREET_ADDRESS] Address [GEOGRAPHIC_DATA] * [GEOGRAPHIC_DATA]…" at bounding box center [865, 370] width 951 height 174
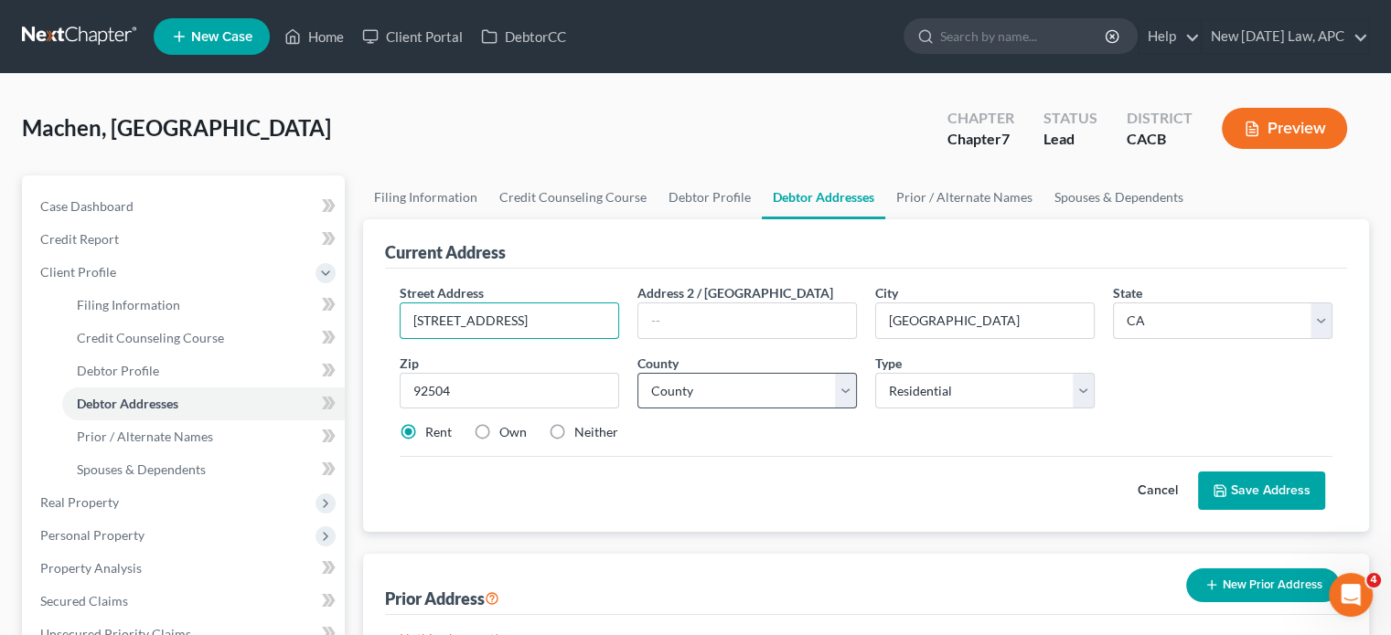
type input "[STREET_ADDRESS]"
click at [691, 405] on select "County [GEOGRAPHIC_DATA] [GEOGRAPHIC_DATA] [GEOGRAPHIC_DATA] [GEOGRAPHIC_DATA] …" at bounding box center [746, 391] width 219 height 37
click at [637, 373] on select "County [GEOGRAPHIC_DATA] [GEOGRAPHIC_DATA] [GEOGRAPHIC_DATA] [GEOGRAPHIC_DATA] …" at bounding box center [746, 391] width 219 height 37
click at [709, 381] on select "County [GEOGRAPHIC_DATA] [GEOGRAPHIC_DATA] [GEOGRAPHIC_DATA] [GEOGRAPHIC_DATA] …" at bounding box center [746, 391] width 219 height 37
select select "32"
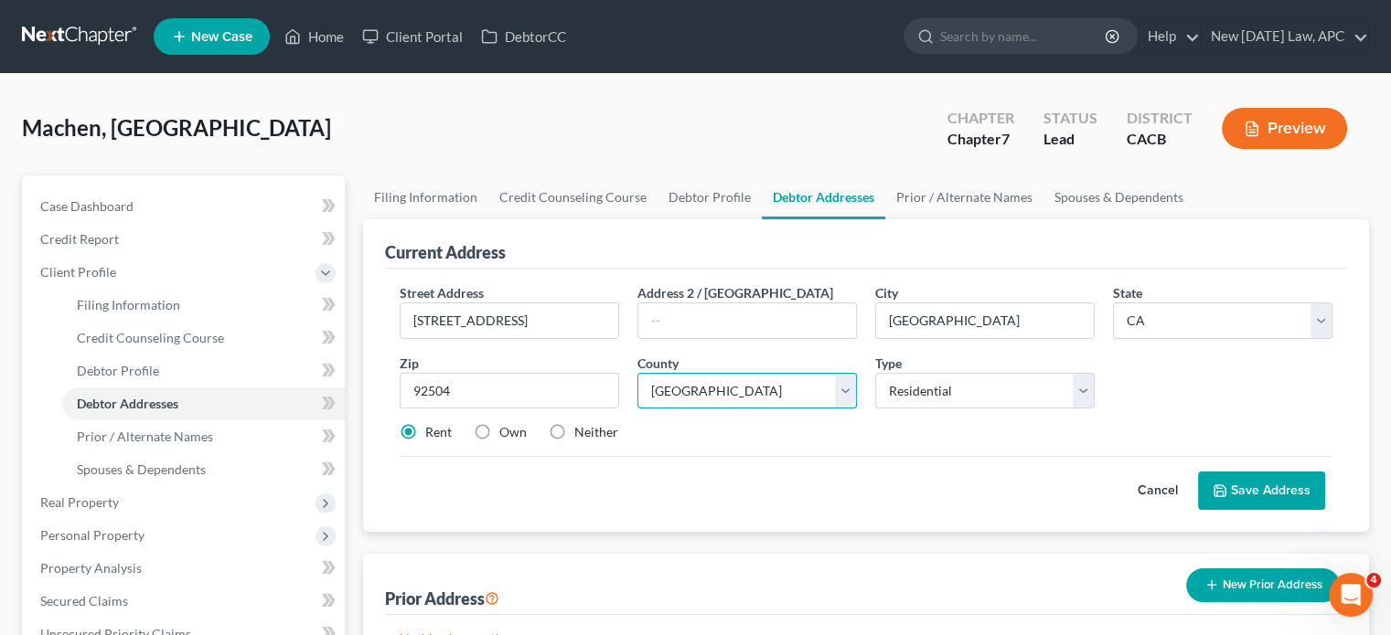
click at [637, 373] on select "County [GEOGRAPHIC_DATA] [GEOGRAPHIC_DATA] [GEOGRAPHIC_DATA] [GEOGRAPHIC_DATA] …" at bounding box center [746, 391] width 219 height 37
click at [922, 456] on div "Cancel Save Address" at bounding box center [866, 483] width 933 height 54
click at [1244, 496] on button "Save Address" at bounding box center [1261, 491] width 127 height 38
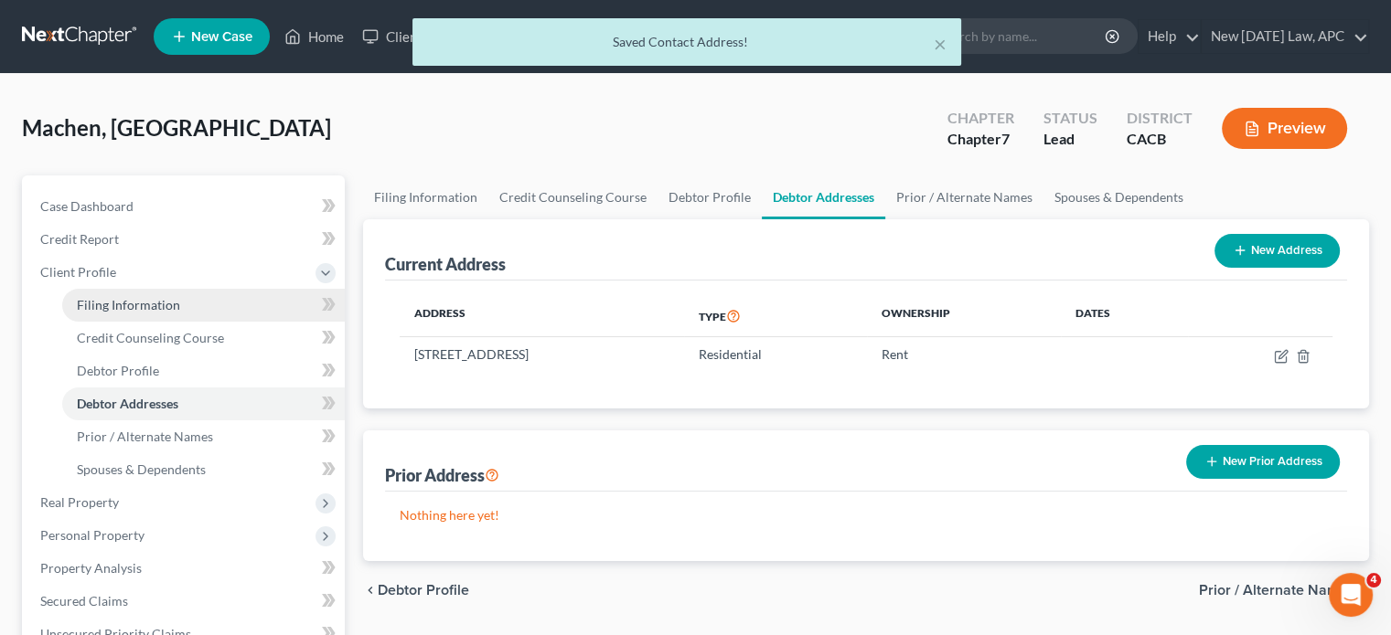
click at [138, 305] on span "Filing Information" at bounding box center [128, 305] width 103 height 16
select select "1"
select select "0"
select select "7"
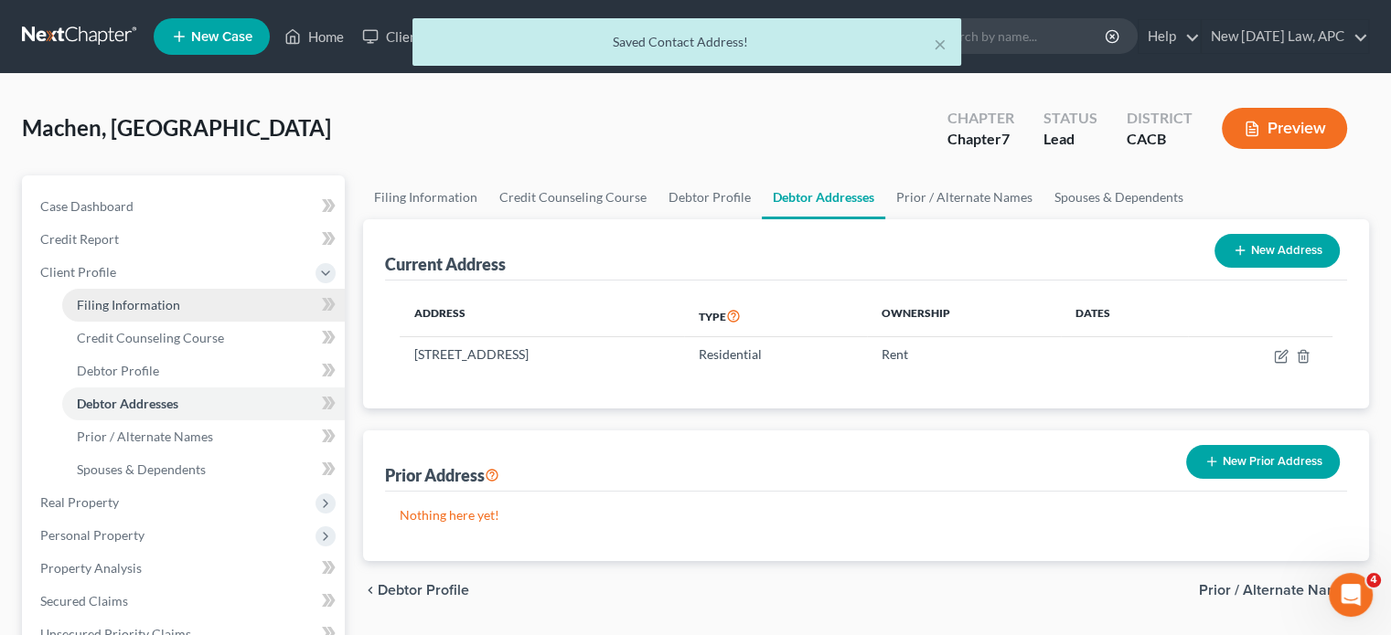
select select "1"
select select "4"
select select "0"
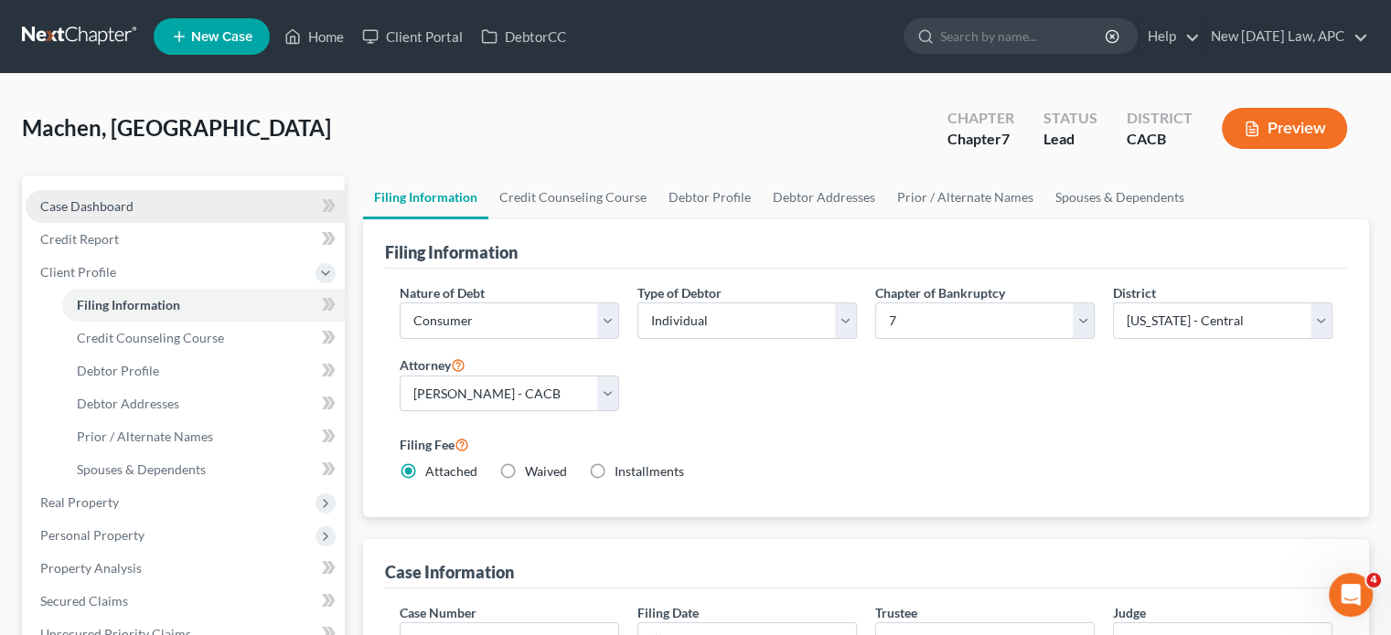
click at [112, 191] on link "Case Dashboard" at bounding box center [185, 206] width 319 height 33
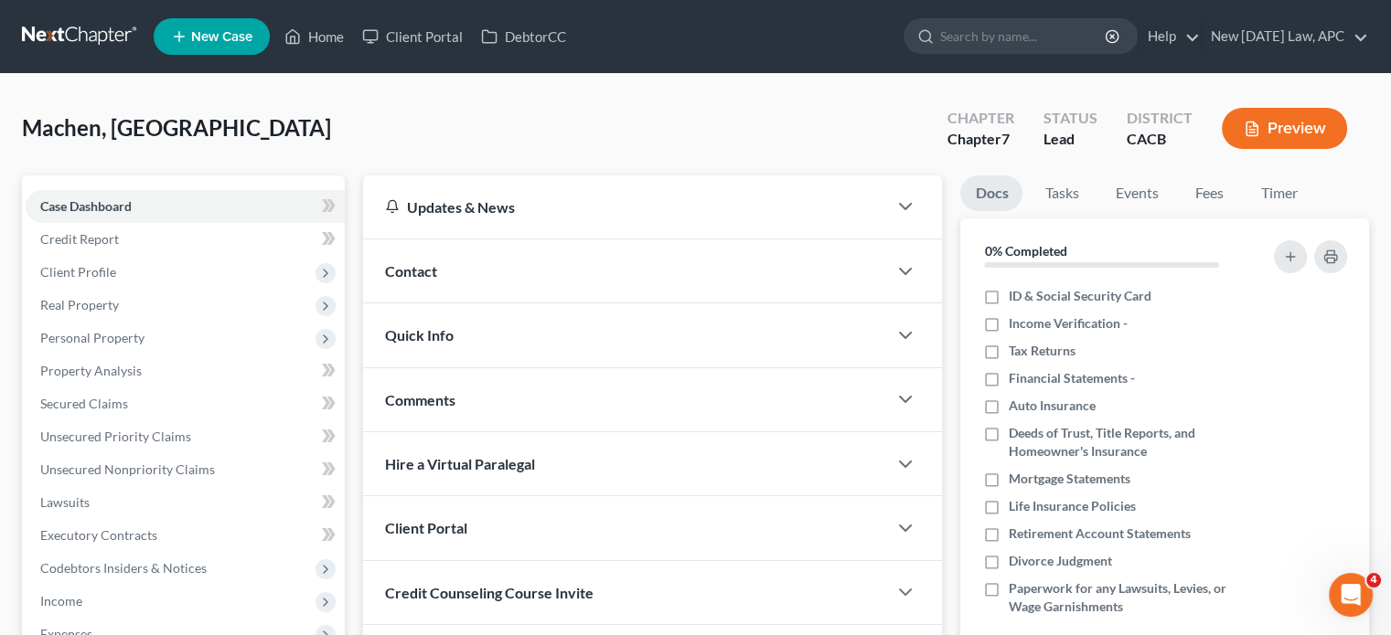
click at [501, 269] on div "Contact" at bounding box center [625, 271] width 524 height 63
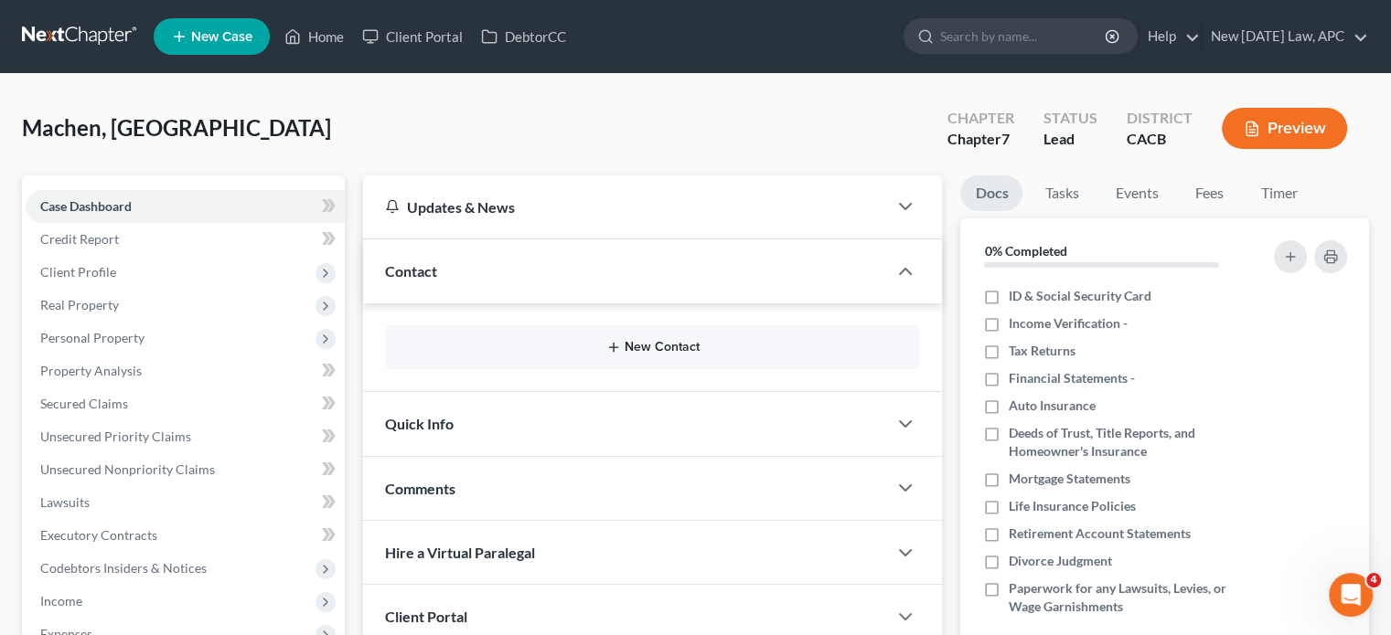
click at [656, 347] on button "New Contact" at bounding box center [653, 347] width 506 height 15
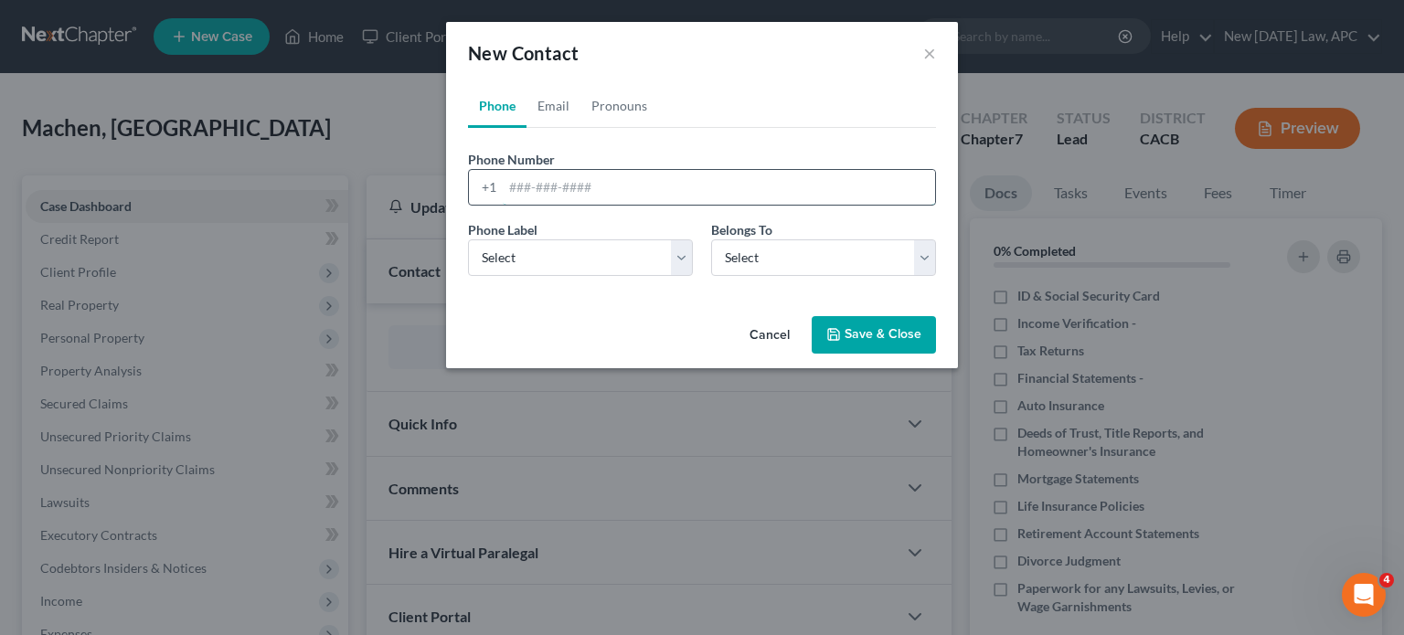
click at [534, 180] on input "tel" at bounding box center [719, 187] width 432 height 35
paste input "[PHONE_NUMBER]"
type input "[PHONE_NUMBER]"
click at [512, 262] on select "Select Mobile Home Work Other" at bounding box center [580, 258] width 225 height 37
select select "0"
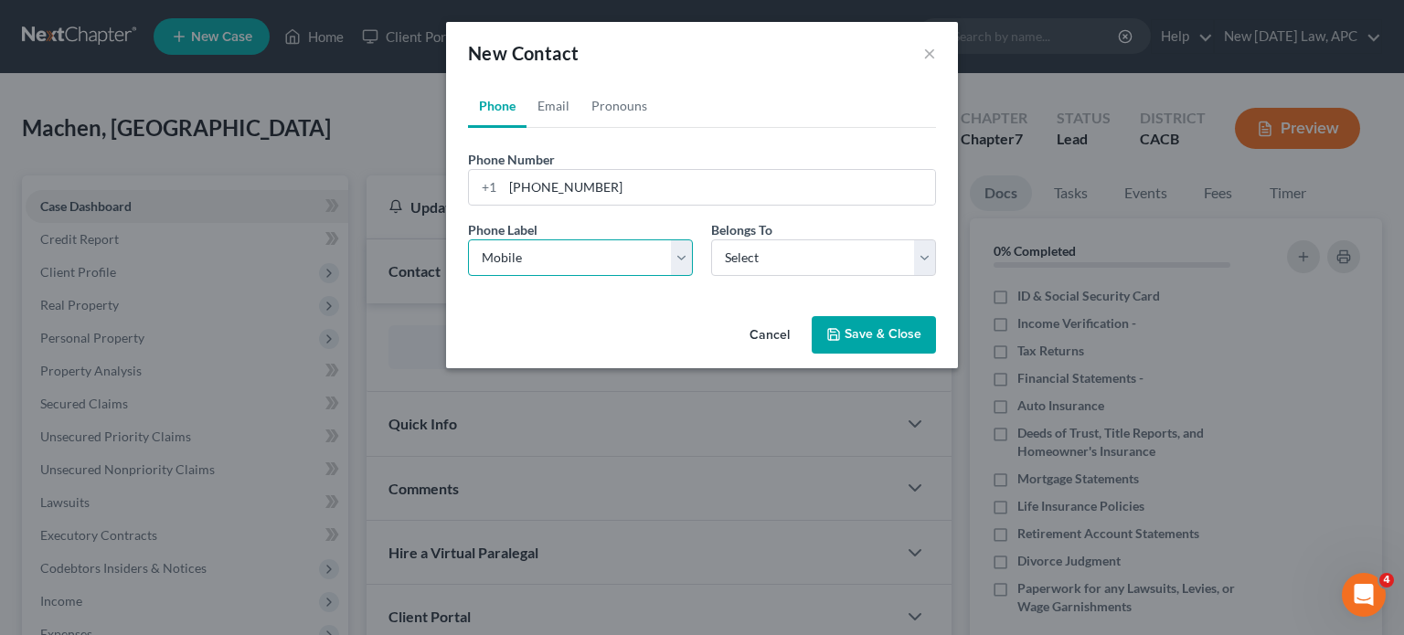
click at [468, 240] on select "Select Mobile Home Work Other" at bounding box center [580, 258] width 225 height 37
click at [757, 259] on select "Select Client Other" at bounding box center [823, 258] width 225 height 37
select select "0"
click at [711, 240] on select "Select Client Other" at bounding box center [823, 258] width 225 height 37
select select "0"
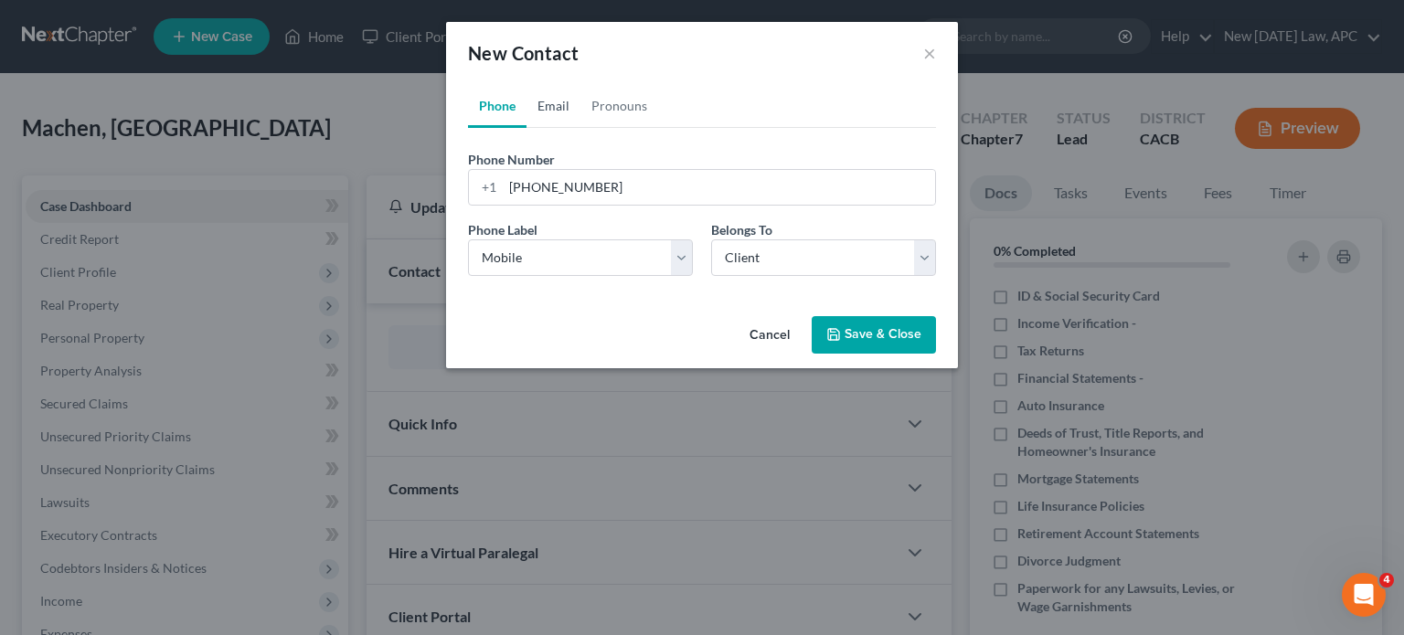
click at [550, 119] on link "Email" at bounding box center [554, 106] width 54 height 44
click at [525, 175] on input "email" at bounding box center [719, 187] width 432 height 35
paste input "[EMAIL_ADDRESS][DOMAIN_NAME]"
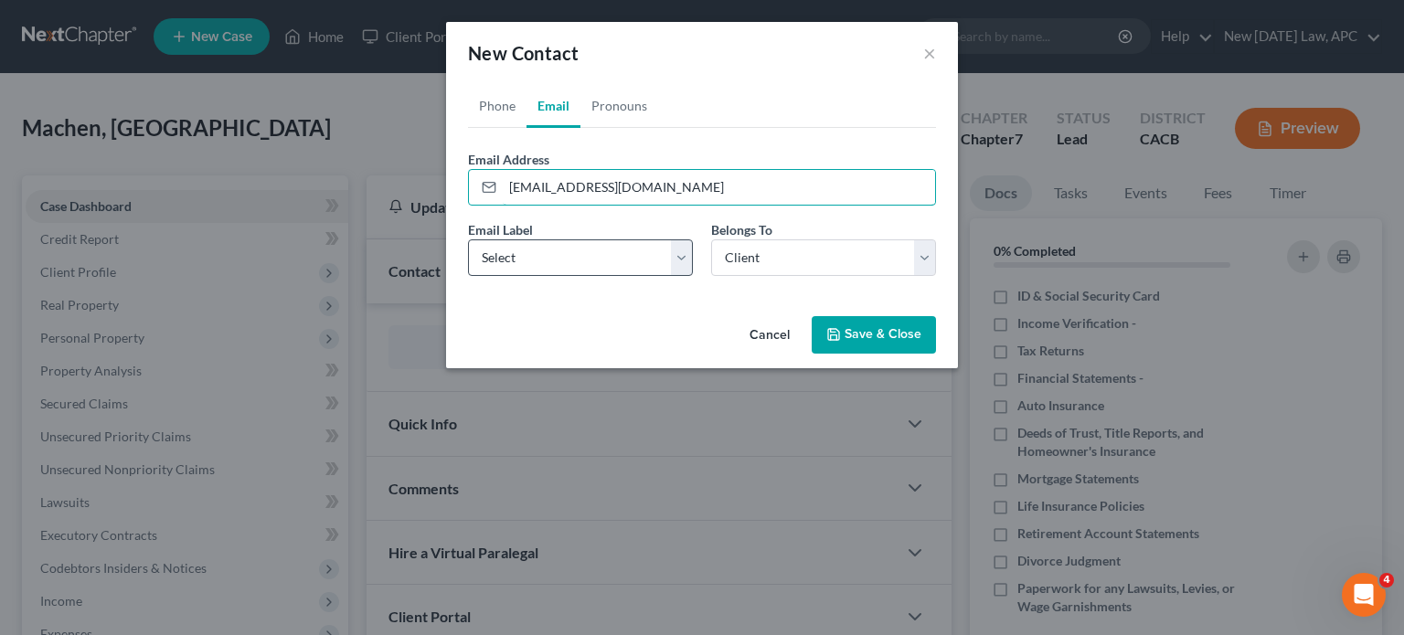
type input "[EMAIL_ADDRESS][DOMAIN_NAME]"
click at [518, 272] on select "Select Home Work Other" at bounding box center [580, 258] width 225 height 37
select select "0"
click at [468, 240] on select "Select Home Work Other" at bounding box center [580, 258] width 225 height 37
click at [863, 342] on button "Save & Close" at bounding box center [874, 335] width 124 height 38
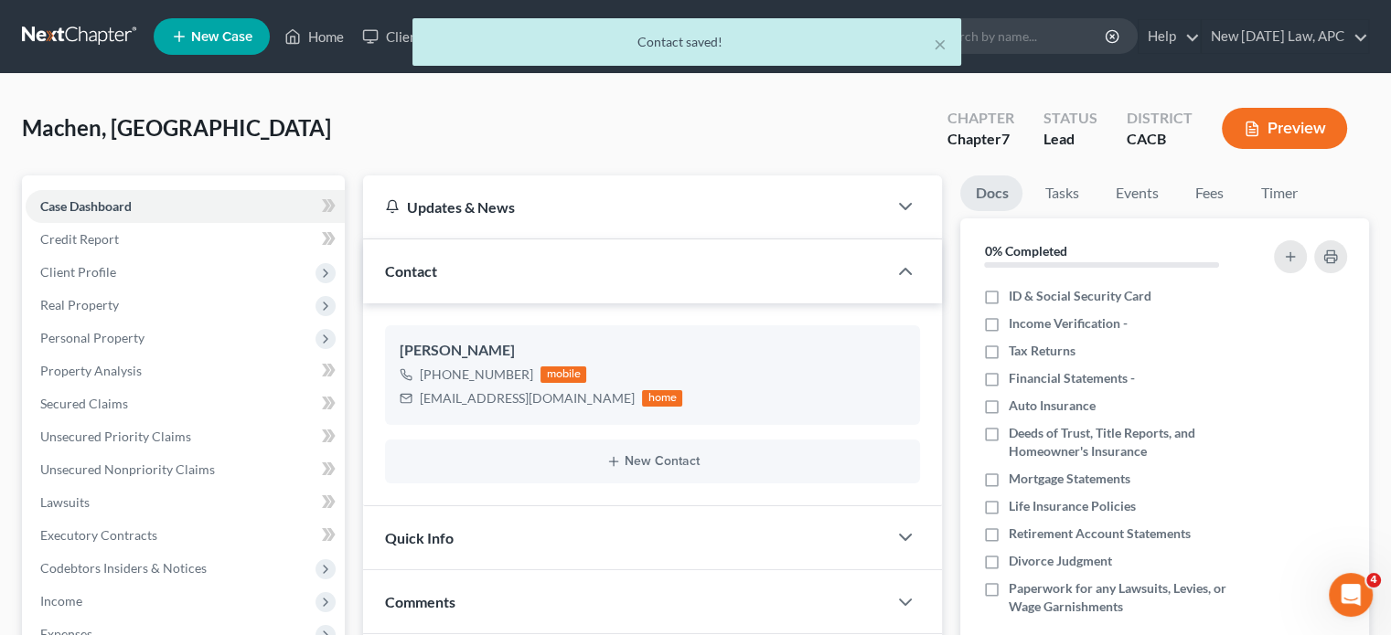
click at [657, 555] on div "Quick Info" at bounding box center [625, 537] width 524 height 63
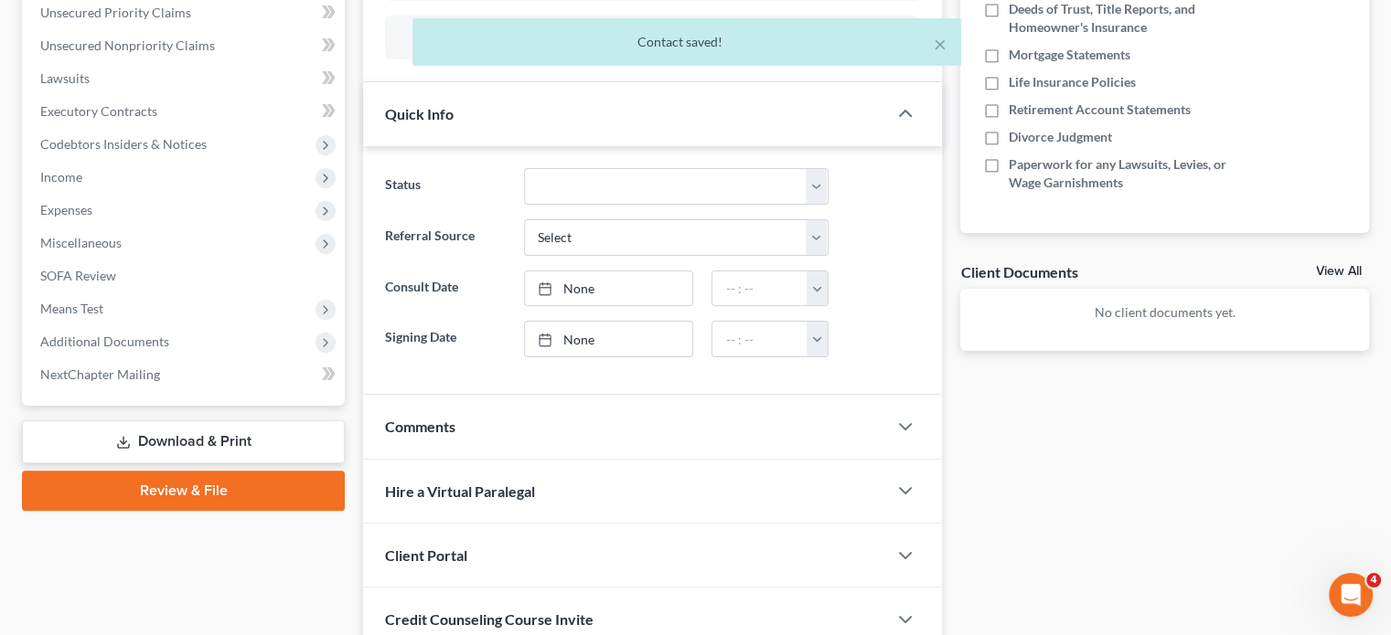
scroll to position [430, 0]
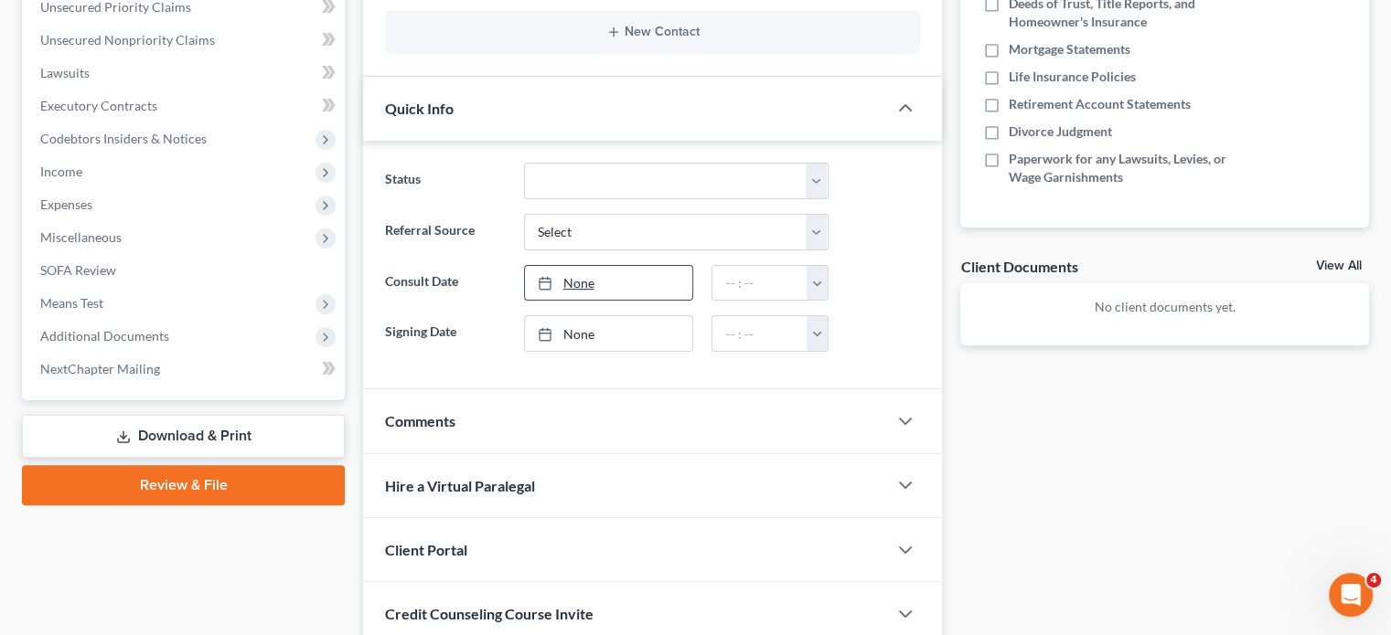
click at [602, 273] on link "None" at bounding box center [609, 283] width 168 height 35
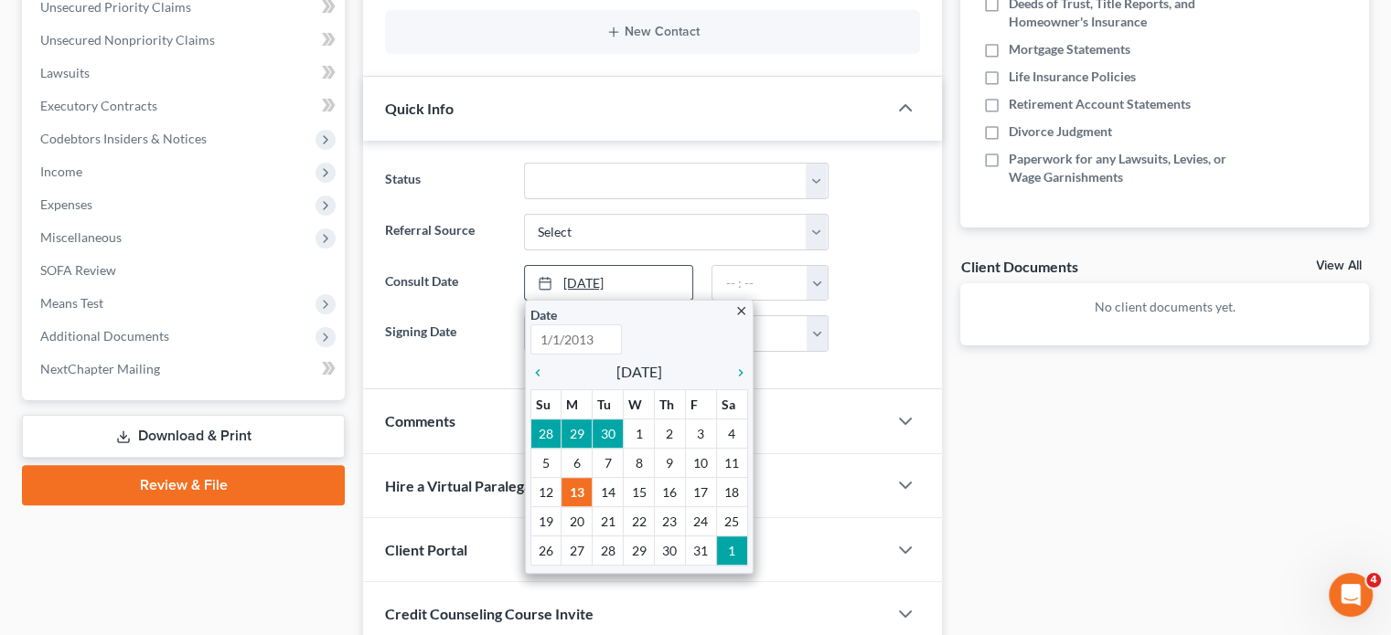
type input "[DATE]"
click at [536, 366] on icon "chevron_left" at bounding box center [542, 373] width 24 height 15
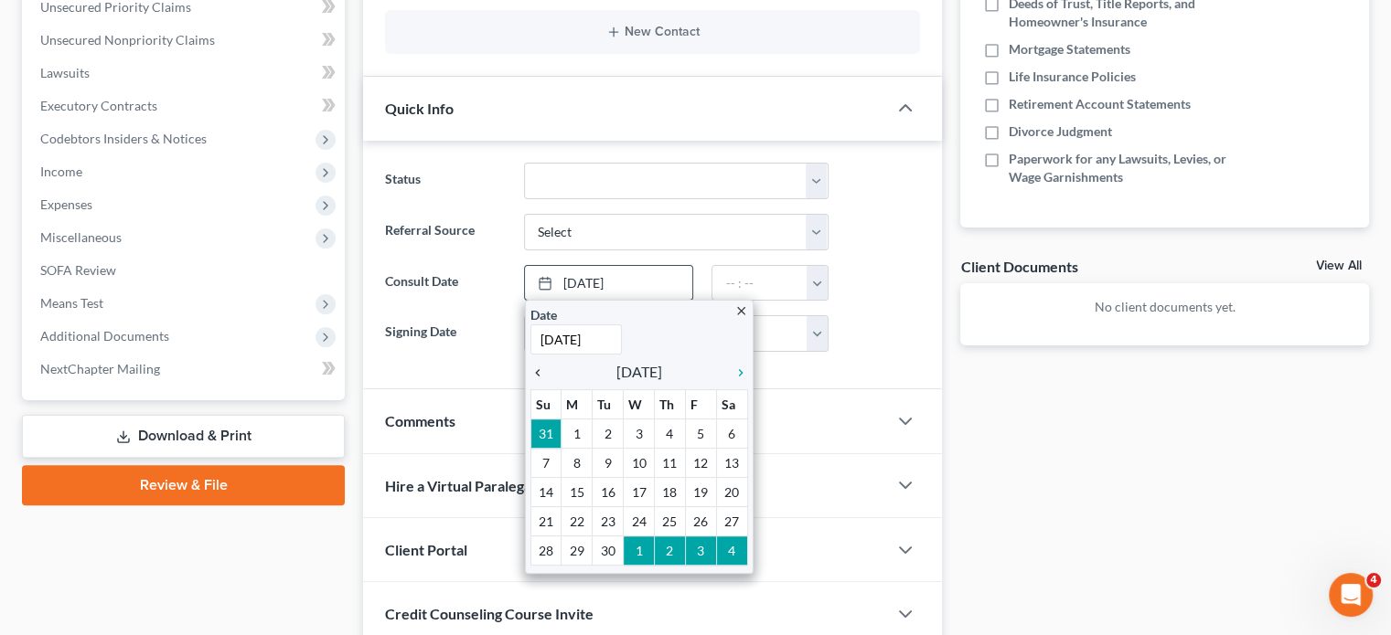
click at [536, 366] on icon "chevron_left" at bounding box center [542, 373] width 24 height 15
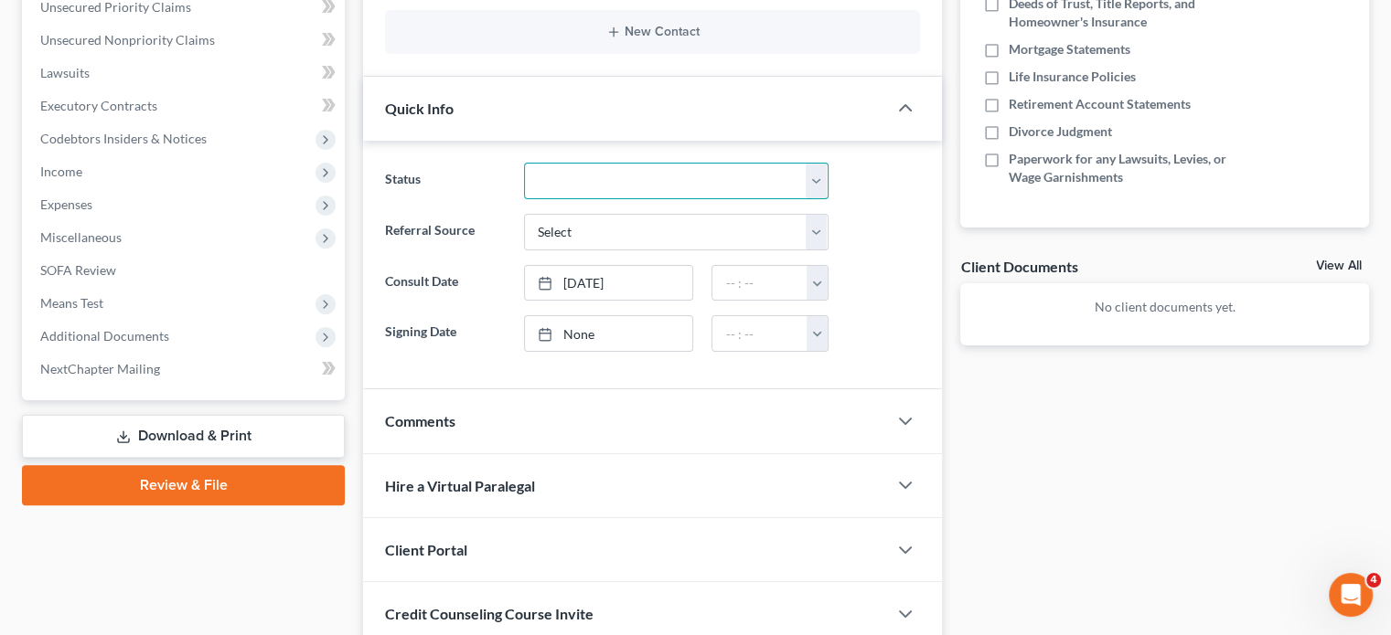
click at [589, 173] on select "Discharged Dismissed Filed / Pre 341 HOLD - Payment Plan Inactive In Progress O…" at bounding box center [676, 181] width 304 height 37
select select "5"
click at [524, 163] on select "Discharged Dismissed Filed / Pre 341 HOLD - Payment Plan Inactive In Progress O…" at bounding box center [676, 181] width 304 height 37
click at [576, 229] on select "Select Word Of Mouth Previous Clients Direct Mail Website Google Search Modern …" at bounding box center [676, 232] width 304 height 37
select select "4"
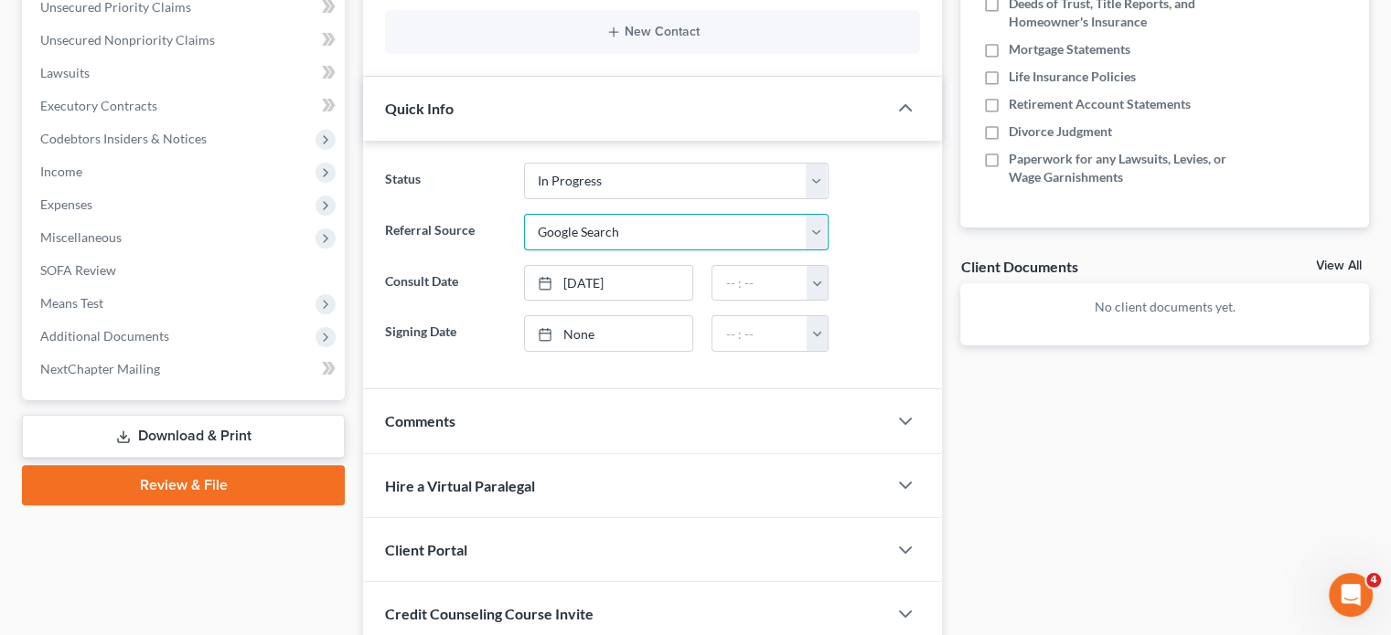
click at [524, 214] on select "Select Word Of Mouth Previous Clients Direct Mail Website Google Search Modern …" at bounding box center [676, 232] width 304 height 37
click at [730, 282] on input "text" at bounding box center [759, 283] width 95 height 35
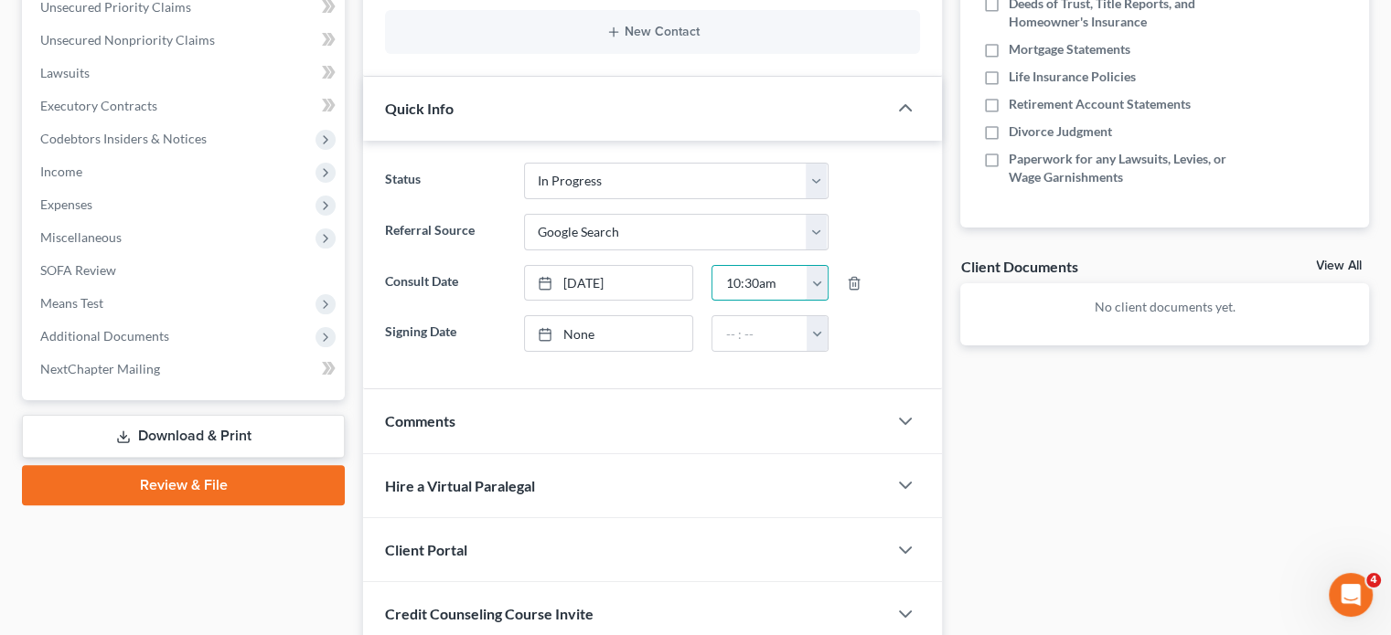
type input "10:30am"
click at [479, 292] on label "Consult Date" at bounding box center [445, 283] width 138 height 37
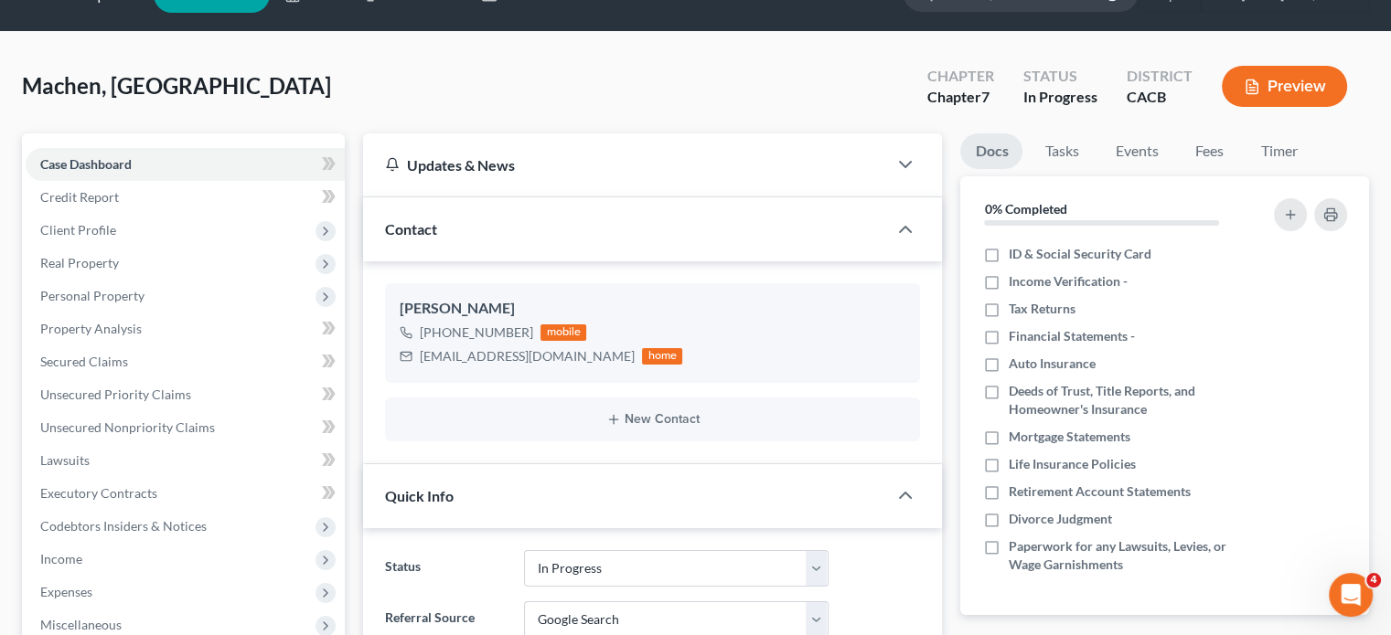
scroll to position [16, 0]
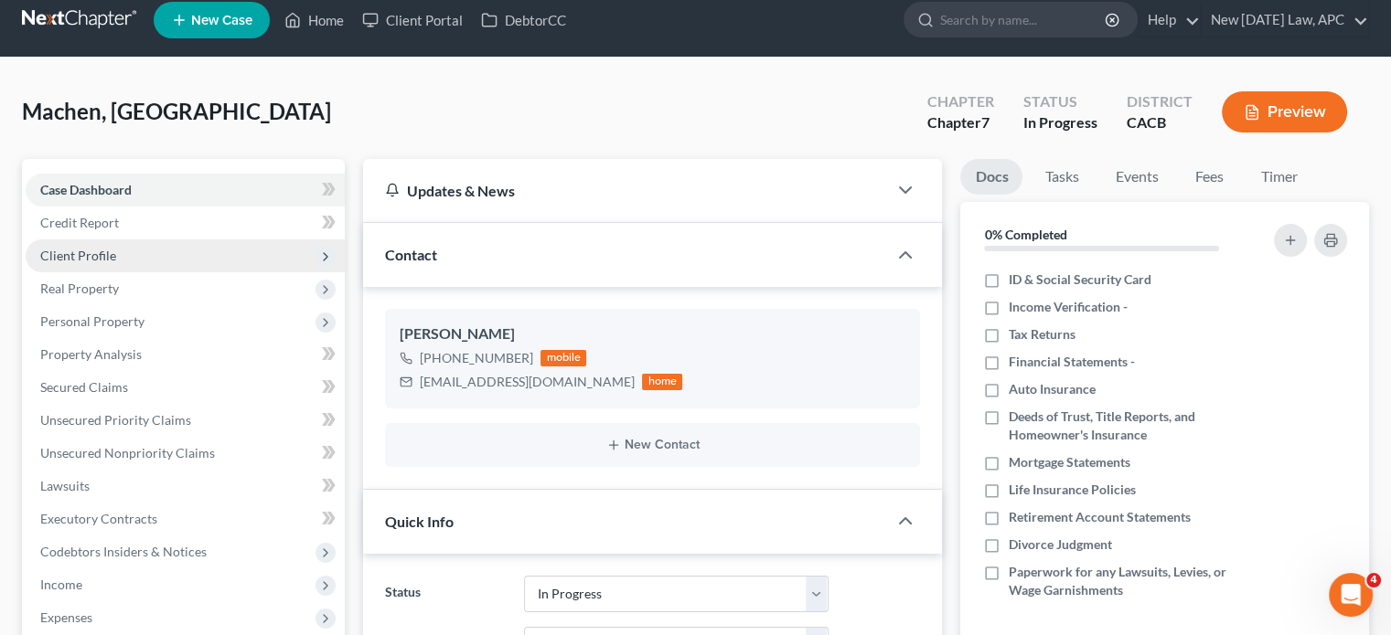
click at [136, 251] on span "Client Profile" at bounding box center [185, 256] width 319 height 33
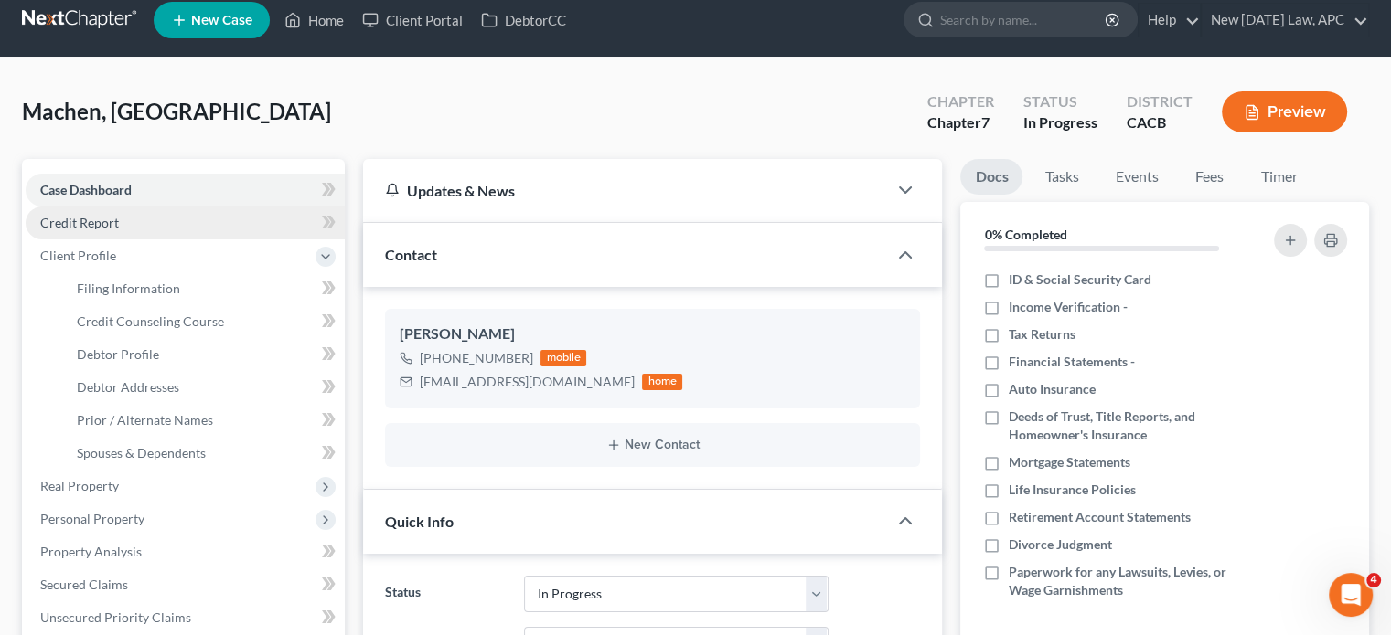
click at [120, 227] on link "Credit Report" at bounding box center [185, 223] width 319 height 33
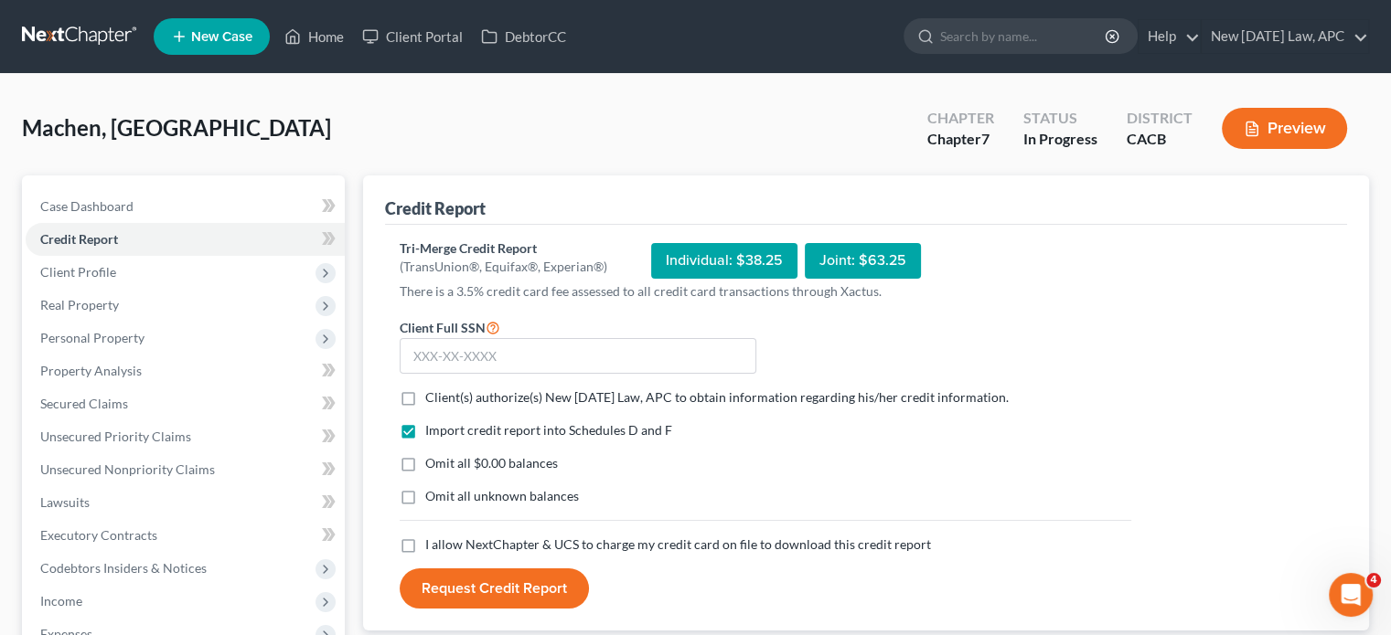
click at [425, 402] on label "Client(s) authorize(s) New [DATE] Law, APC to obtain information regarding his/…" at bounding box center [716, 398] width 583 height 18
click at [432, 400] on input "Client(s) authorize(s) New [DATE] Law, APC to obtain information regarding his/…" at bounding box center [438, 395] width 12 height 12
checkbox input "true"
click at [425, 464] on label "Omit all $0.00 balances" at bounding box center [491, 463] width 133 height 18
click at [432, 464] on input "Omit all $0.00 balances" at bounding box center [438, 460] width 12 height 12
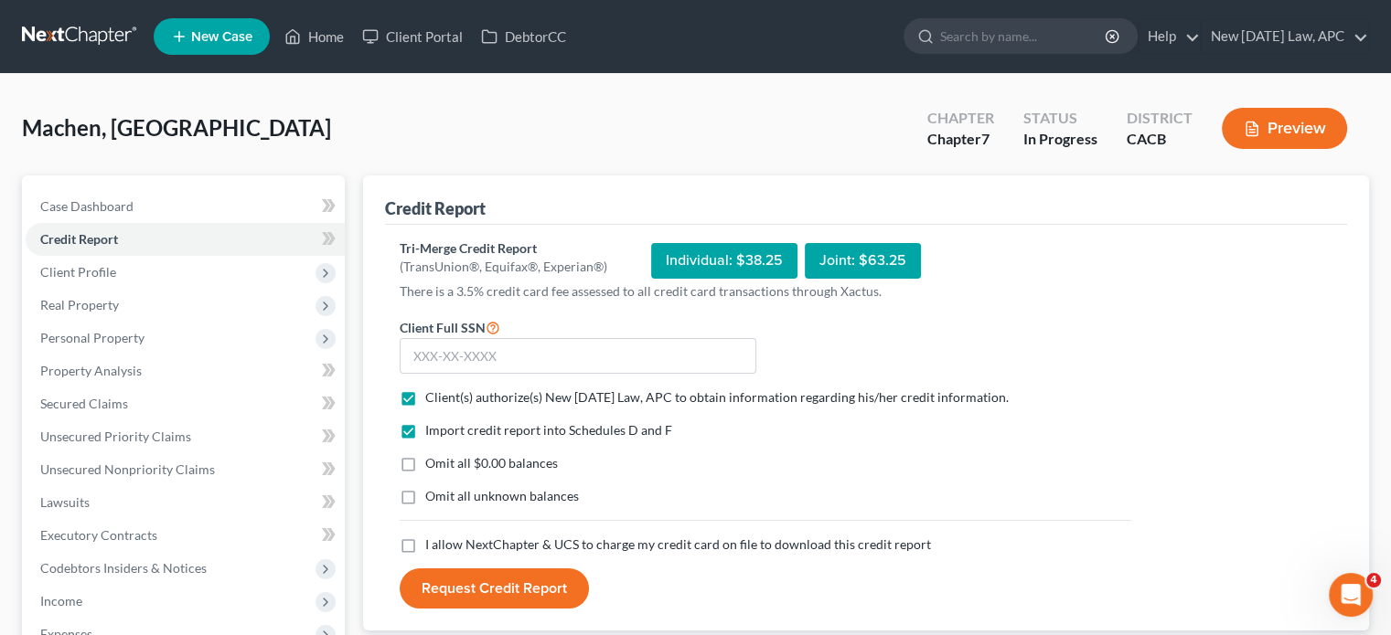
checkbox input "true"
click at [409, 520] on div "Import credit report into Schedules D and F Omit all $0.00 balances Omit all un…" at bounding box center [765, 478] width 750 height 114
click at [425, 499] on label "Omit all unknown balances" at bounding box center [502, 496] width 154 height 18
click at [432, 499] on input "Omit all unknown balances" at bounding box center [438, 493] width 12 height 12
checkbox input "true"
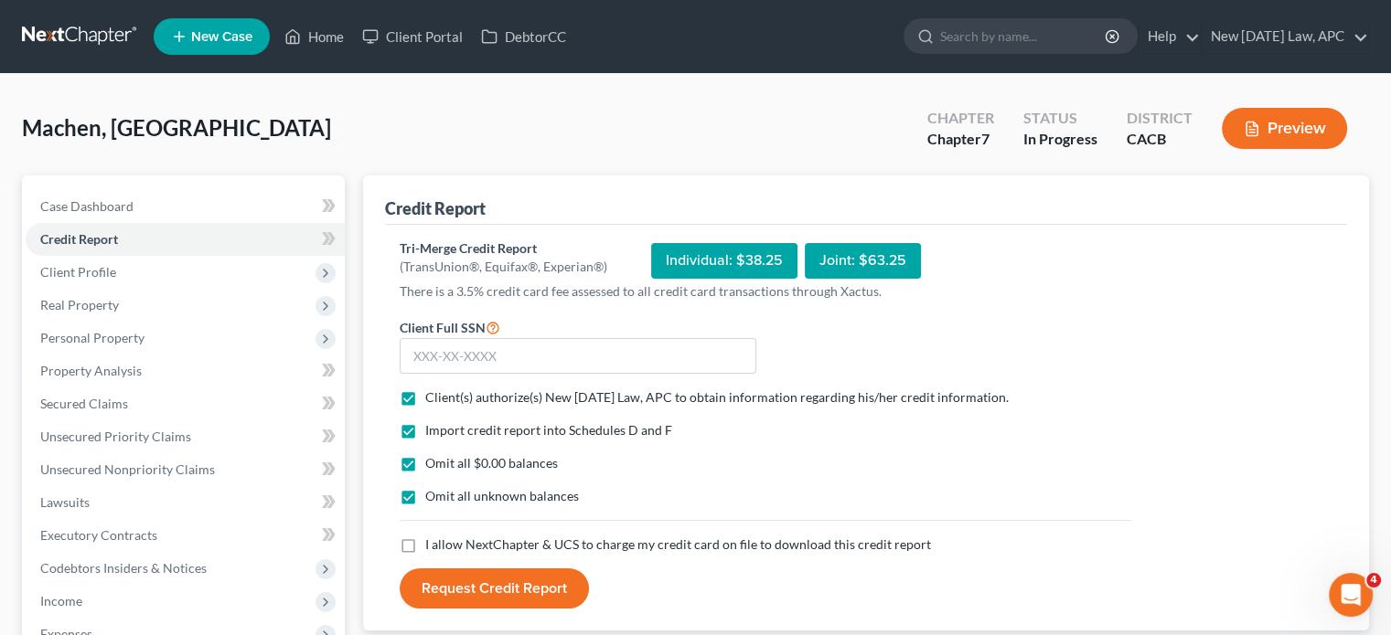
click at [402, 559] on form "Client Full SSN * Client(s) authorize(s) New [DATE] Law, APC to obtain informat…" at bounding box center [765, 462] width 750 height 293
click at [425, 548] on label "I allow NextChapter & UCS to charge my credit card on file to download this cre…" at bounding box center [678, 545] width 506 height 18
click at [432, 548] on input "I allow NextChapter & UCS to charge my credit card on file to download this cre…" at bounding box center [438, 542] width 12 height 12
checkbox input "true"
click at [437, 347] on input "text" at bounding box center [578, 356] width 357 height 37
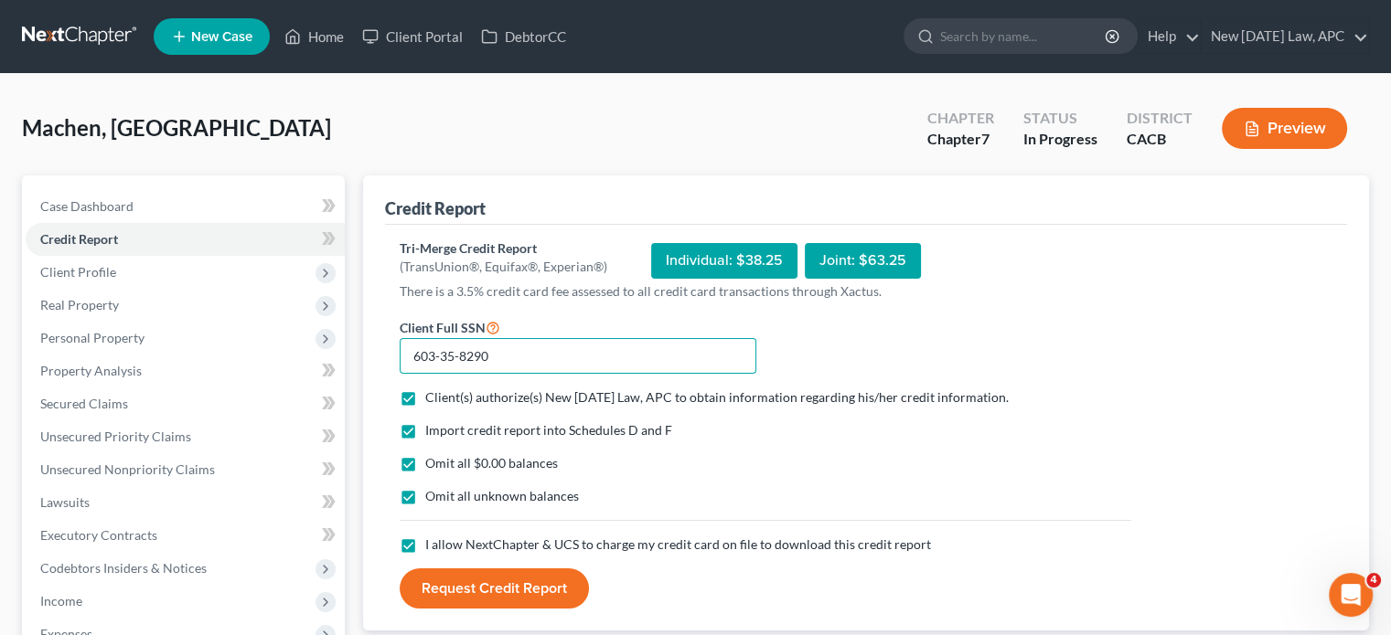
type input "603-35-8290"
click at [501, 583] on button "Request Credit Report" at bounding box center [494, 589] width 189 height 40
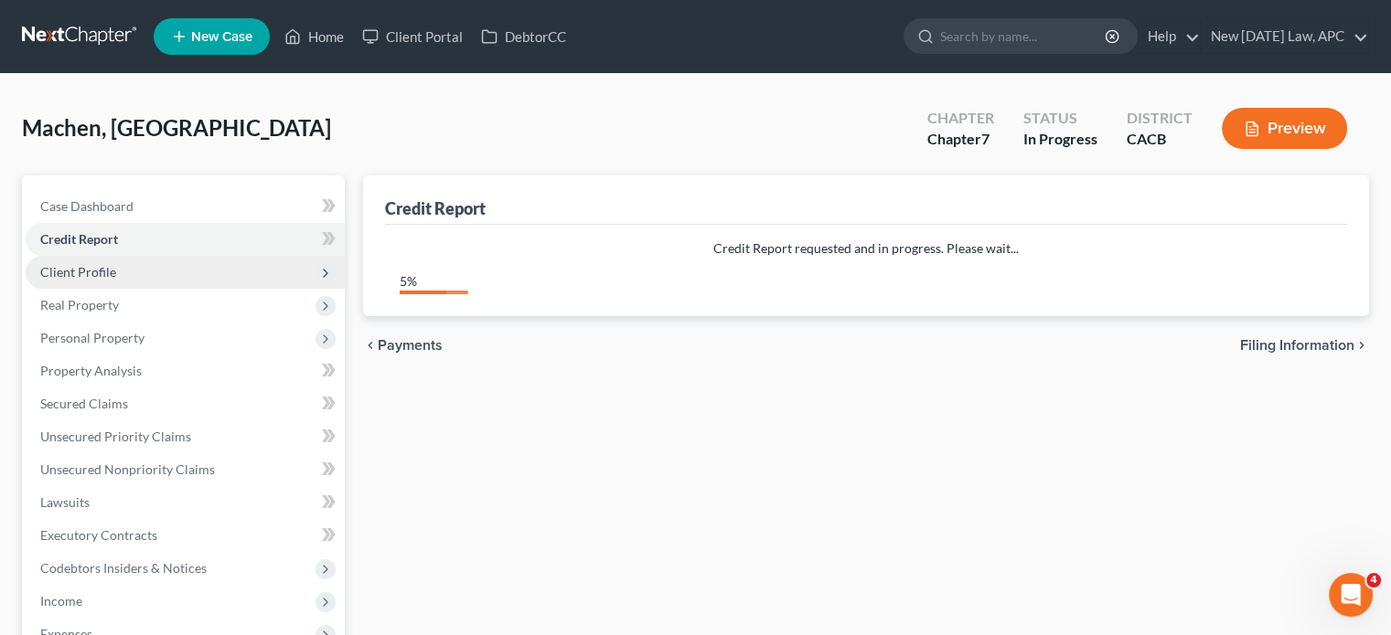
click at [103, 261] on span "Client Profile" at bounding box center [185, 272] width 319 height 33
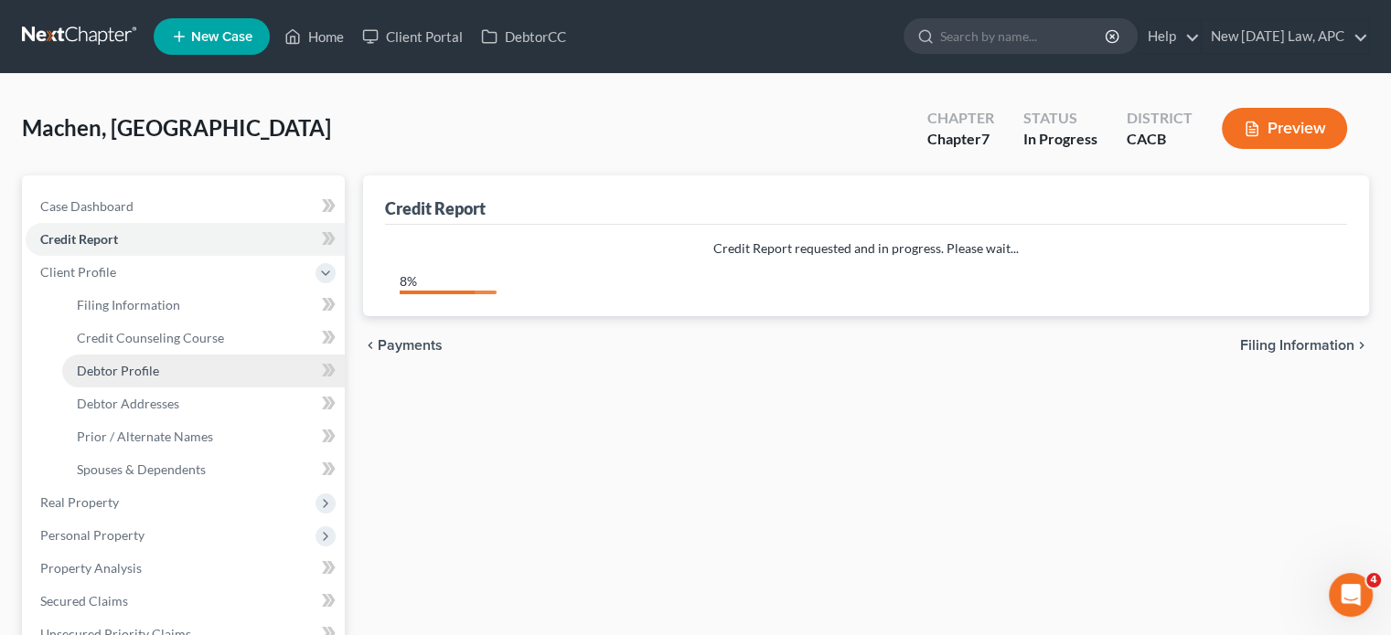
click at [128, 367] on span "Debtor Profile" at bounding box center [118, 371] width 82 height 16
select select "0"
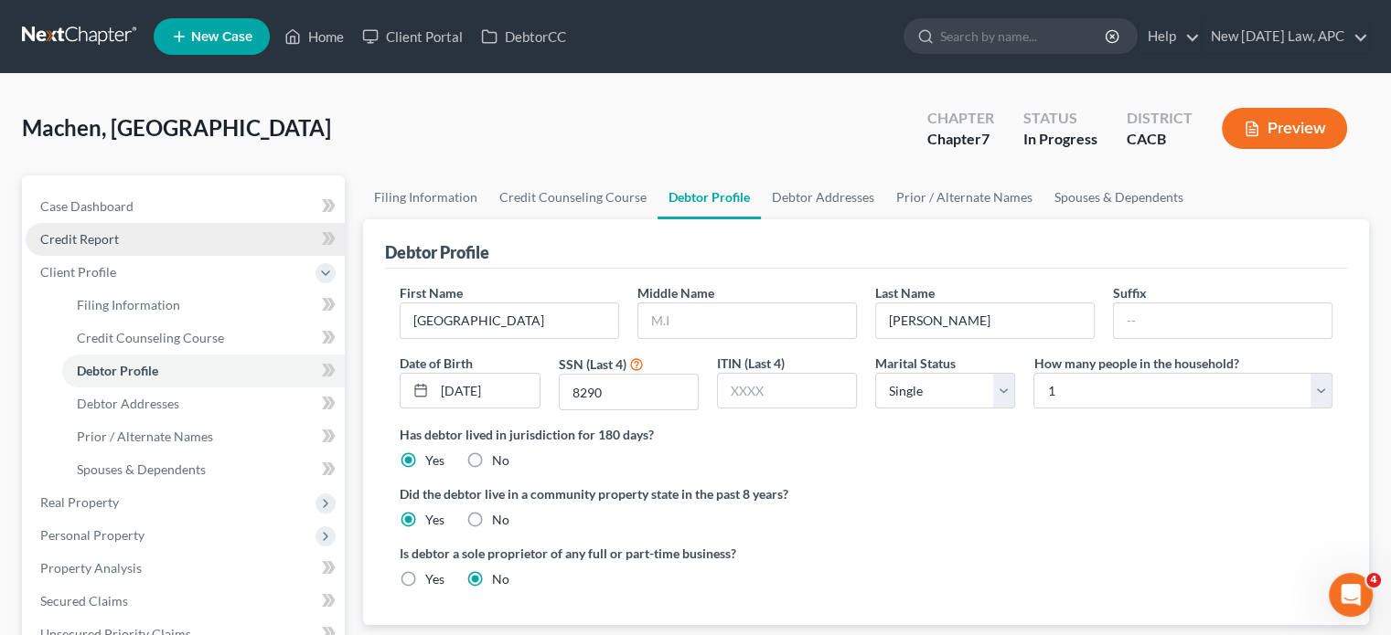
click at [120, 235] on link "Credit Report" at bounding box center [185, 239] width 319 height 33
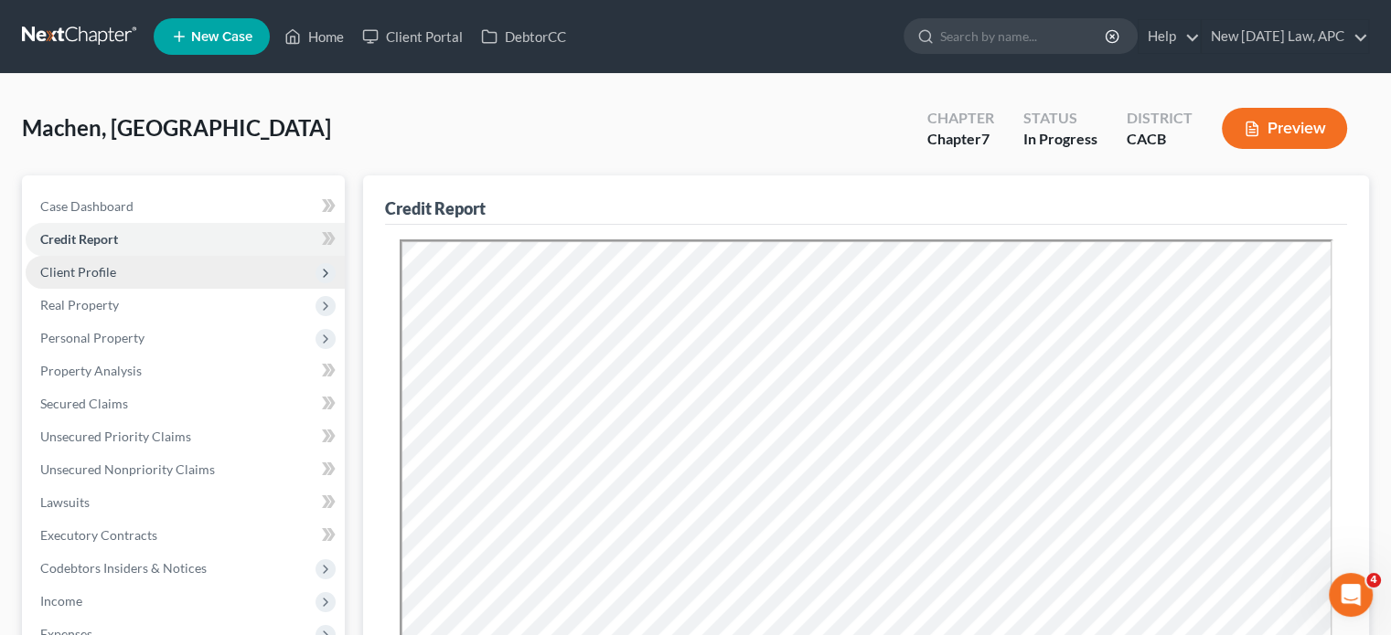
click at [108, 273] on span "Client Profile" at bounding box center [78, 272] width 76 height 16
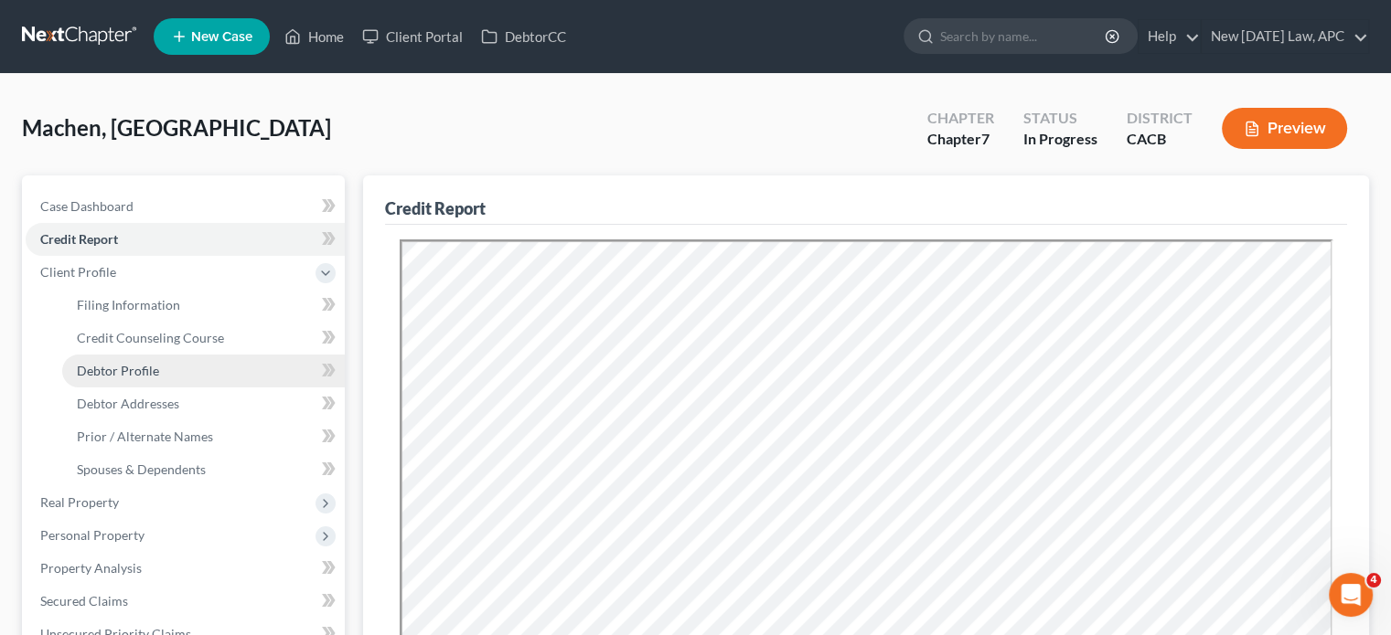
click at [134, 378] on span "Debtor Profile" at bounding box center [118, 371] width 82 height 16
select select "0"
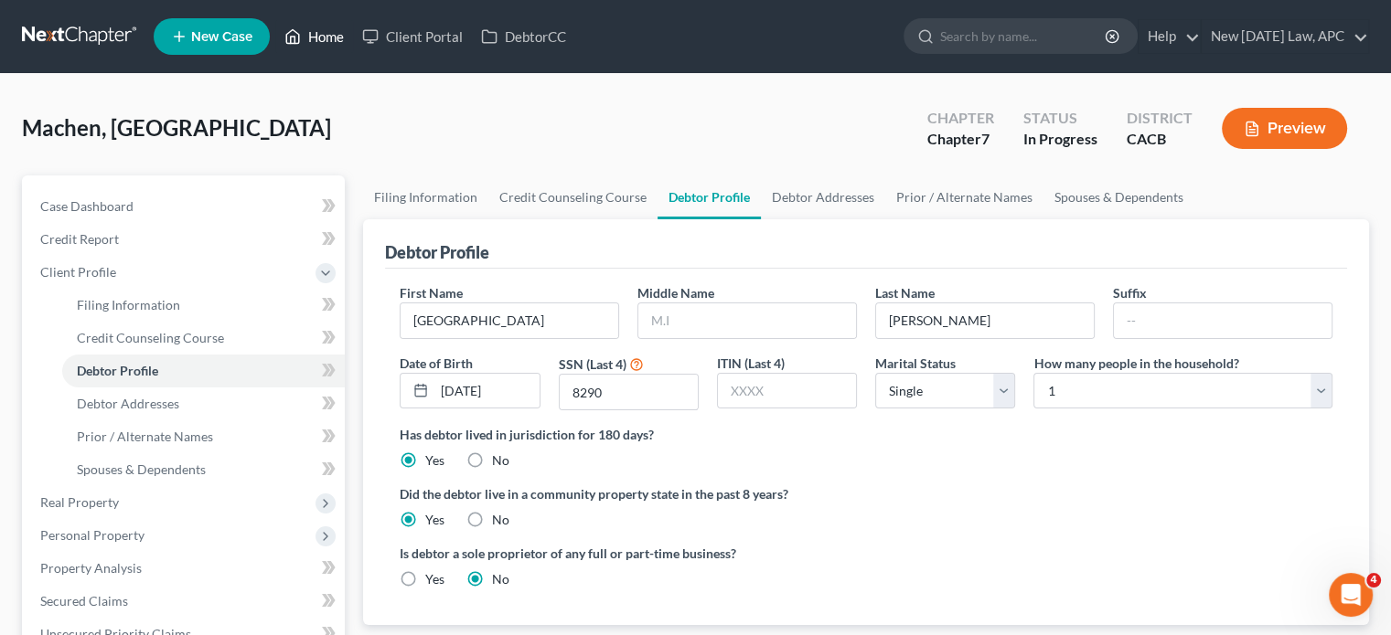
click at [304, 37] on link "Home" at bounding box center [314, 36] width 78 height 33
